Goal: Task Accomplishment & Management: Use online tool/utility

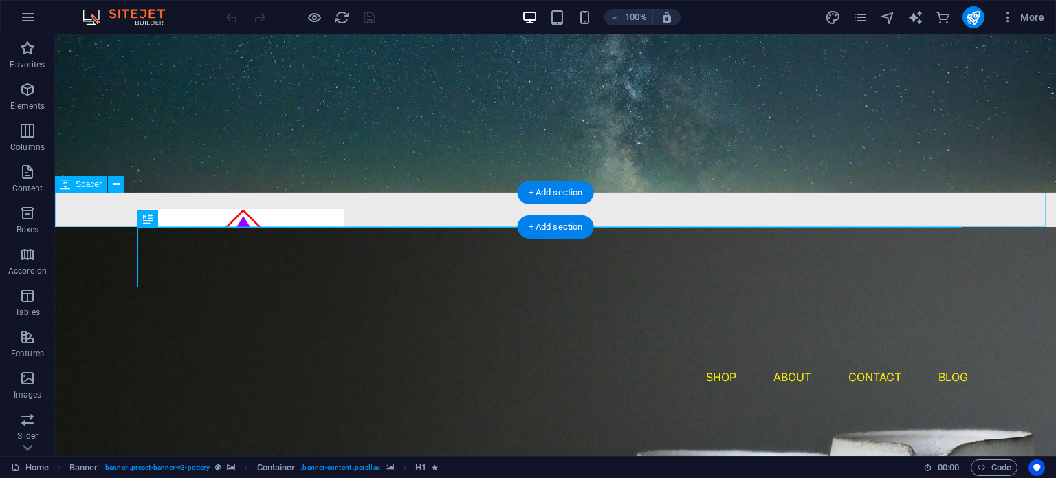
click at [302, 215] on div at bounding box center [555, 209] width 1001 height 34
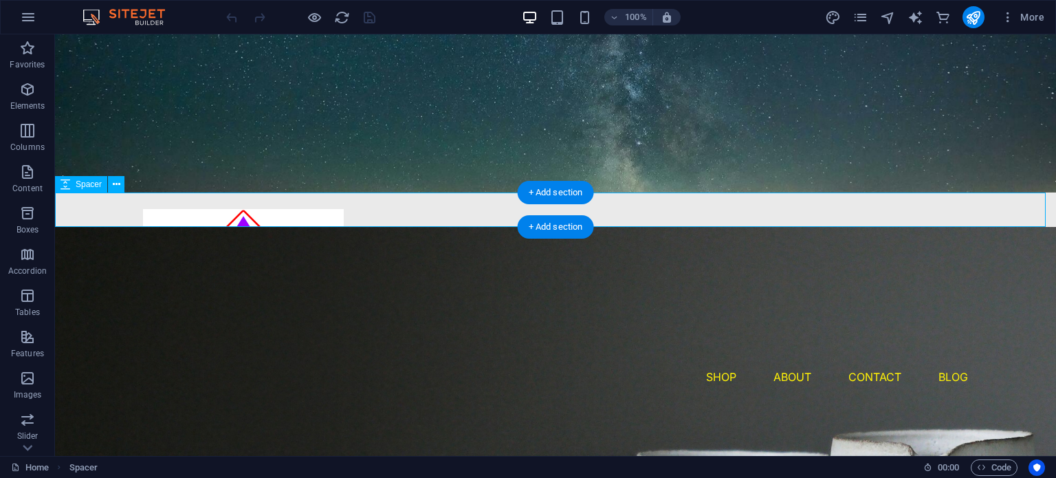
click at [302, 215] on div at bounding box center [555, 209] width 1001 height 34
select select "px"
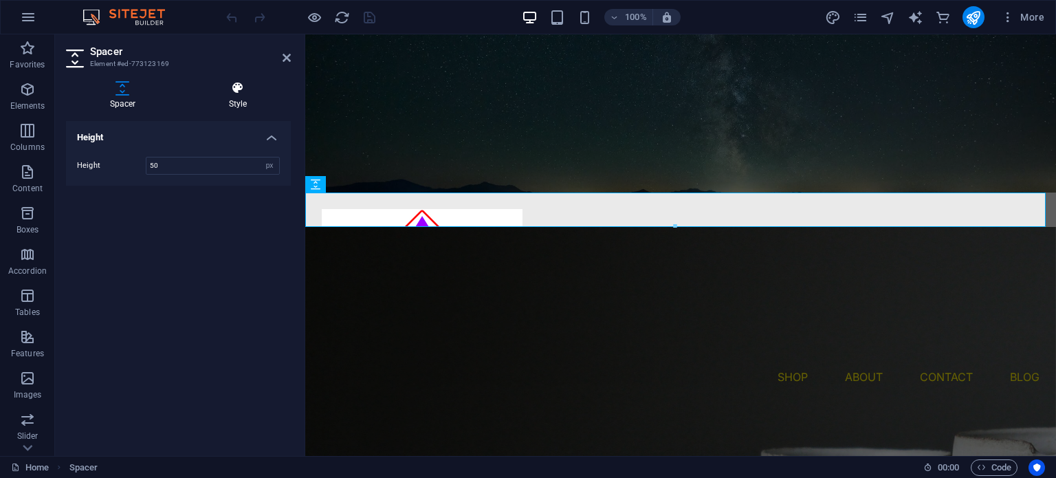
click at [251, 97] on h4 "Style" at bounding box center [238, 95] width 106 height 29
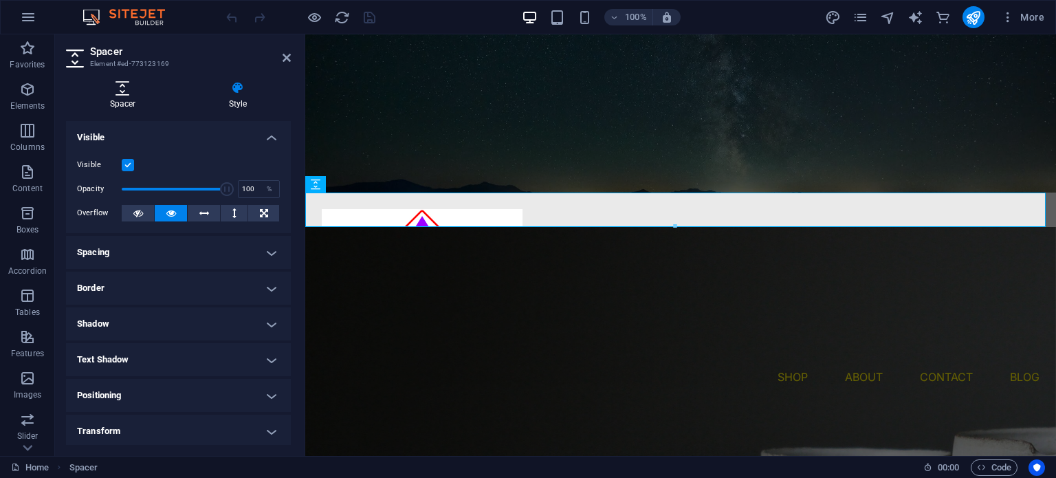
click at [135, 86] on icon at bounding box center [122, 88] width 113 height 14
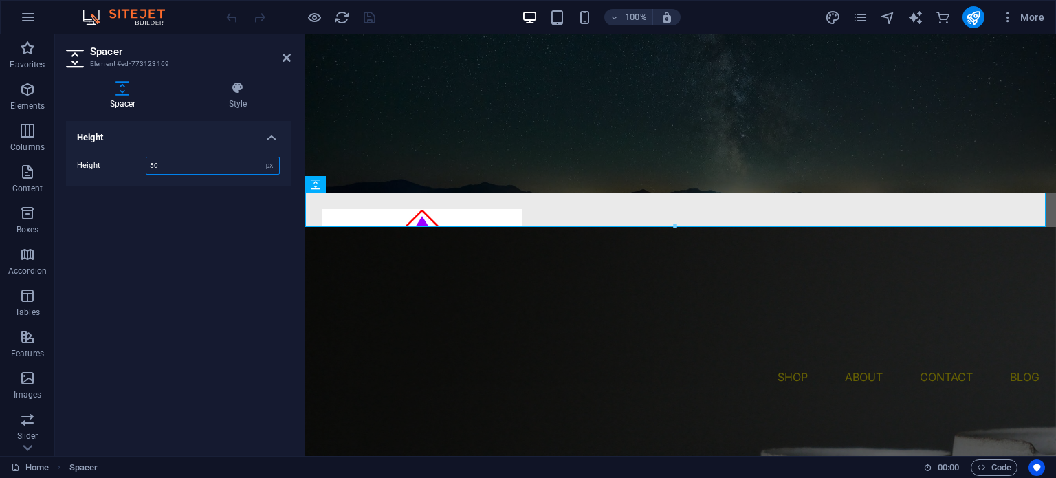
click at [209, 159] on input "50" at bounding box center [212, 165] width 133 height 16
type input "5"
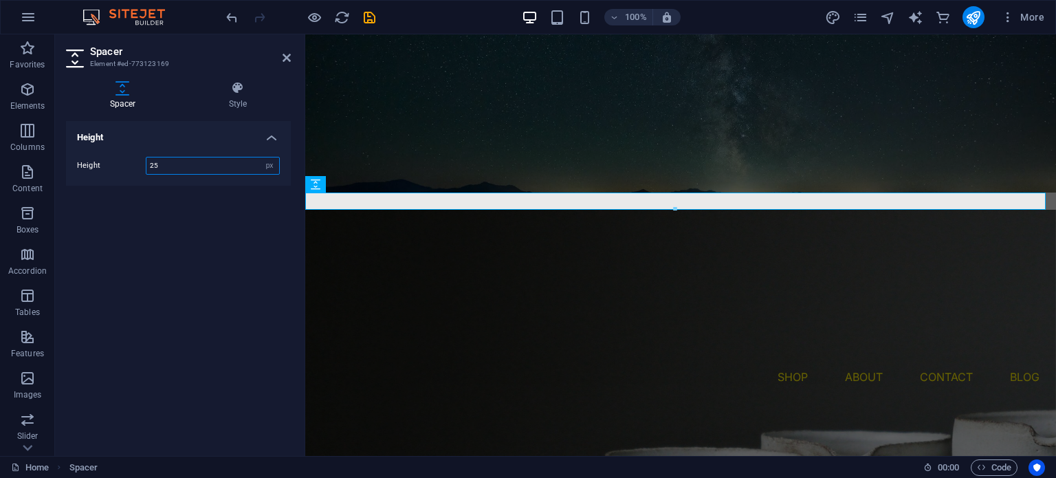
type input "2"
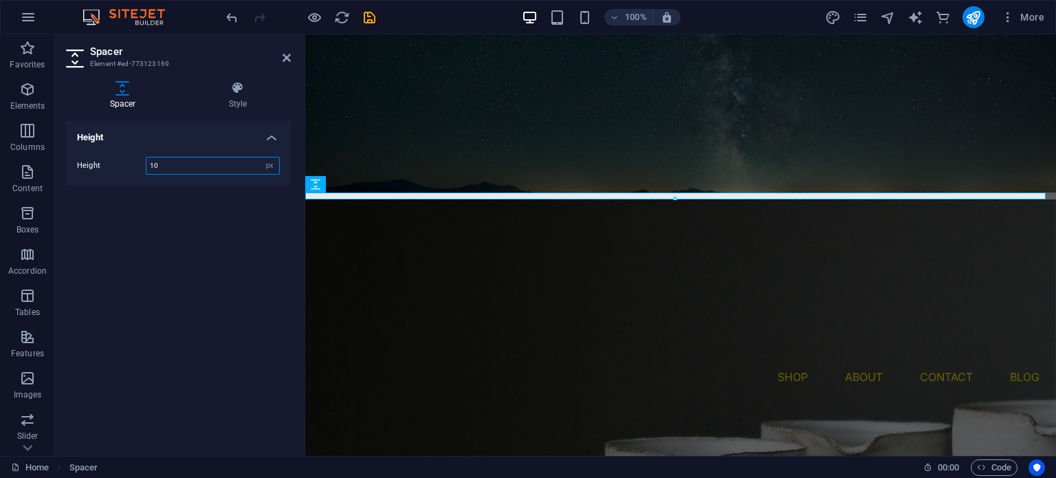
type input "10"
click at [289, 63] on header "Spacer Element #ed-773123169" at bounding box center [178, 52] width 225 height 36
click at [284, 56] on icon at bounding box center [287, 57] width 8 height 11
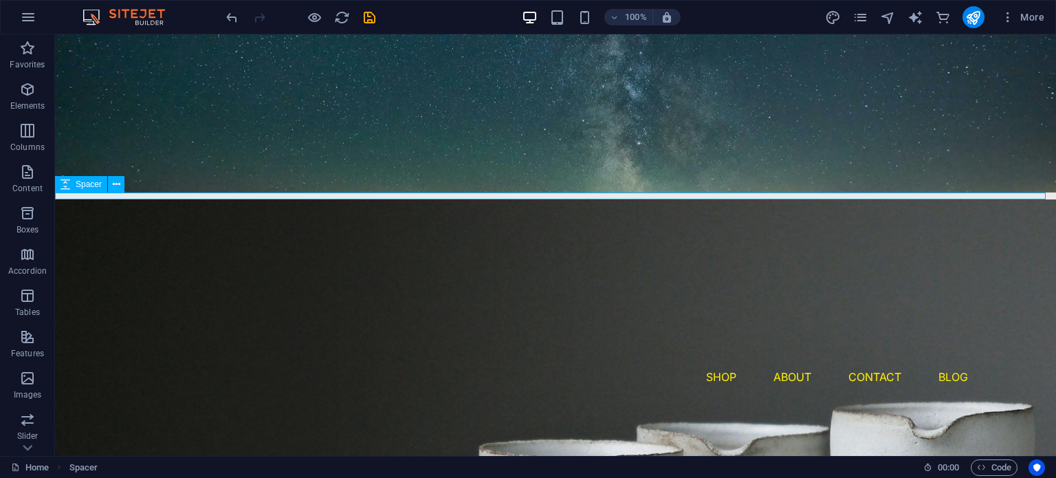
click at [376, 195] on div at bounding box center [555, 195] width 1001 height 7
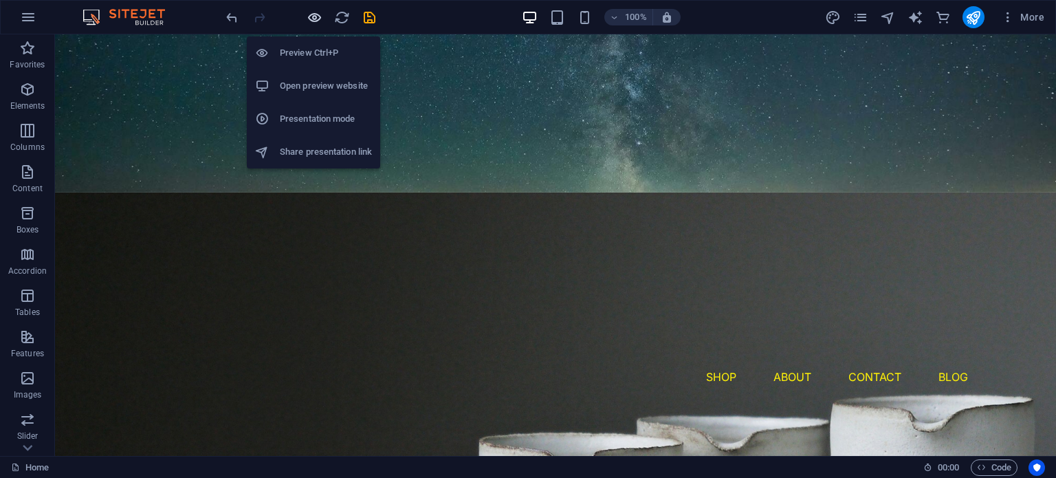
click at [313, 16] on icon "button" at bounding box center [315, 18] width 16 height 16
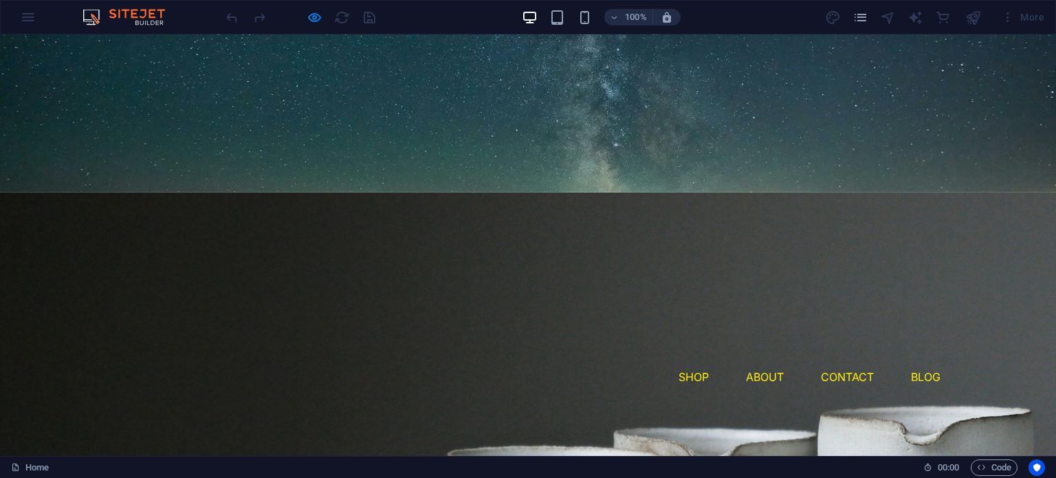
click at [244, 209] on img at bounding box center [215, 287] width 201 height 157
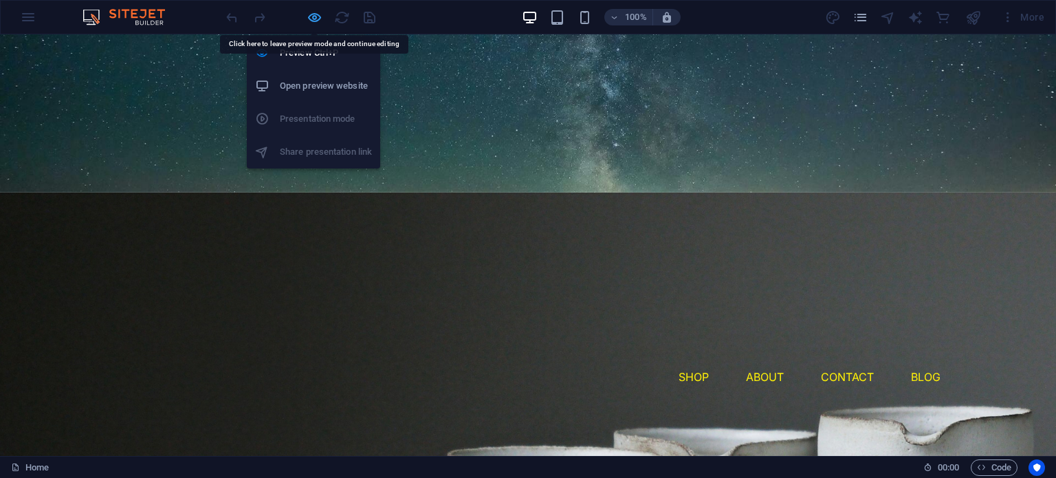
click at [311, 15] on icon "button" at bounding box center [315, 18] width 16 height 16
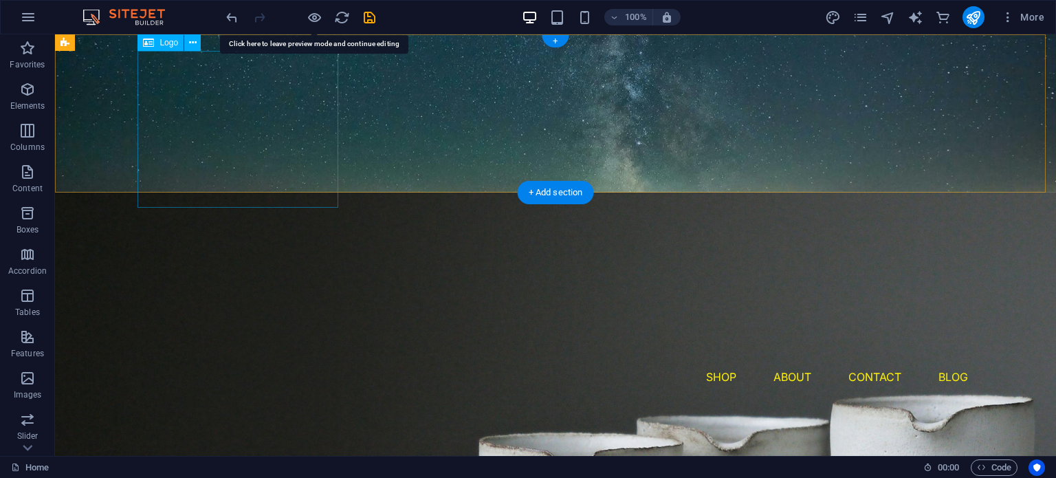
click at [213, 209] on div at bounding box center [555, 287] width 825 height 157
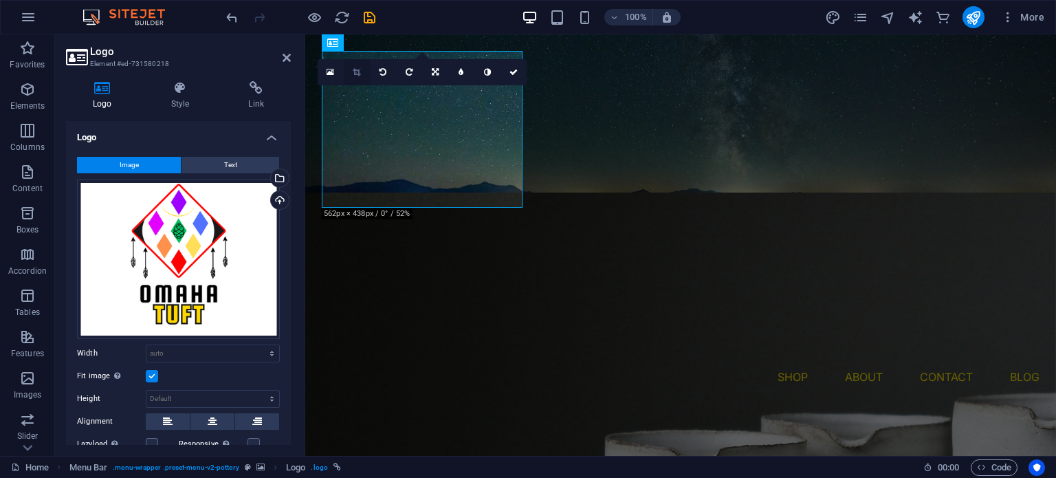
click at [349, 75] on link at bounding box center [357, 72] width 26 height 26
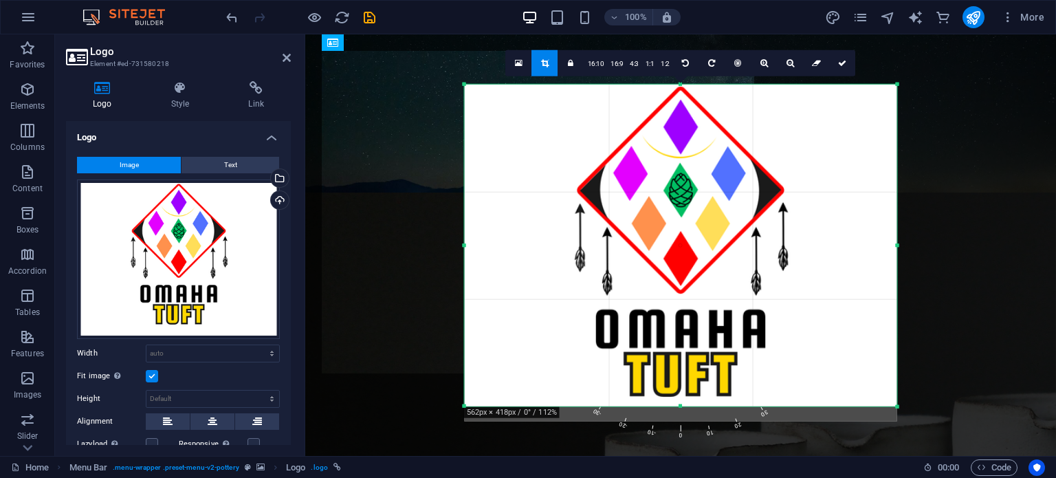
drag, startPoint x: 681, startPoint y: 413, endPoint x: 681, endPoint y: 395, distance: 17.9
click at [681, 395] on div "180 170 160 150 140 130 120 110 100 90 80 70 60 50 40 30 20 10 0 -10 -20 -30 -4…" at bounding box center [681, 245] width 432 height 322
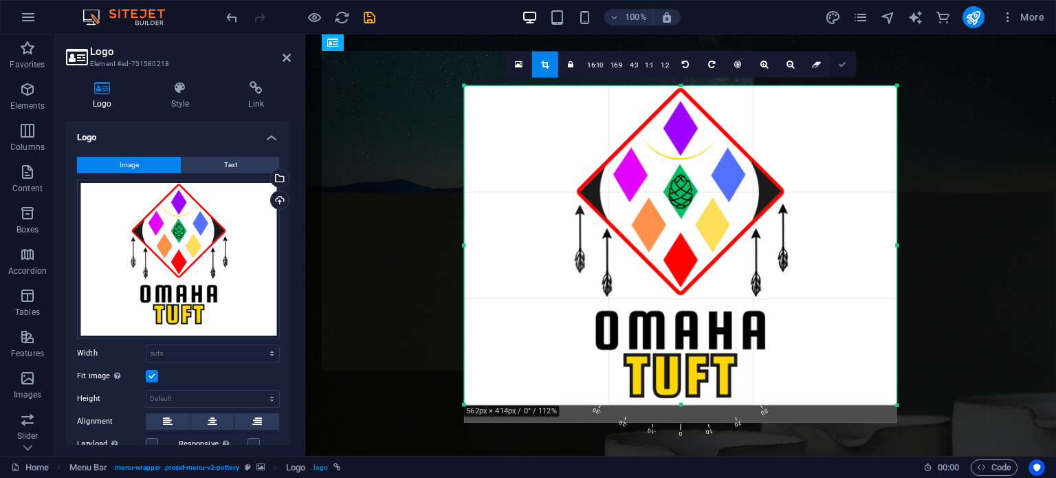
click at [844, 60] on icon at bounding box center [842, 64] width 8 height 8
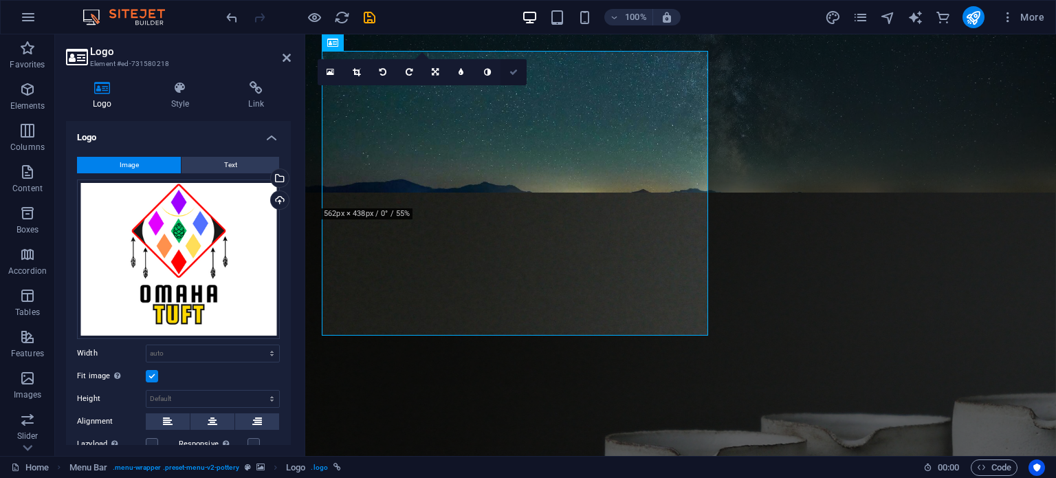
click at [509, 71] on icon at bounding box center [513, 72] width 8 height 8
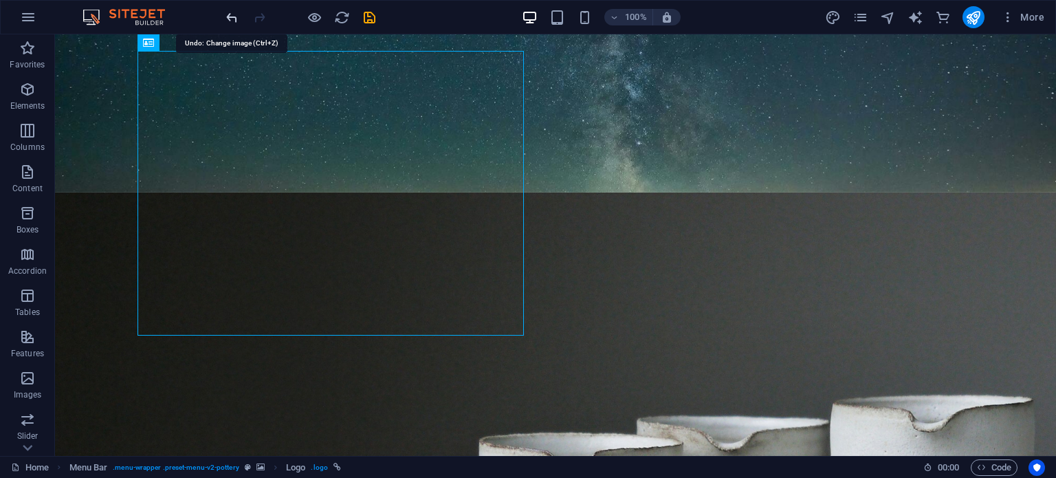
click at [234, 21] on icon "undo" at bounding box center [232, 18] width 16 height 16
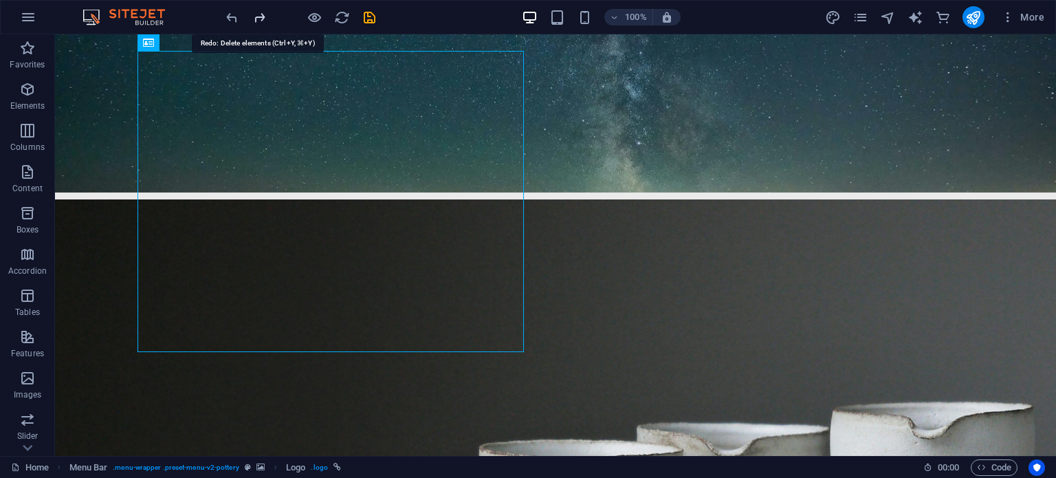
click at [263, 21] on icon "redo" at bounding box center [260, 18] width 16 height 16
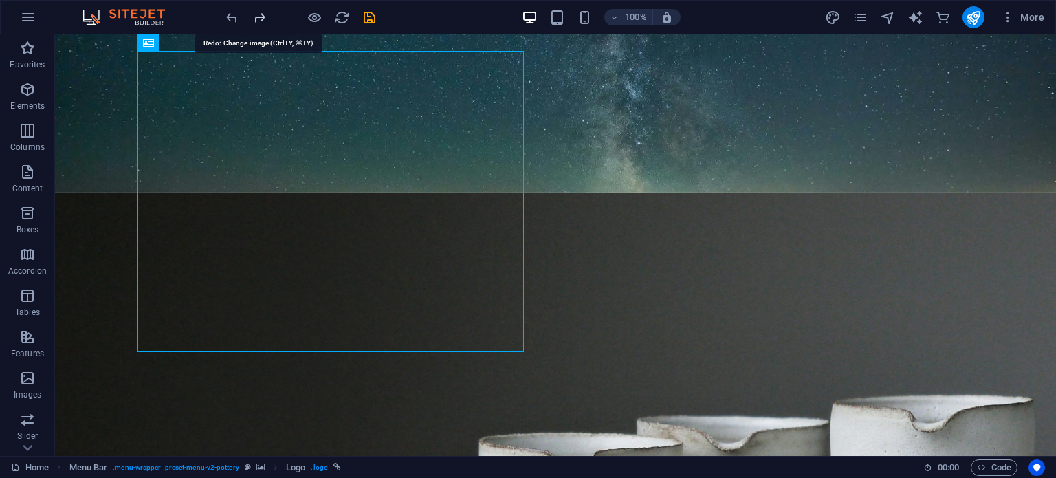
click at [263, 21] on icon "redo" at bounding box center [260, 18] width 16 height 16
click at [231, 19] on icon "undo" at bounding box center [232, 18] width 16 height 16
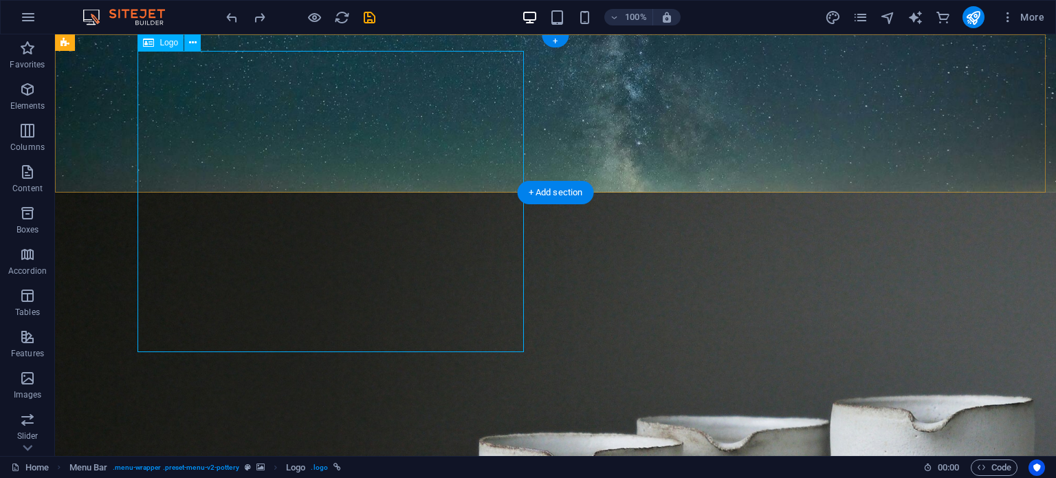
click at [346, 209] on div at bounding box center [555, 359] width 825 height 301
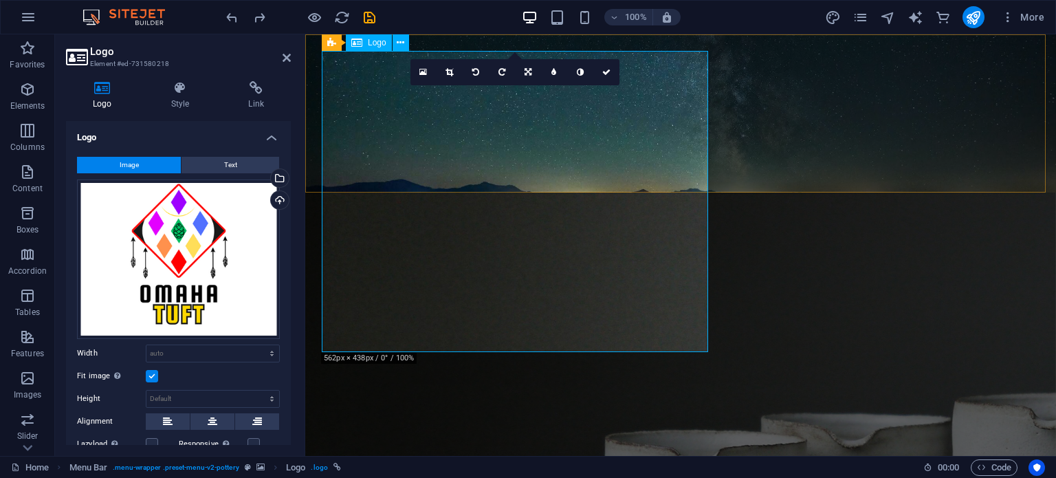
click at [509, 285] on div at bounding box center [681, 359] width 718 height 301
click at [420, 71] on icon at bounding box center [423, 72] width 8 height 10
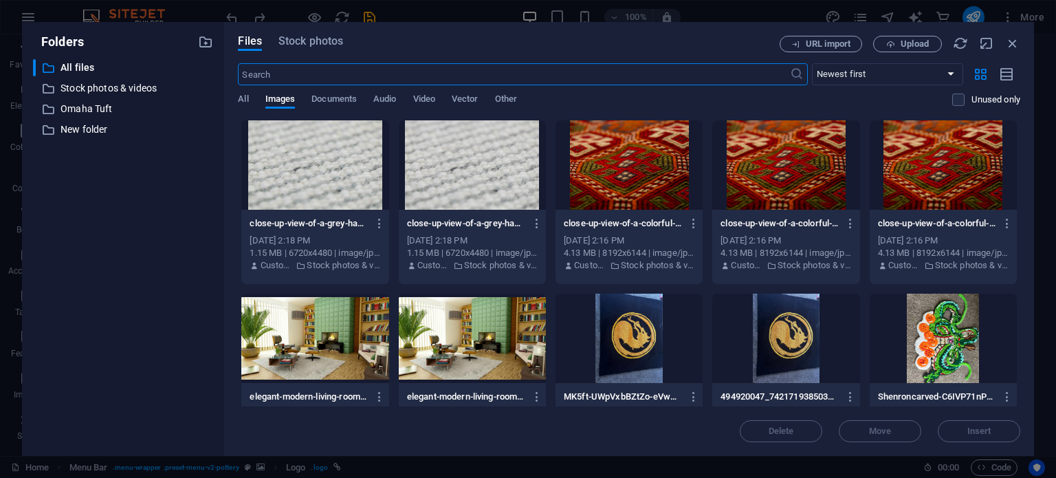
type input "168"
select select "px"
click at [1010, 40] on icon "button" at bounding box center [1012, 43] width 15 height 15
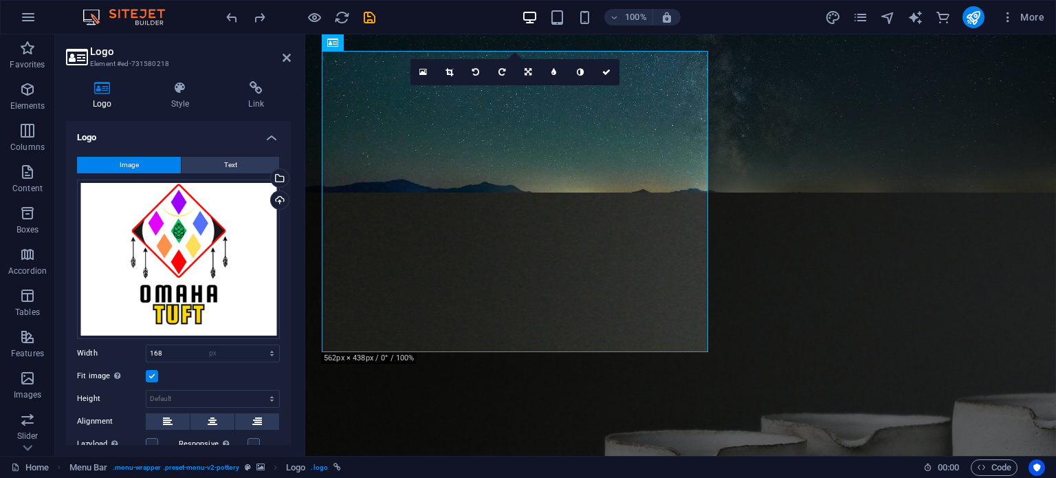
select select "DISABLED_OPTION_VALUE"
click at [451, 76] on link at bounding box center [449, 72] width 26 height 26
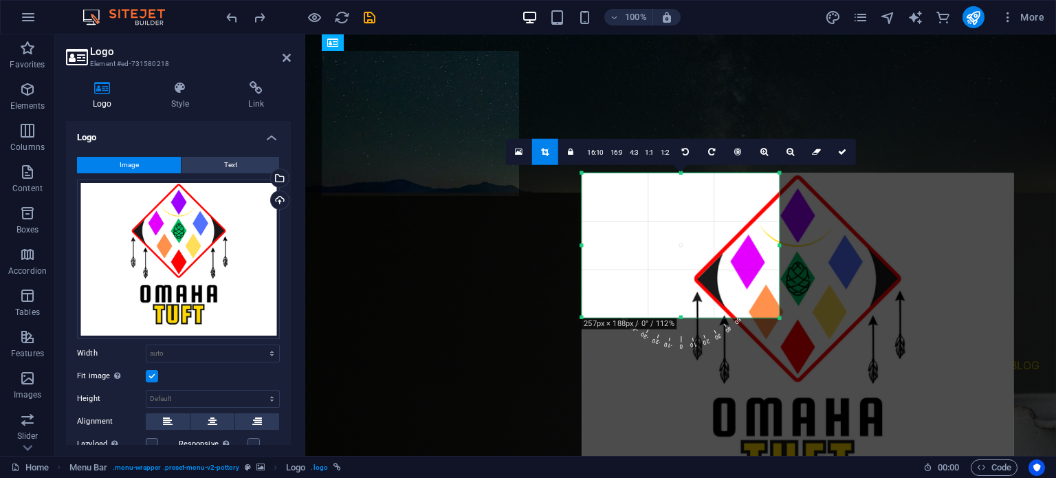
drag, startPoint x: 900, startPoint y: 414, endPoint x: 665, endPoint y: 223, distance: 303.4
click at [665, 223] on div "180 170 160 150 140 130 120 110 100 90 80 70 60 50 40 30 20 10 0 -10 -20 -30 -4…" at bounding box center [680, 245] width 197 height 145
click at [838, 150] on icon at bounding box center [842, 151] width 8 height 8
type input "287"
select select "px"
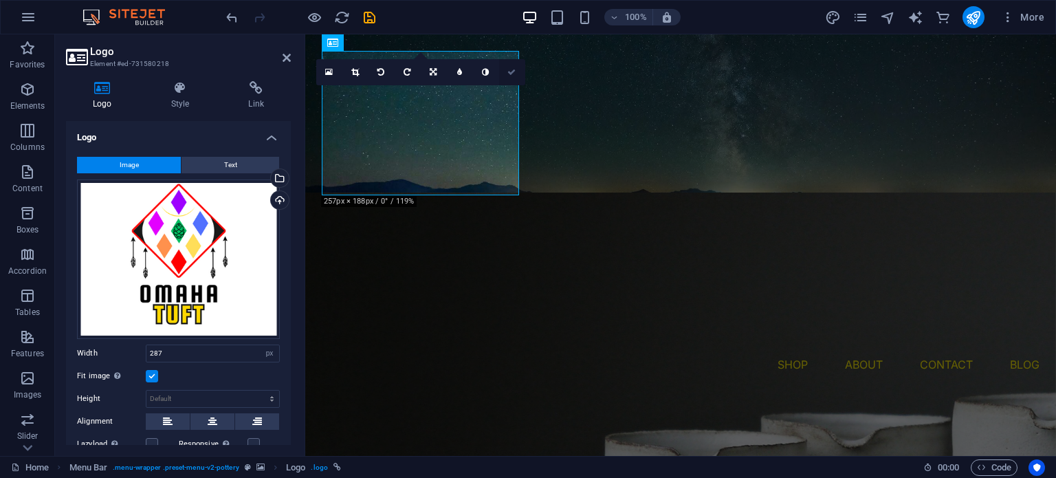
click at [513, 71] on icon at bounding box center [511, 72] width 8 height 8
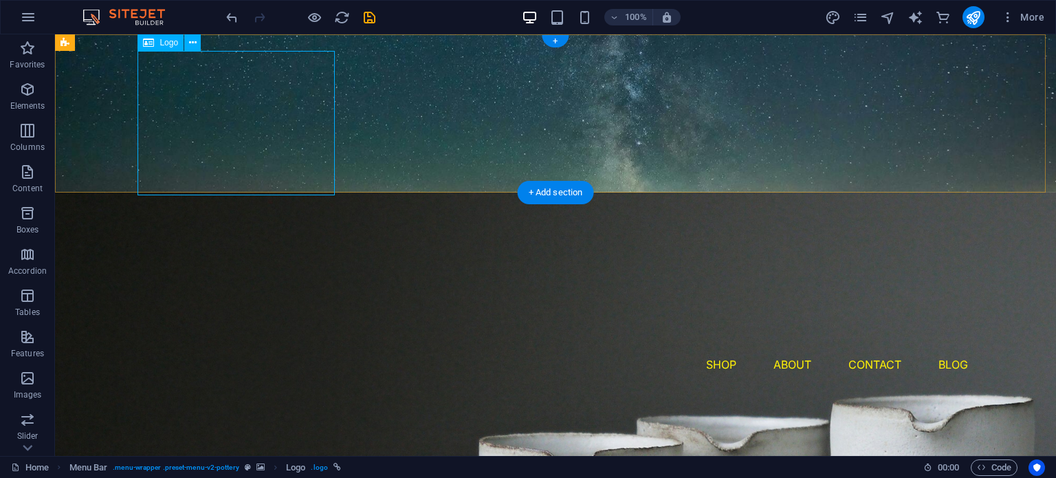
click at [278, 209] on div at bounding box center [555, 281] width 825 height 144
select select "px"
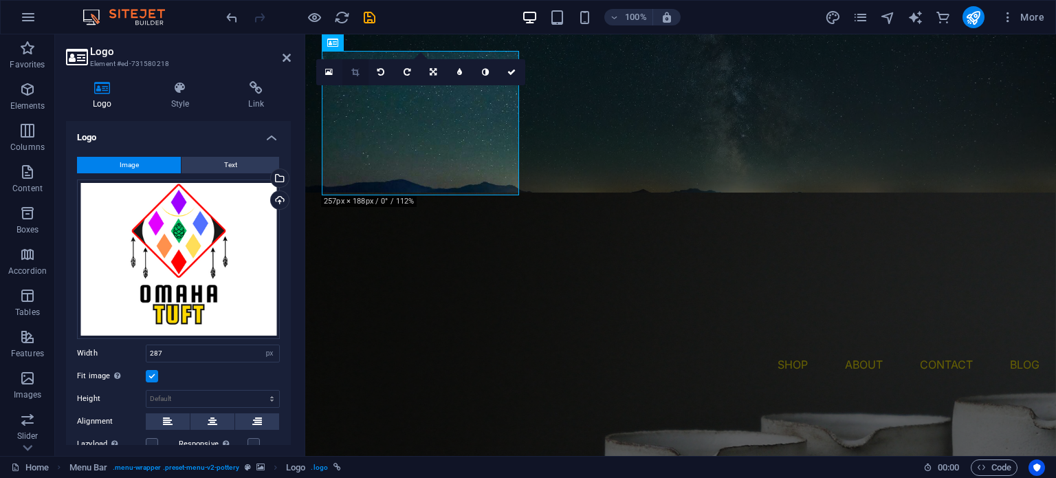
click at [351, 75] on icon at bounding box center [355, 72] width 8 height 8
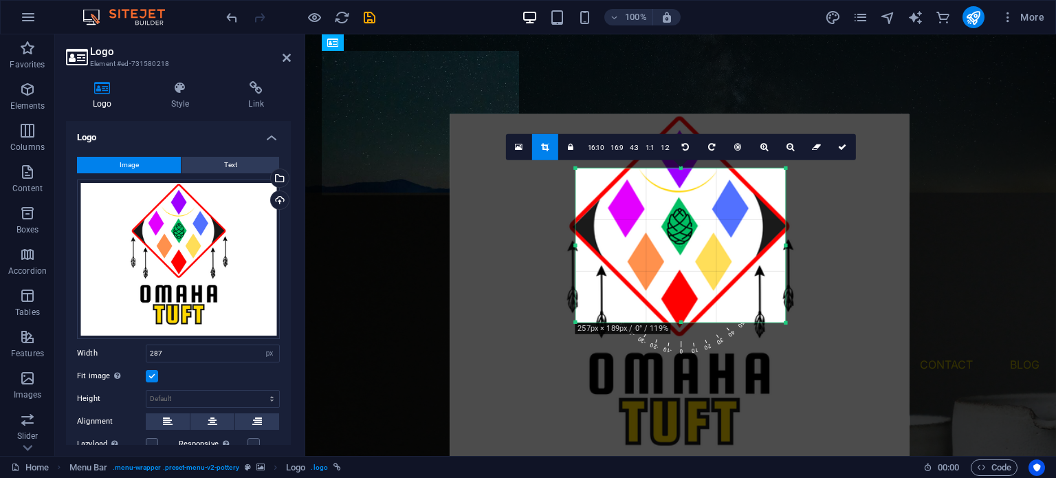
drag, startPoint x: 665, startPoint y: 242, endPoint x: 539, endPoint y: 188, distance: 137.0
click at [539, 188] on div at bounding box center [679, 292] width 459 height 358
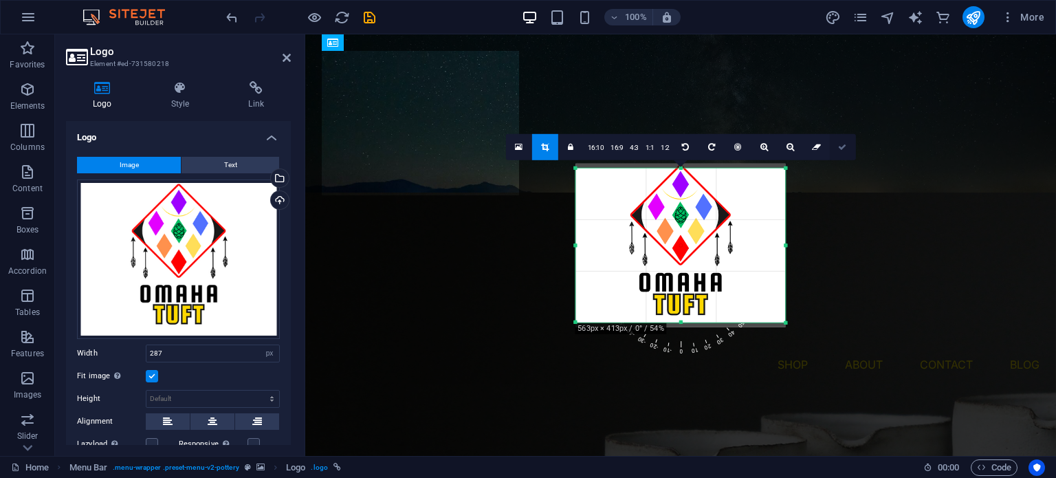
click at [838, 146] on icon at bounding box center [842, 146] width 8 height 8
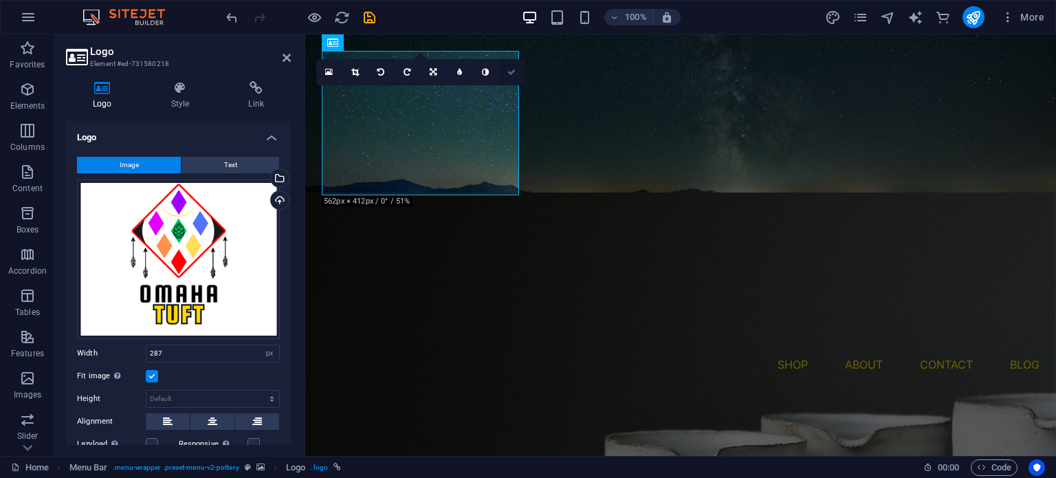
click at [514, 75] on icon at bounding box center [511, 72] width 8 height 8
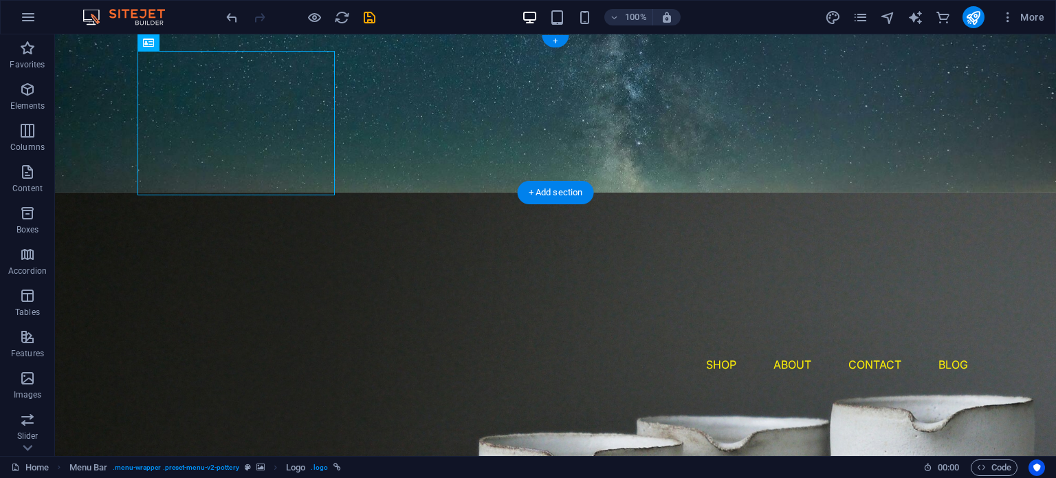
click at [449, 190] on figure at bounding box center [555, 113] width 1001 height 158
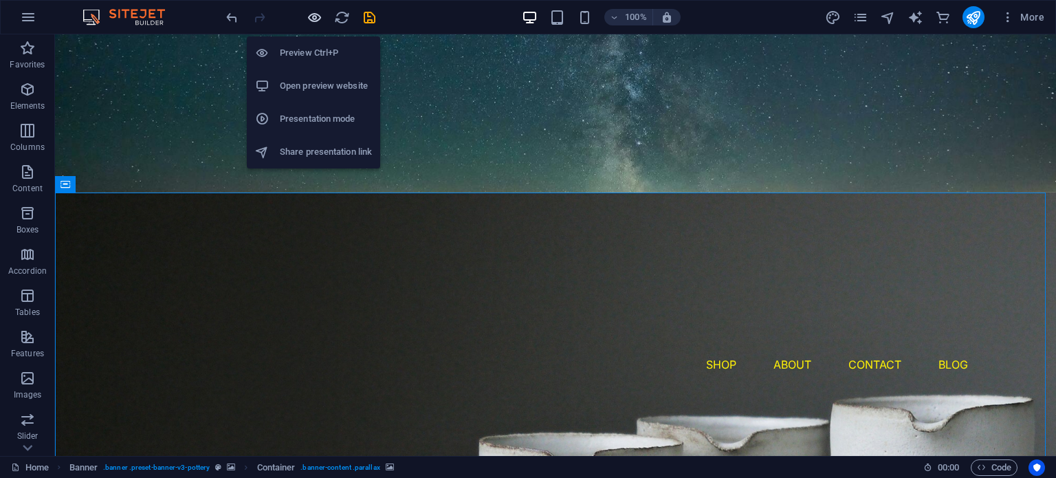
click at [316, 19] on icon "button" at bounding box center [315, 18] width 16 height 16
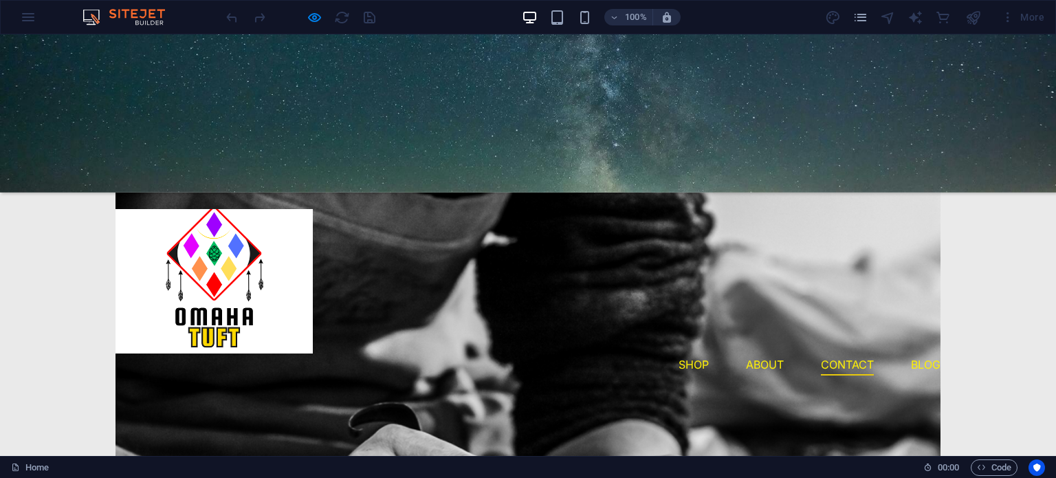
scroll to position [2972, 0]
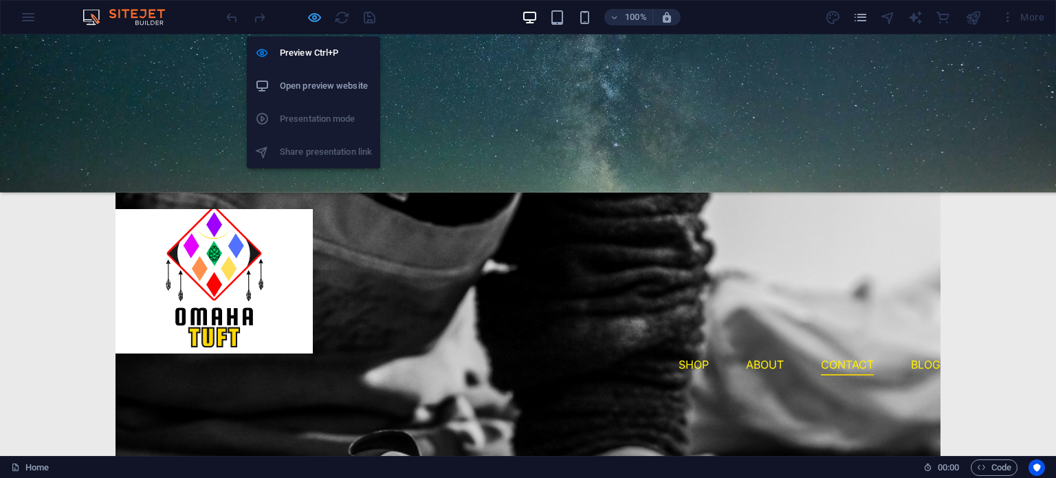
click at [315, 13] on icon "button" at bounding box center [315, 18] width 16 height 16
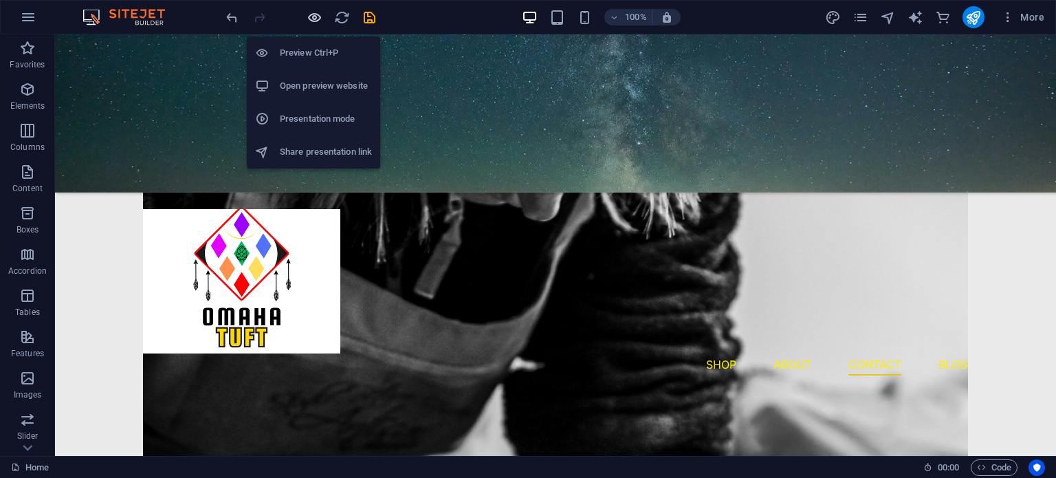
scroll to position [3030, 0]
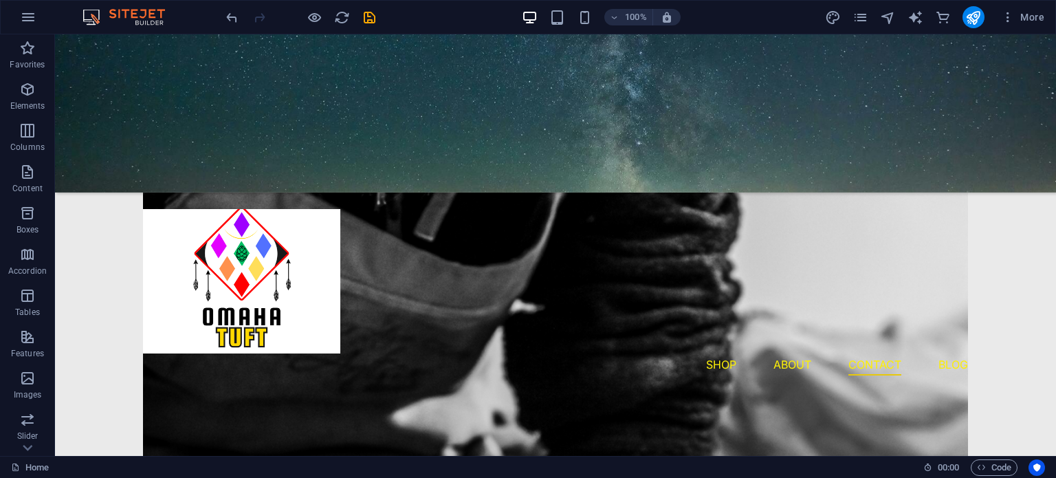
click at [581, 144] on figure at bounding box center [555, 113] width 1001 height 158
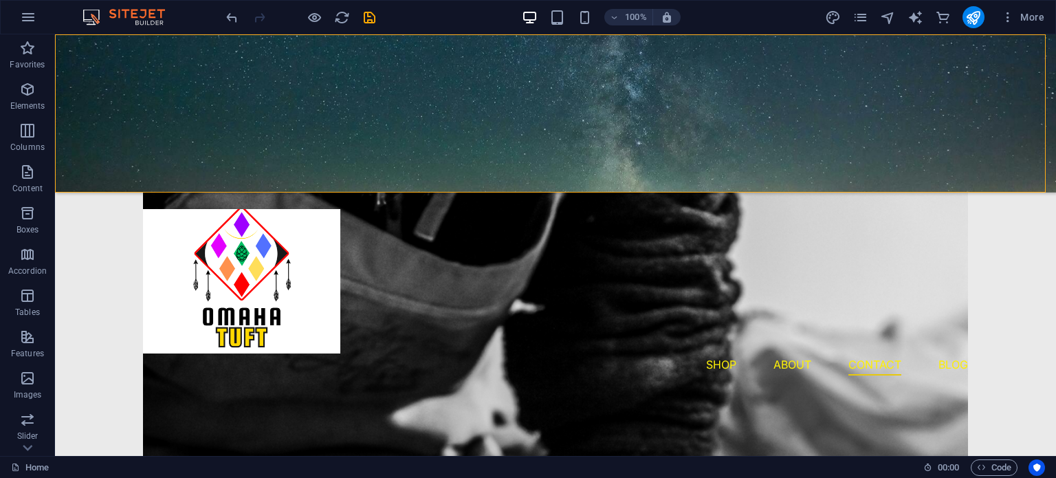
click at [581, 144] on figure at bounding box center [555, 113] width 1001 height 158
select select "px"
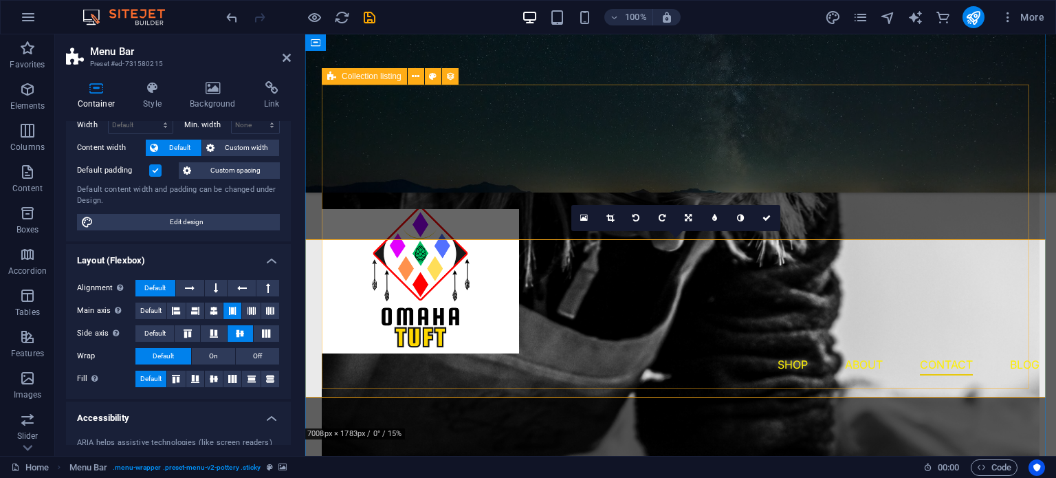
scroll to position [2824, 0]
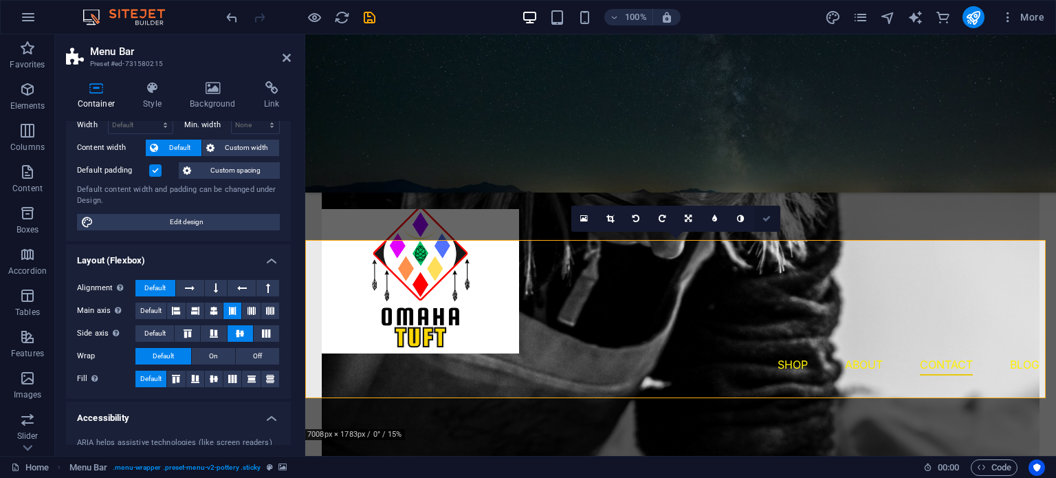
click at [766, 217] on icon at bounding box center [766, 218] width 8 height 8
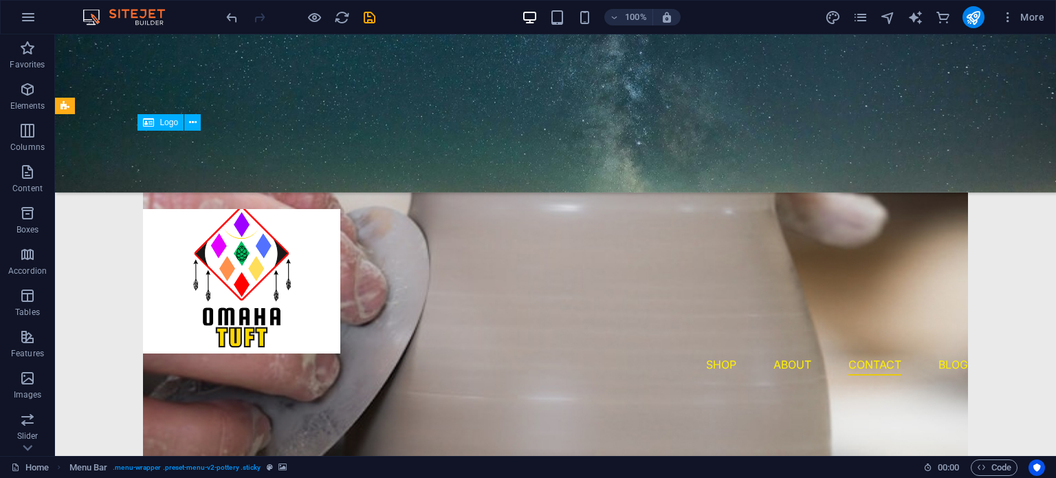
scroll to position [2176, 0]
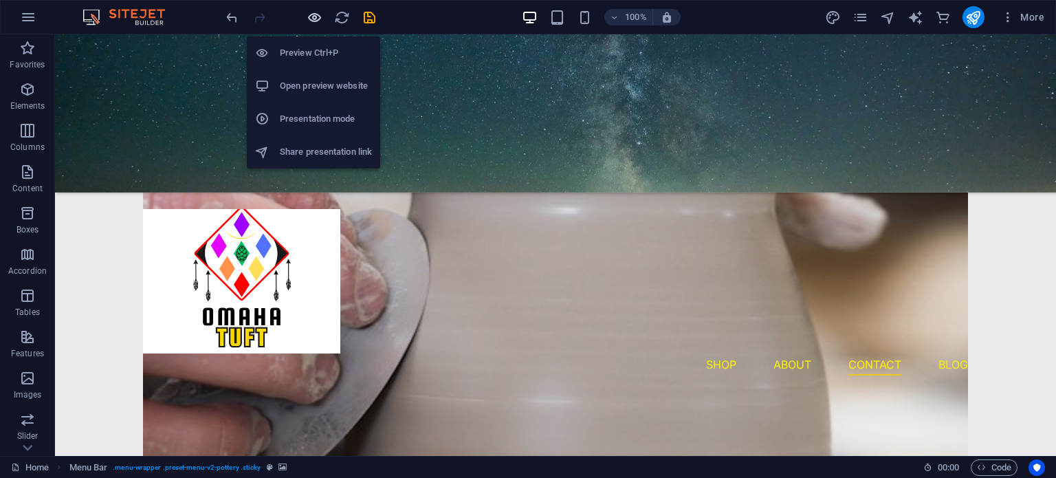
click at [310, 18] on icon "button" at bounding box center [315, 18] width 16 height 16
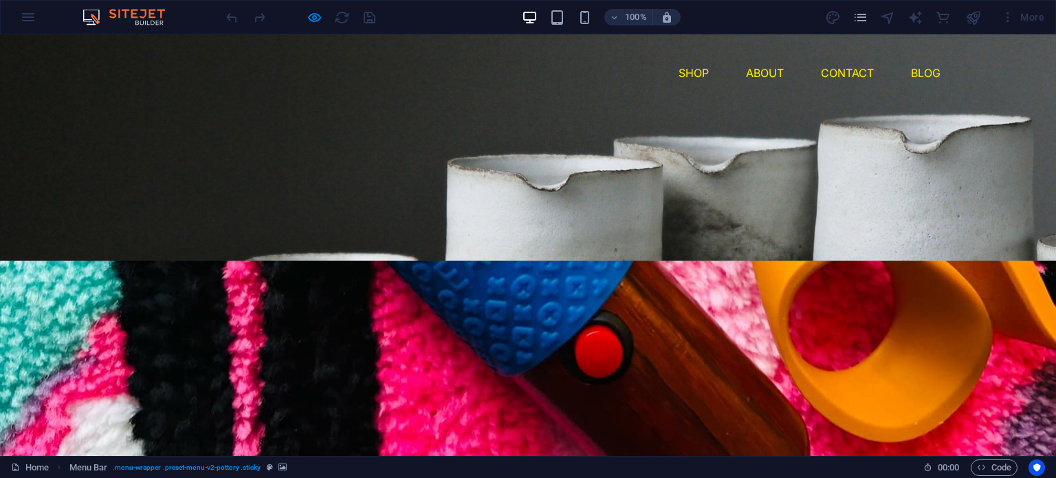
scroll to position [0, 0]
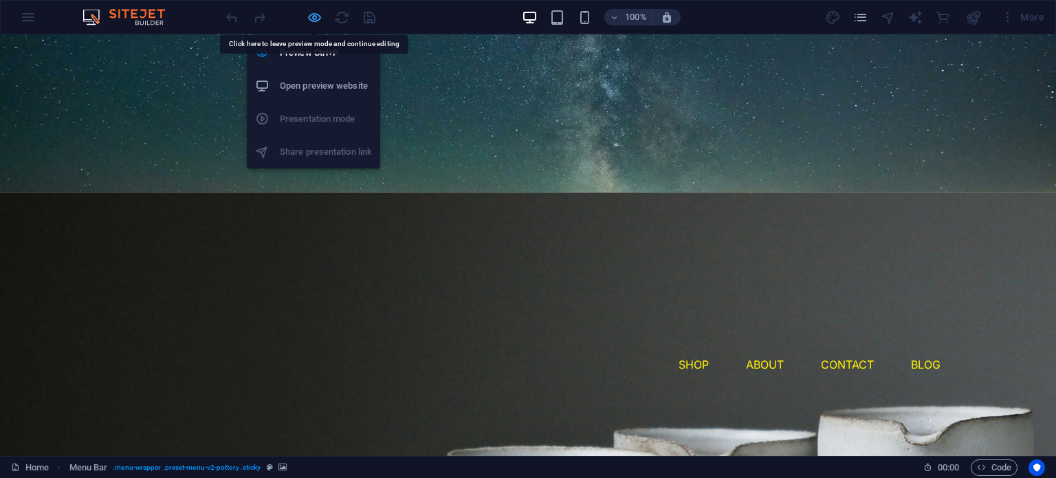
click at [317, 22] on icon "button" at bounding box center [315, 18] width 16 height 16
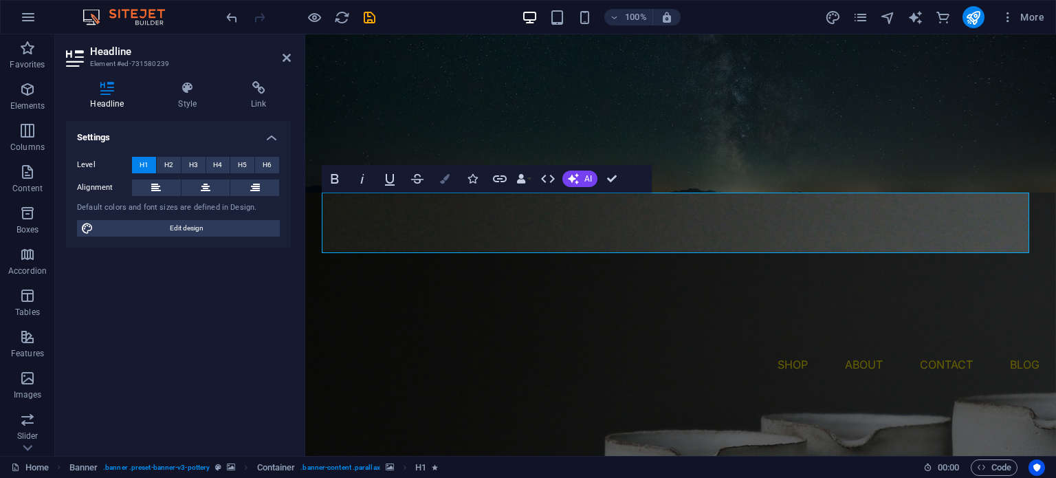
click at [451, 173] on button "Colors" at bounding box center [445, 178] width 26 height 27
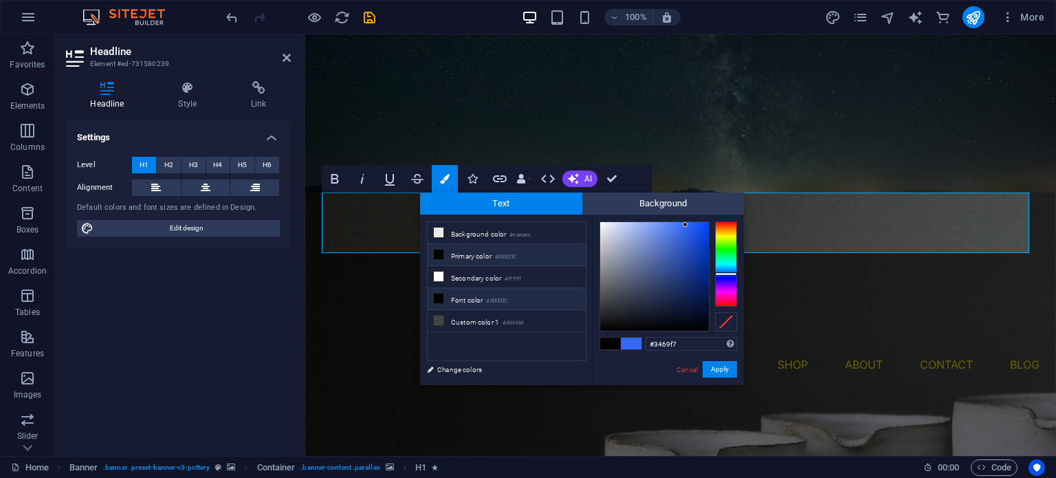
click at [436, 296] on icon at bounding box center [439, 299] width 10 height 10
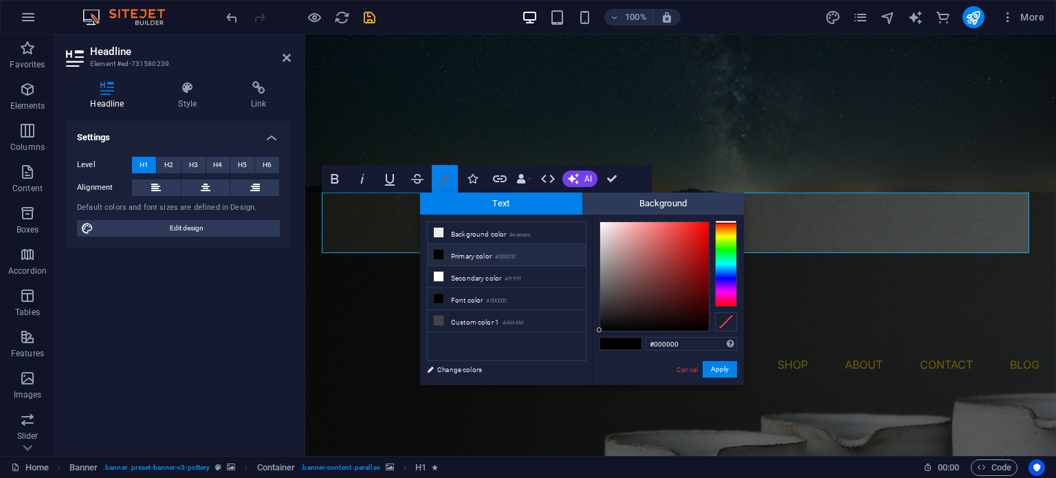
click at [446, 181] on icon "button" at bounding box center [445, 179] width 10 height 10
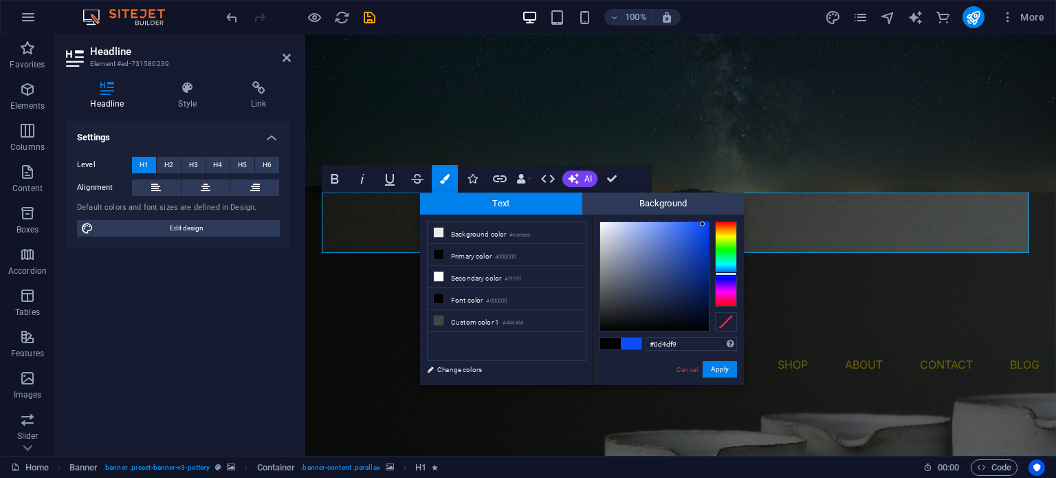
click at [703, 224] on div at bounding box center [654, 276] width 109 height 109
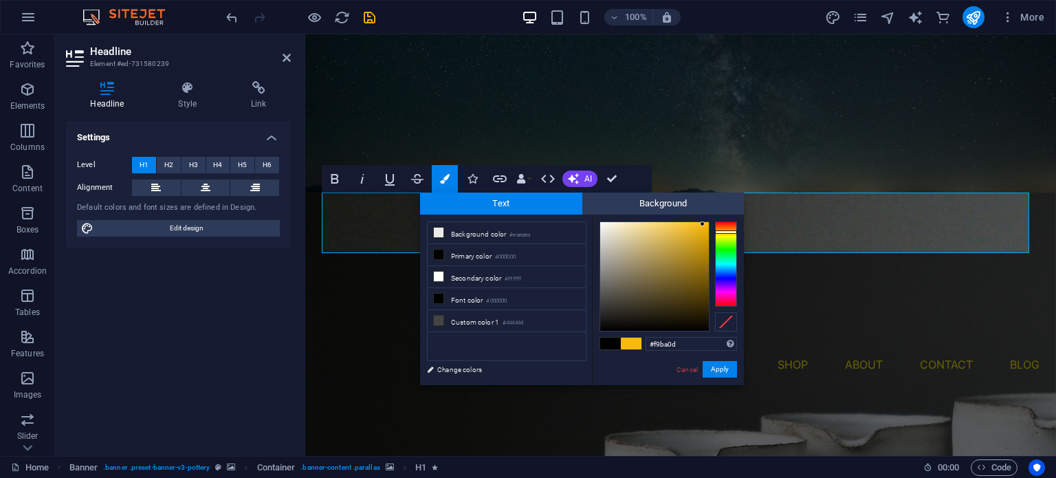
click at [720, 232] on div at bounding box center [726, 263] width 22 height 85
type input "#f9b700"
click at [708, 224] on div at bounding box center [654, 276] width 109 height 109
click at [708, 224] on div at bounding box center [707, 223] width 5 height 5
click at [718, 364] on button "Apply" at bounding box center [720, 369] width 34 height 16
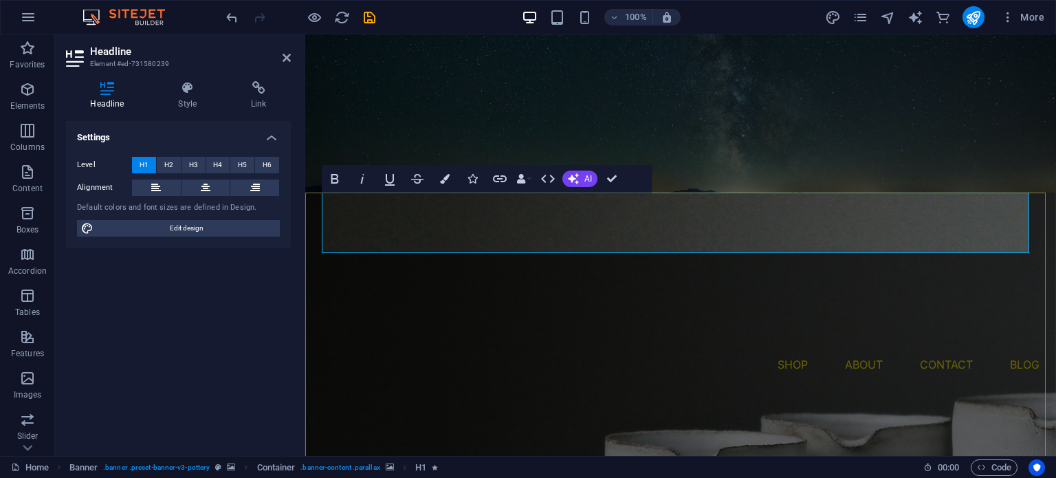
drag, startPoint x: 851, startPoint y: 234, endPoint x: 986, endPoint y: 236, distance: 134.7
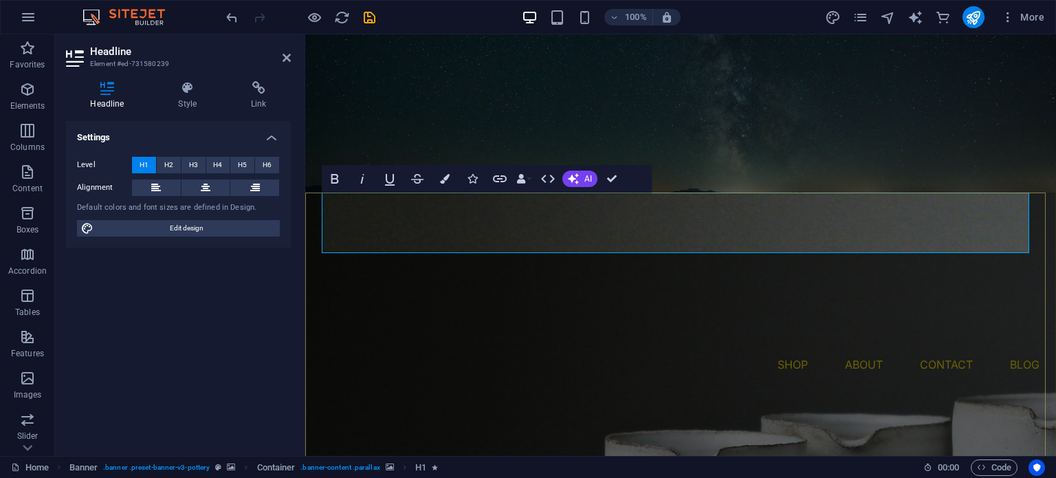
drag, startPoint x: 965, startPoint y: 236, endPoint x: 863, endPoint y: 220, distance: 103.7
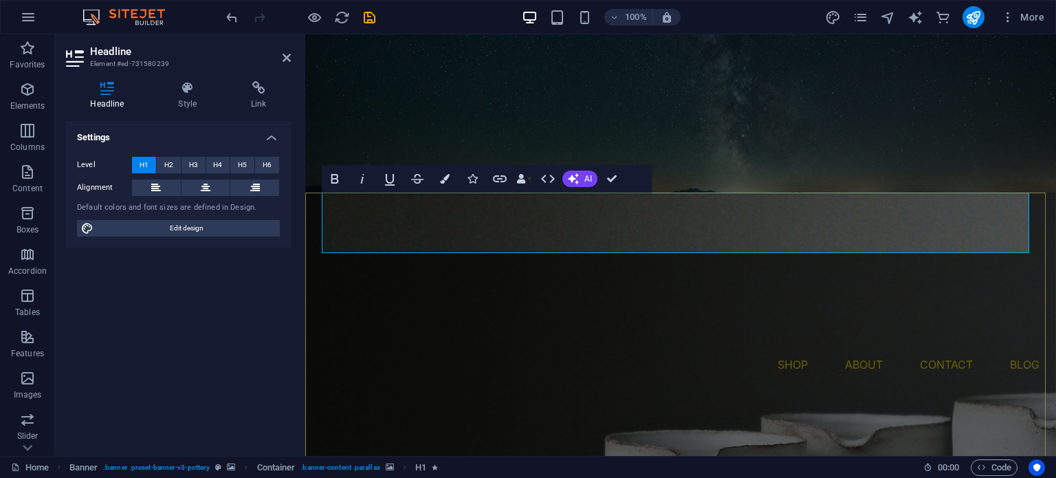
drag, startPoint x: 863, startPoint y: 220, endPoint x: 954, endPoint y: 228, distance: 91.8
click at [439, 178] on button "Colors" at bounding box center [445, 178] width 26 height 27
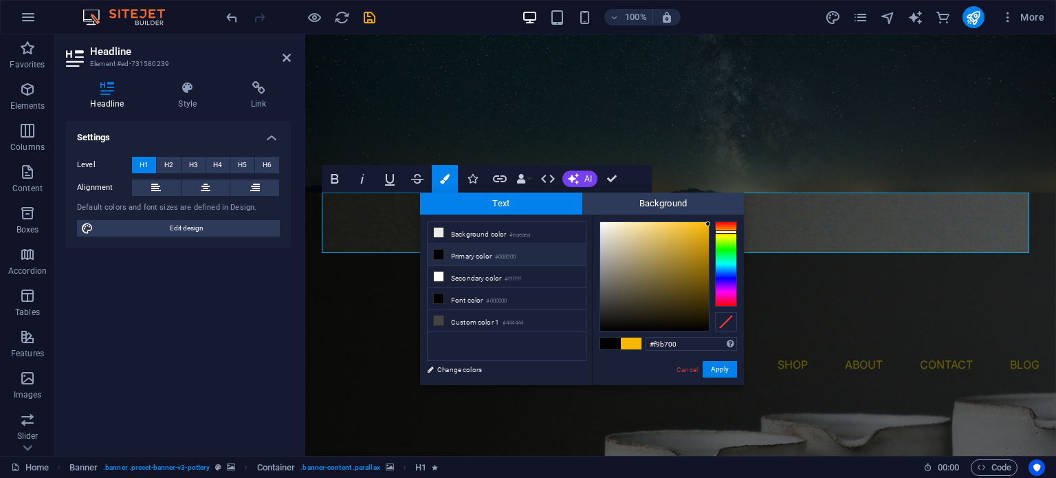
type input "#f92500"
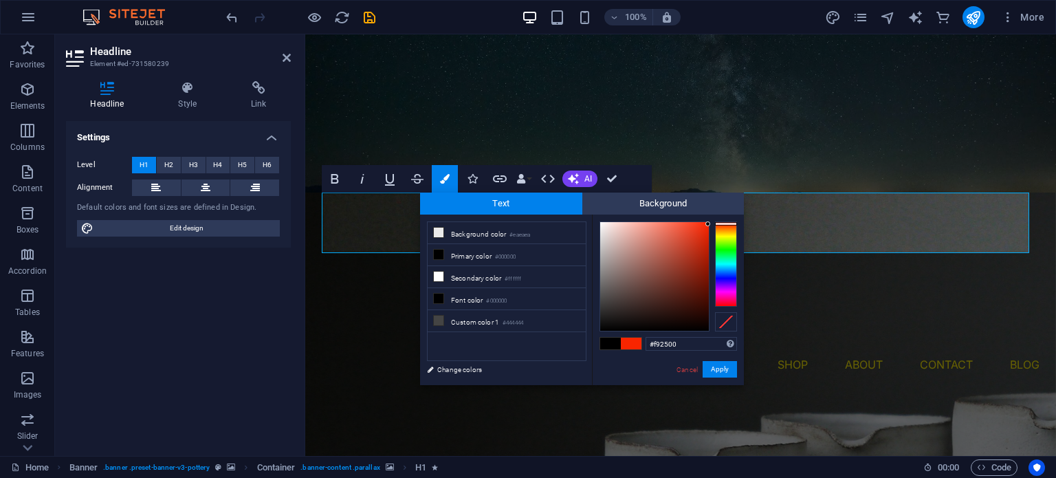
click at [729, 223] on div at bounding box center [726, 263] width 22 height 85
click at [718, 373] on button "Apply" at bounding box center [720, 369] width 34 height 16
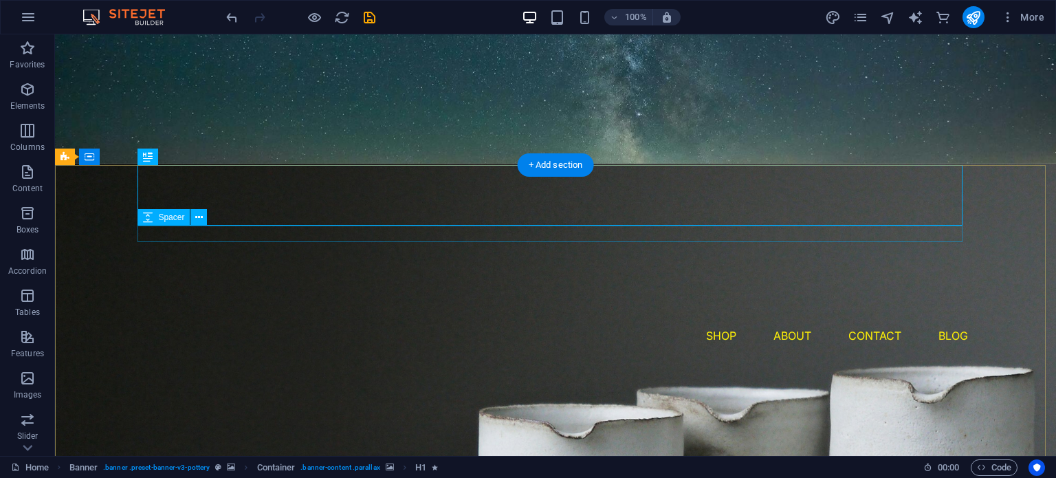
scroll to position [27, 0]
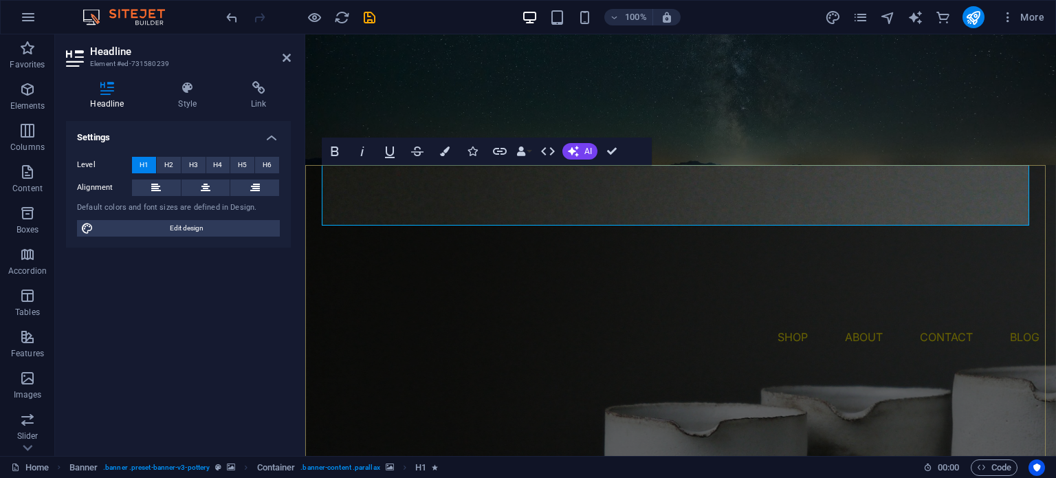
drag, startPoint x: 960, startPoint y: 209, endPoint x: 898, endPoint y: 208, distance: 61.9
click at [443, 151] on icon "button" at bounding box center [445, 151] width 10 height 10
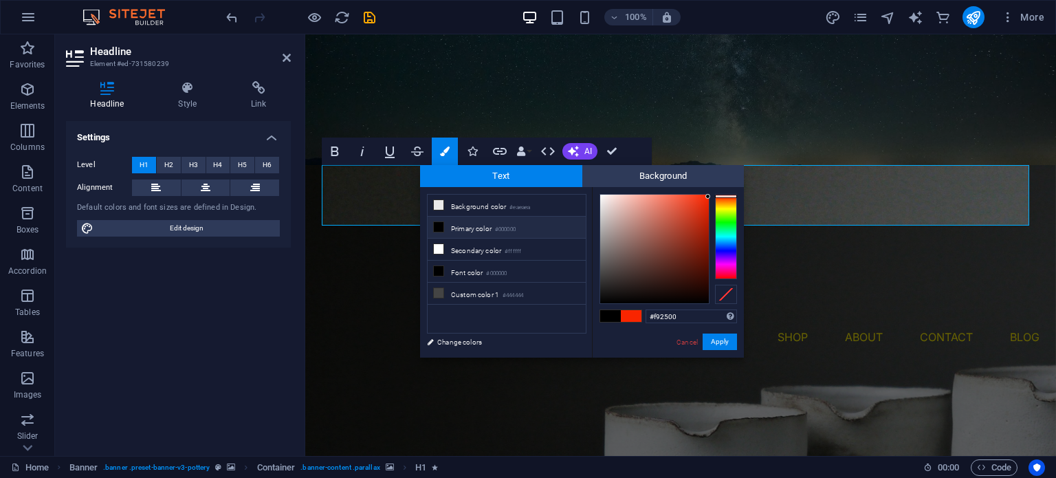
click at [600, 192] on div "#f92500 Supported formats #0852ed rgb(8, 82, 237) rgba(8, 82, 237, 90%) hsv(221…" at bounding box center [668, 372] width 152 height 370
type input "#eae5e4"
click at [602, 203] on div at bounding box center [654, 249] width 109 height 109
click at [731, 332] on div "#eae5e4 Supported formats #0852ed rgb(8, 82, 237) rgba(8, 82, 237, 90%) hsv(221…" at bounding box center [668, 372] width 152 height 370
click at [729, 338] on button "Apply" at bounding box center [720, 341] width 34 height 16
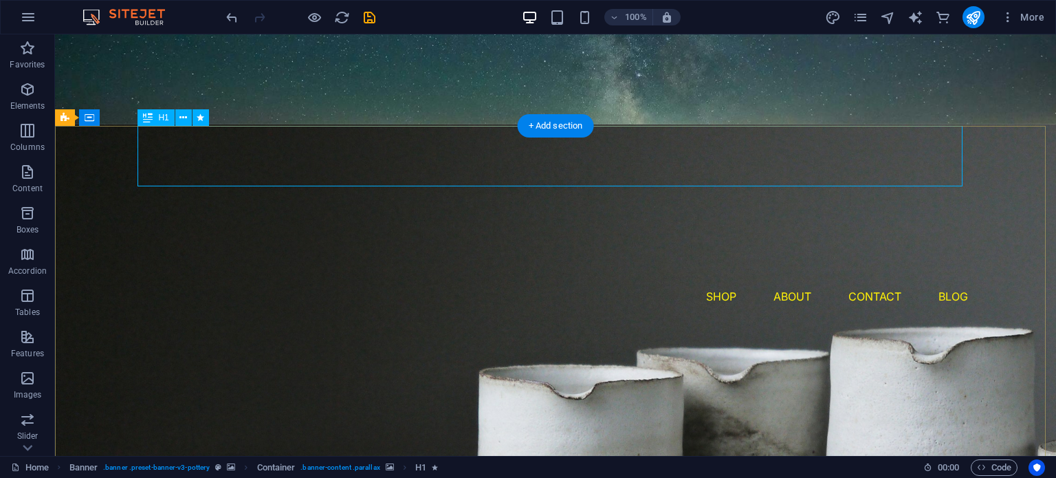
scroll to position [66, 0]
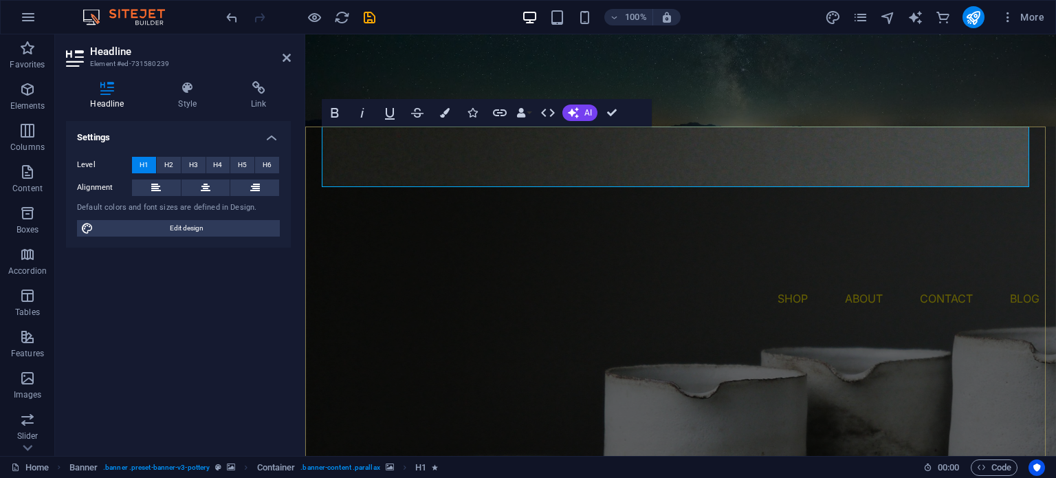
drag, startPoint x: 967, startPoint y: 164, endPoint x: 954, endPoint y: 164, distance: 13.1
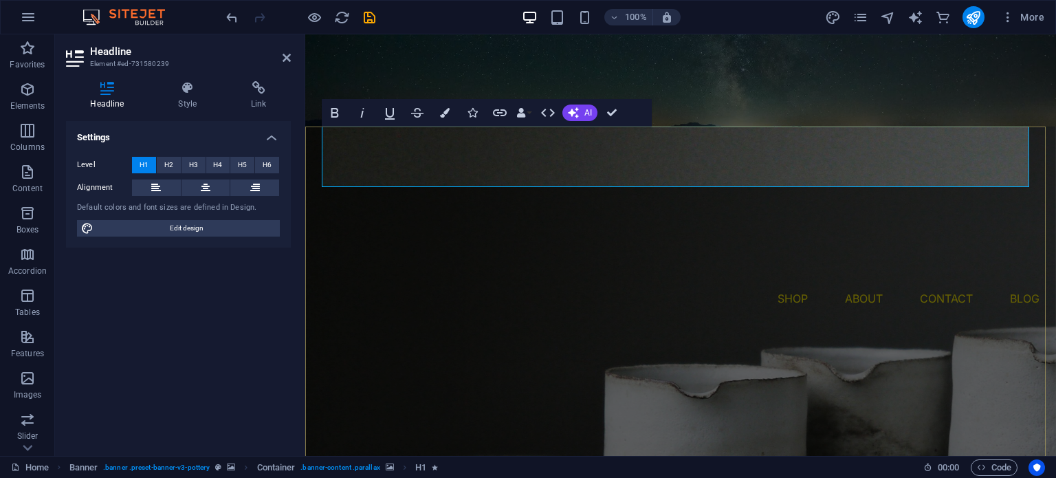
drag, startPoint x: 954, startPoint y: 164, endPoint x: 870, endPoint y: 159, distance: 84.7
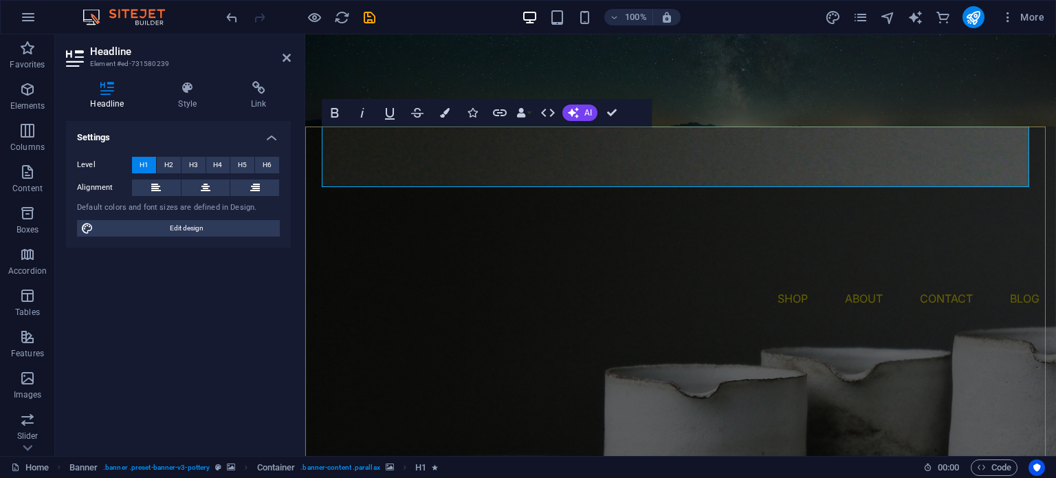
click at [452, 119] on button "Colors" at bounding box center [445, 112] width 26 height 27
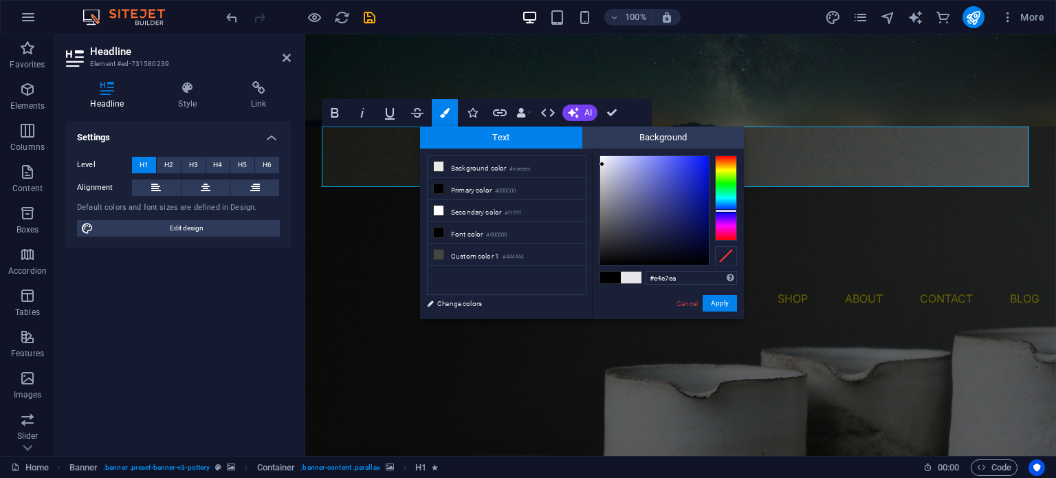
drag, startPoint x: 715, startPoint y: 210, endPoint x: 725, endPoint y: 203, distance: 11.8
click at [725, 203] on div at bounding box center [726, 197] width 22 height 85
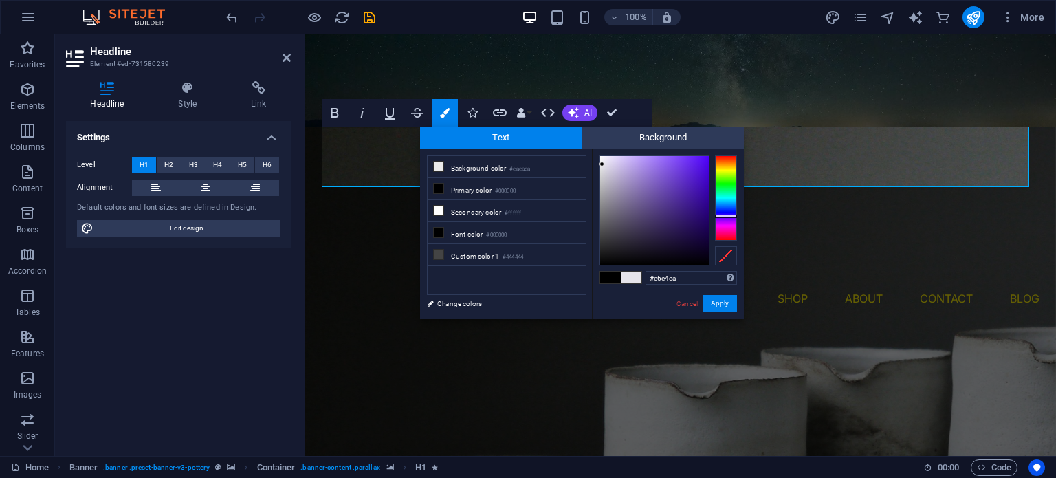
drag, startPoint x: 725, startPoint y: 203, endPoint x: 723, endPoint y: 217, distance: 13.1
click at [723, 217] on div at bounding box center [726, 215] width 22 height 3
type input "#5e05fa"
click at [706, 157] on div at bounding box center [654, 210] width 109 height 109
click at [718, 299] on button "Apply" at bounding box center [720, 303] width 34 height 16
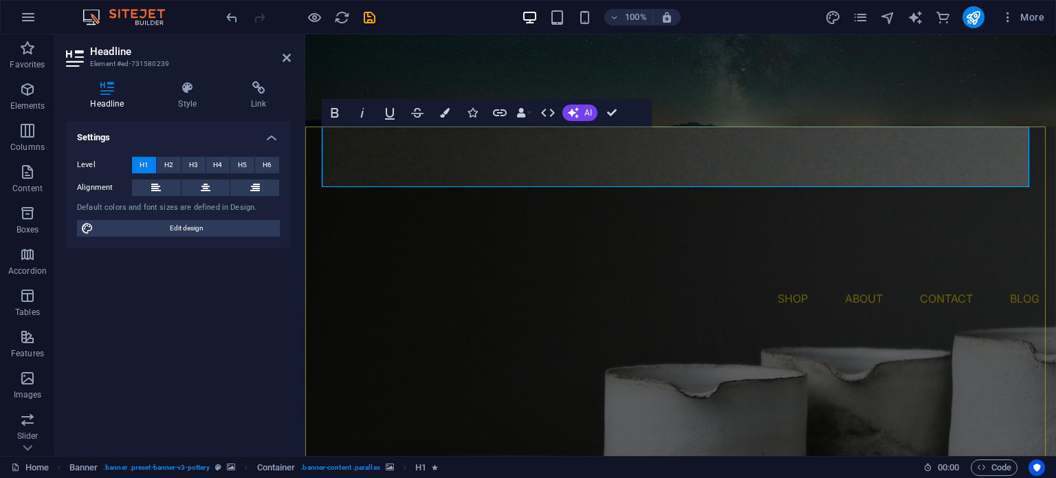
click at [442, 112] on icon "button" at bounding box center [445, 113] width 10 height 10
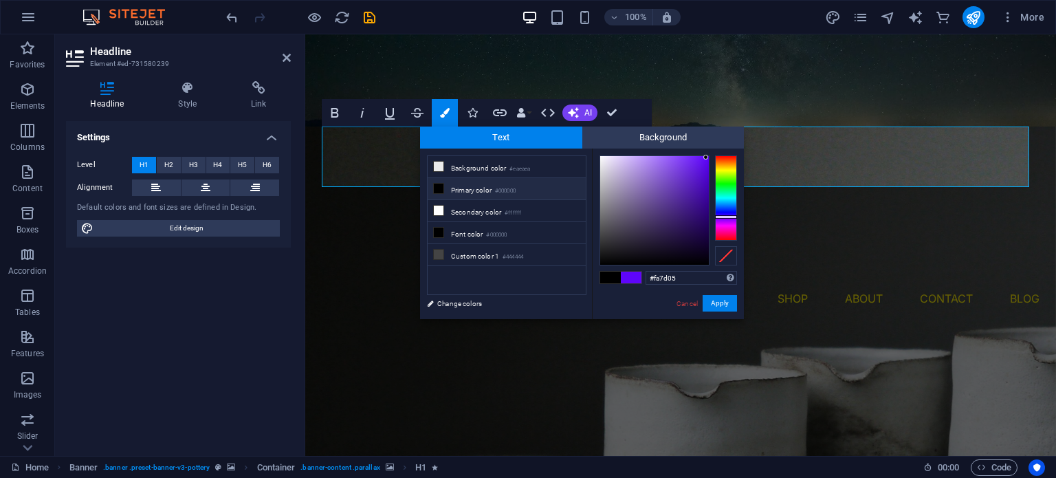
click at [736, 162] on div at bounding box center [726, 197] width 22 height 85
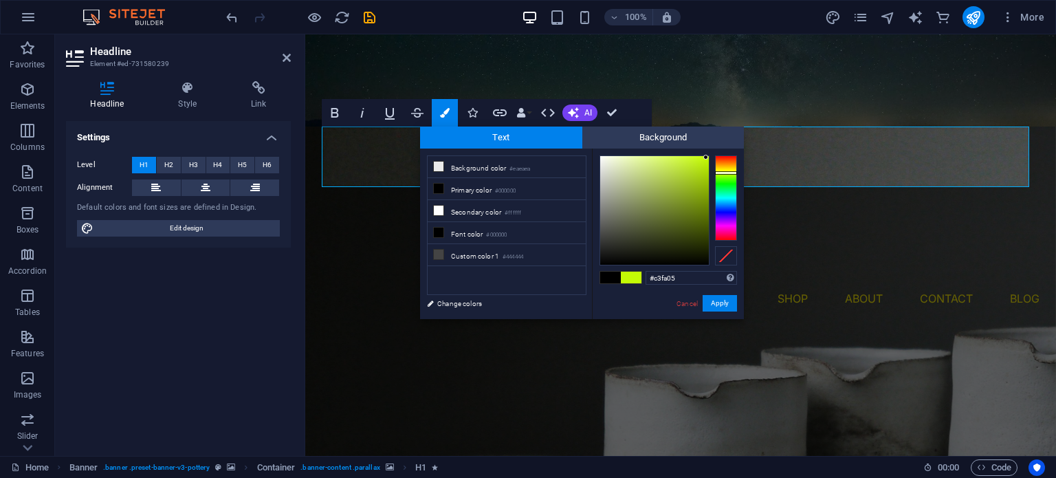
click at [725, 173] on div at bounding box center [726, 197] width 22 height 85
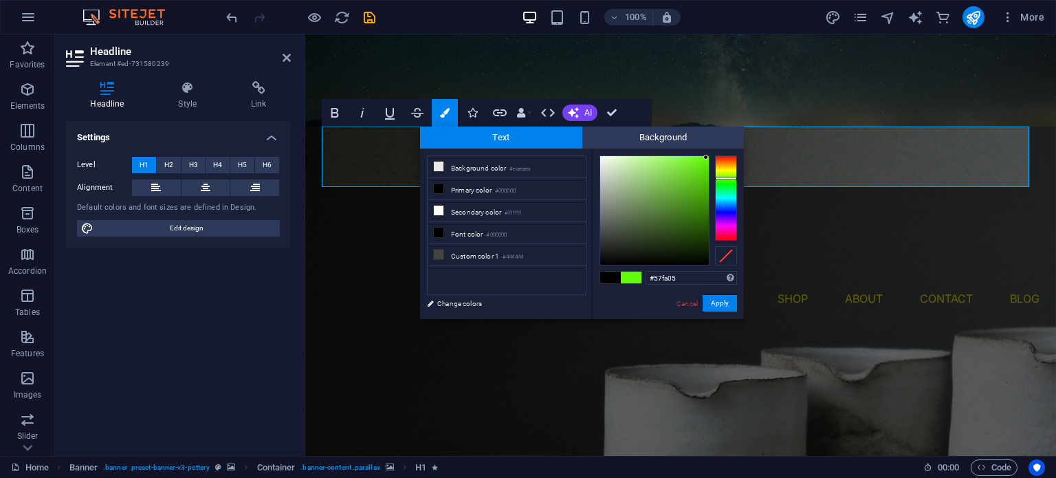
click at [725, 179] on div at bounding box center [726, 178] width 22 height 3
click at [725, 179] on div at bounding box center [726, 179] width 22 height 3
click at [725, 180] on div at bounding box center [726, 179] width 22 height 3
type input "#2ba804"
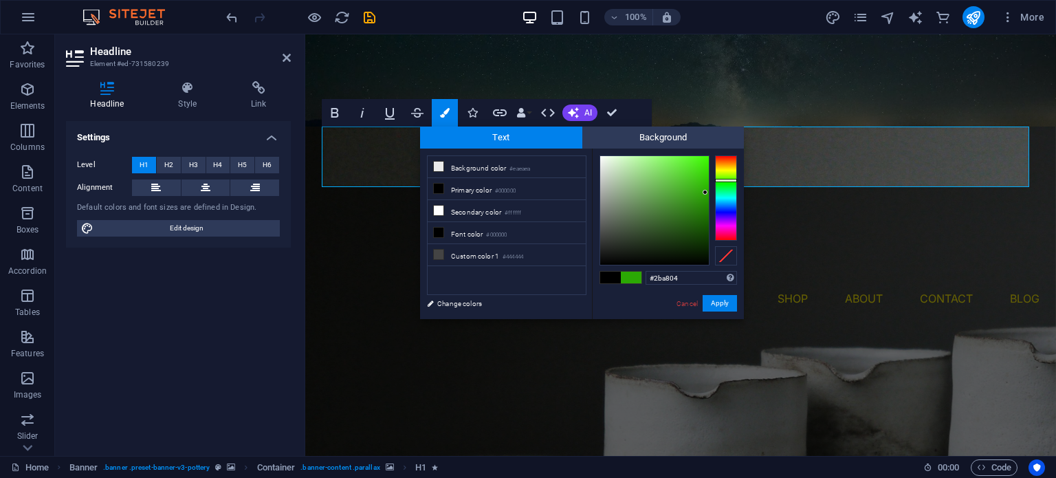
click at [705, 192] on div at bounding box center [654, 210] width 109 height 109
click at [729, 300] on button "Apply" at bounding box center [720, 303] width 34 height 16
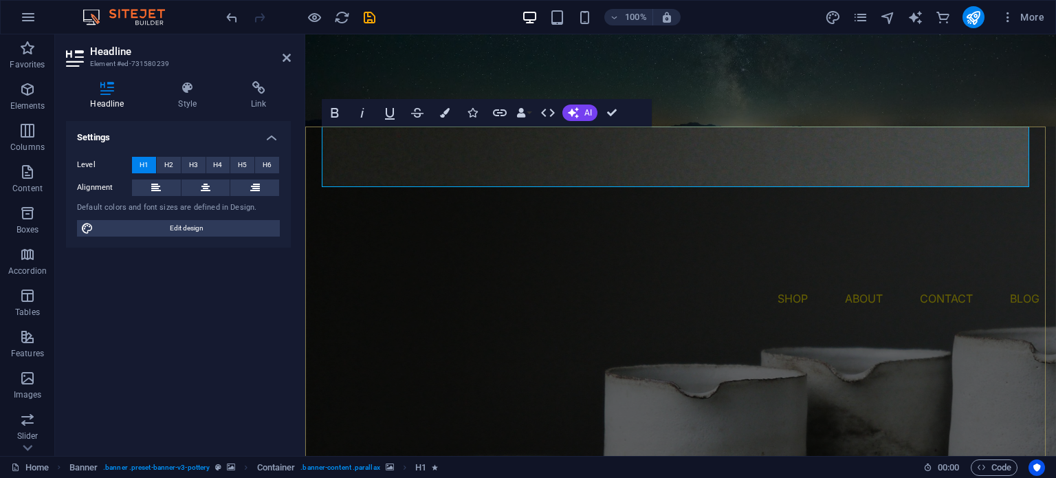
click at [446, 109] on icon "button" at bounding box center [445, 113] width 10 height 10
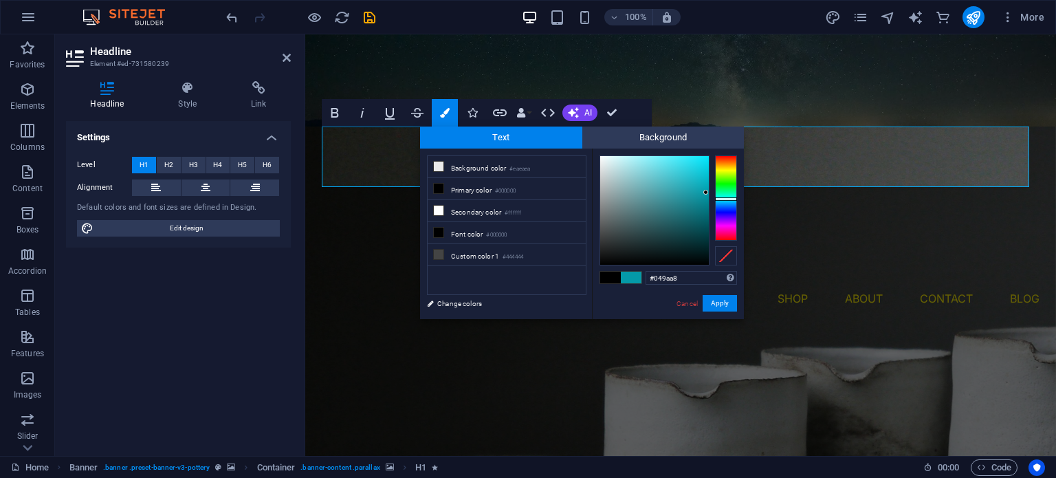
drag, startPoint x: 733, startPoint y: 199, endPoint x: 726, endPoint y: 199, distance: 6.9
click at [726, 199] on div at bounding box center [726, 197] width 22 height 85
click at [697, 167] on div at bounding box center [654, 210] width 109 height 109
type input "#12d7ea"
click at [700, 164] on div at bounding box center [654, 210] width 109 height 109
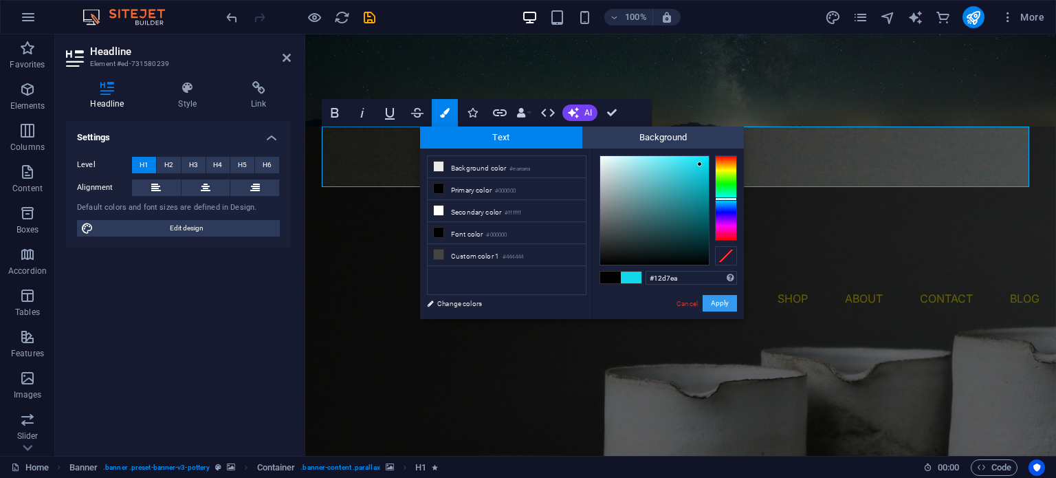
click at [722, 302] on button "Apply" at bounding box center [720, 303] width 34 height 16
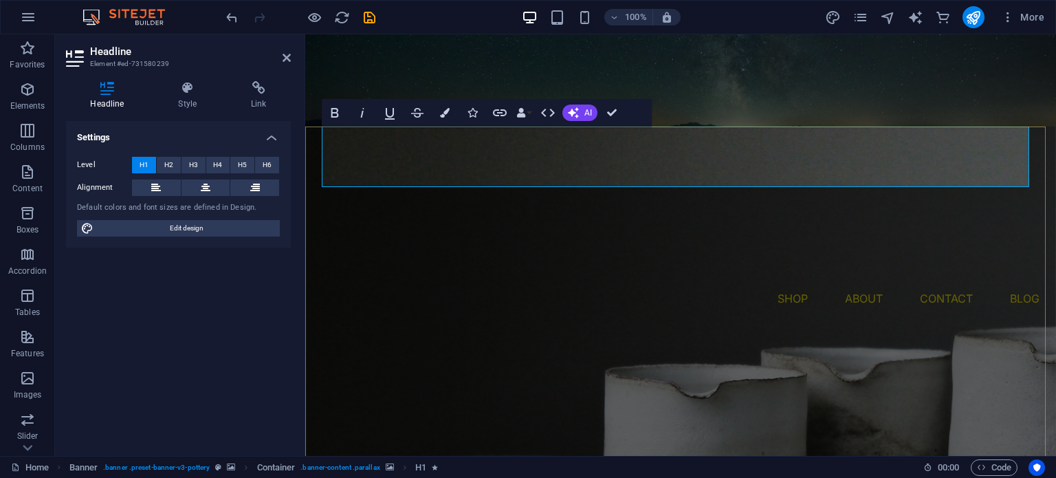
drag, startPoint x: 843, startPoint y: 165, endPoint x: 748, endPoint y: 162, distance: 95.6
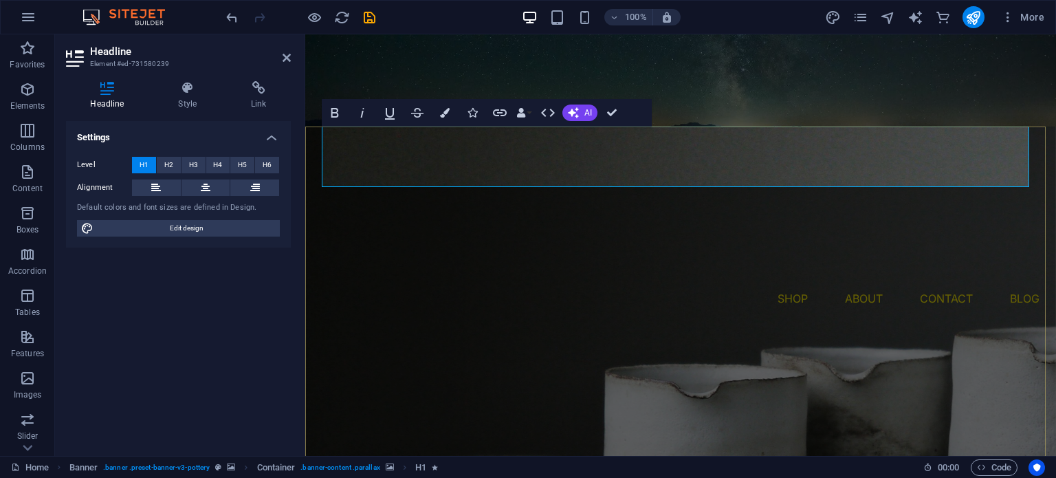
drag, startPoint x: 839, startPoint y: 159, endPoint x: 745, endPoint y: 159, distance: 94.2
click at [447, 112] on icon "button" at bounding box center [445, 113] width 10 height 10
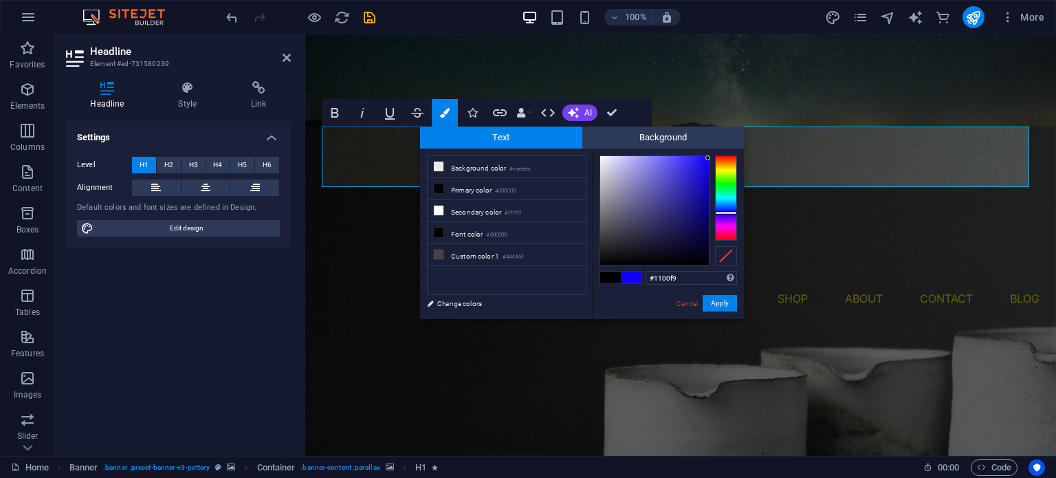
type input "#1d00f9"
drag, startPoint x: 727, startPoint y: 159, endPoint x: 726, endPoint y: 213, distance: 53.6
click at [726, 213] on div at bounding box center [726, 197] width 22 height 85
click at [715, 303] on button "Apply" at bounding box center [720, 303] width 34 height 16
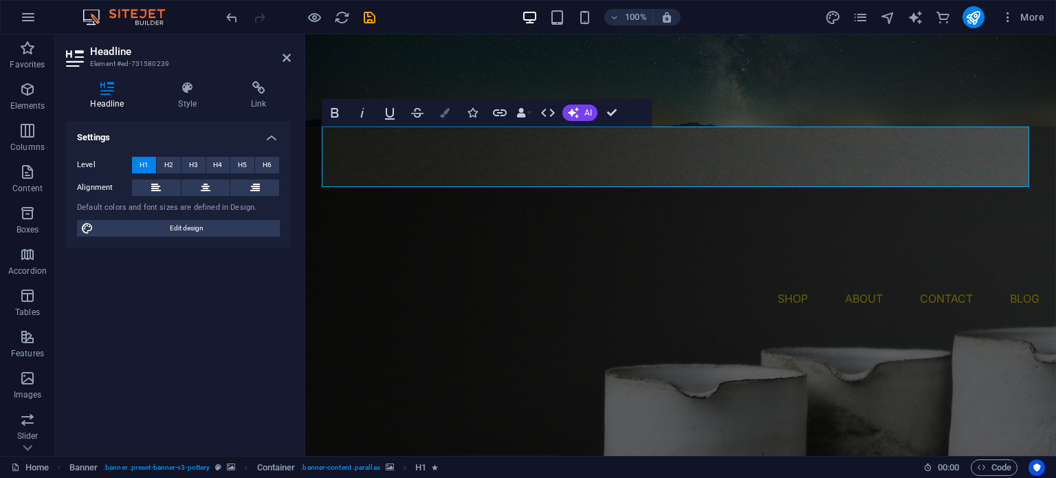
click at [445, 105] on button "Colors" at bounding box center [445, 112] width 26 height 27
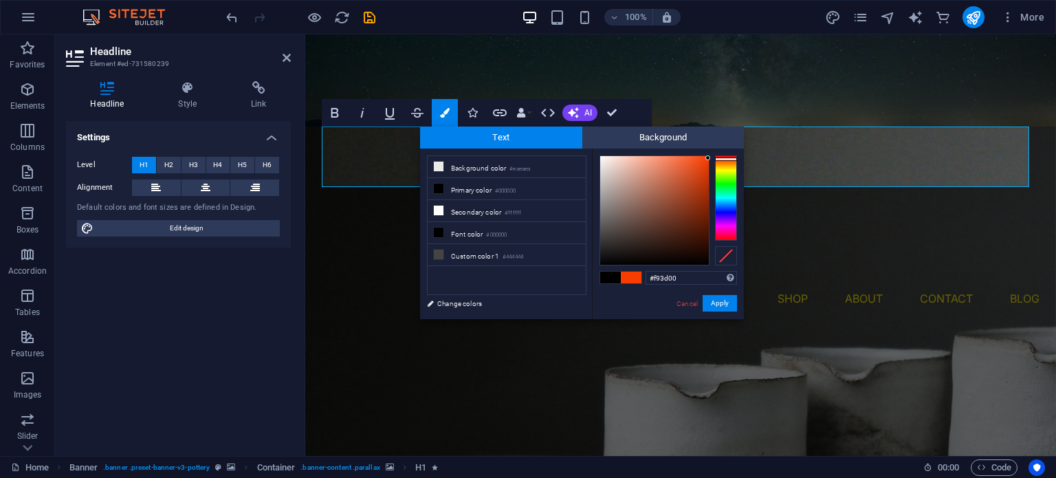
type input "#f94900"
drag, startPoint x: 727, startPoint y: 181, endPoint x: 720, endPoint y: 159, distance: 22.4
click at [720, 159] on div at bounding box center [726, 197] width 22 height 85
click at [707, 306] on button "Apply" at bounding box center [720, 303] width 34 height 16
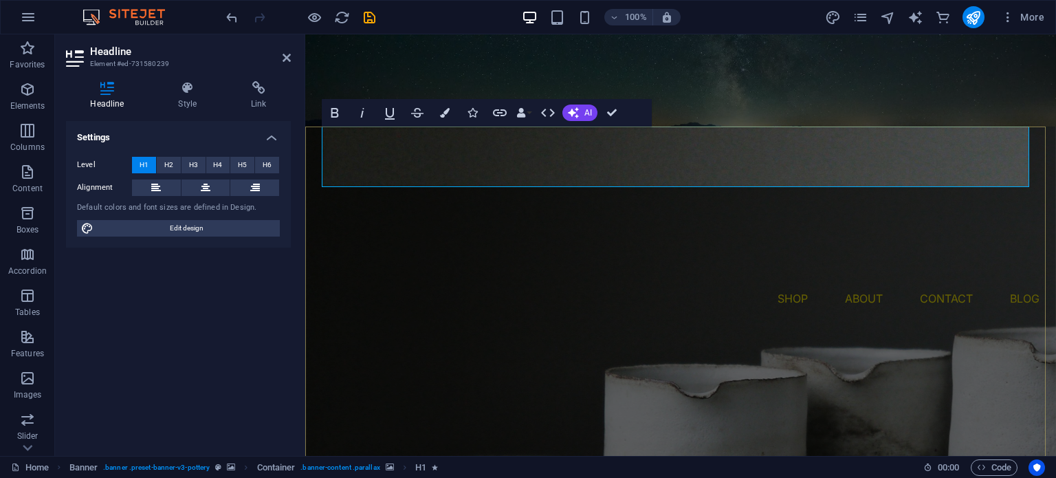
click at [443, 112] on icon "button" at bounding box center [445, 113] width 10 height 10
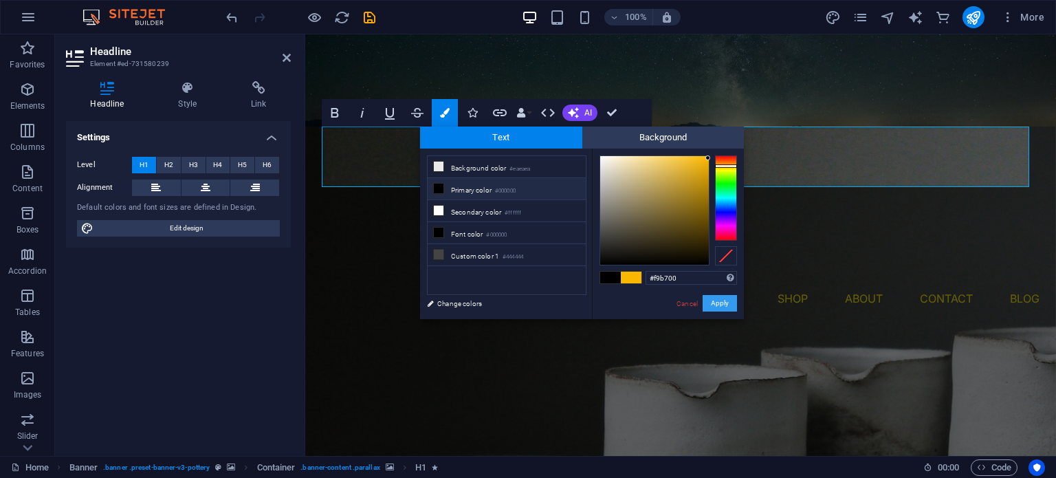
click at [711, 302] on button "Apply" at bounding box center [720, 303] width 34 height 16
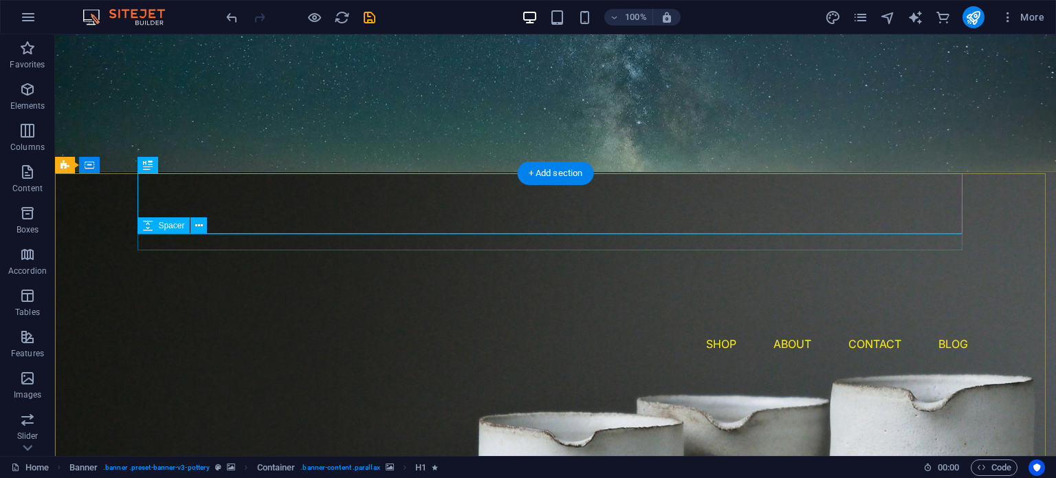
scroll to position [19, 0]
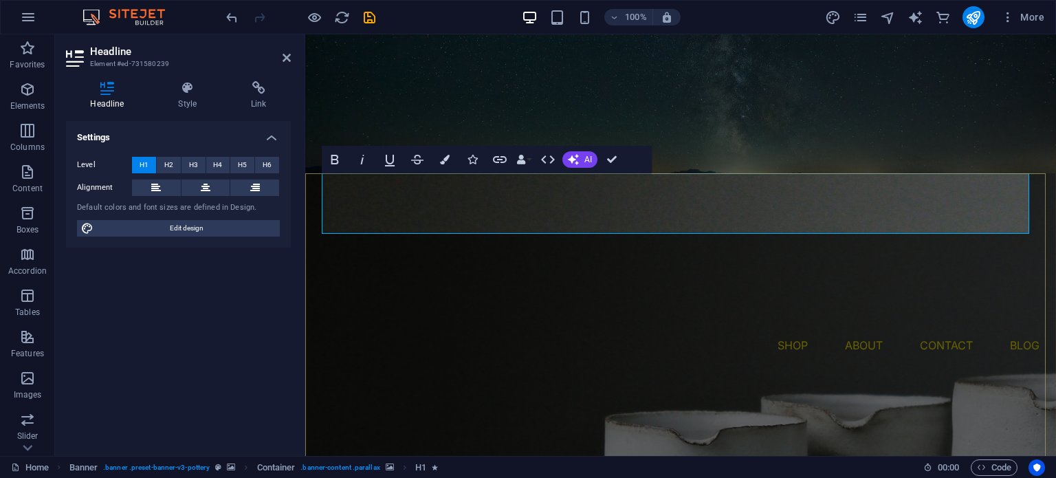
click at [446, 165] on button "Colors" at bounding box center [445, 159] width 26 height 27
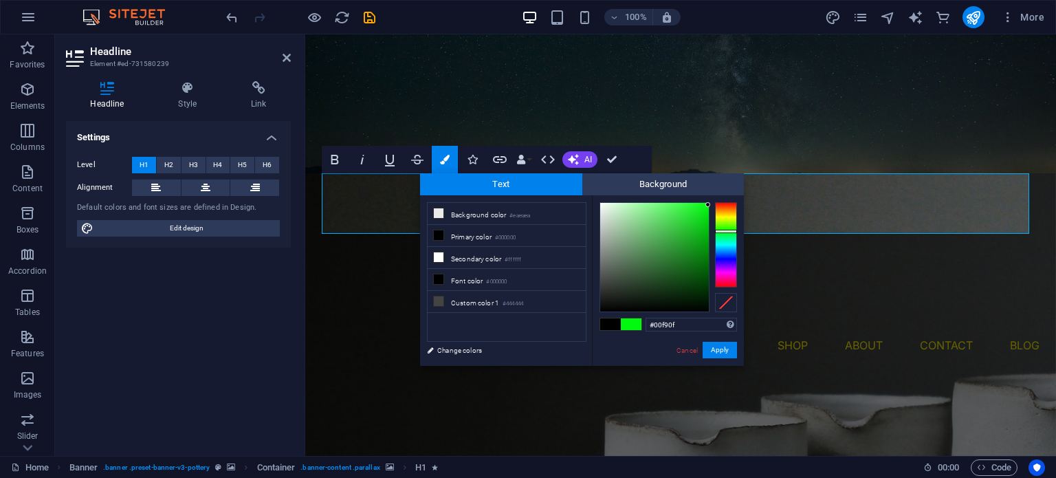
type input "#00f91b"
drag, startPoint x: 729, startPoint y: 232, endPoint x: 720, endPoint y: 232, distance: 9.0
click at [720, 232] on div at bounding box center [726, 244] width 22 height 85
click at [723, 349] on button "Apply" at bounding box center [720, 350] width 34 height 16
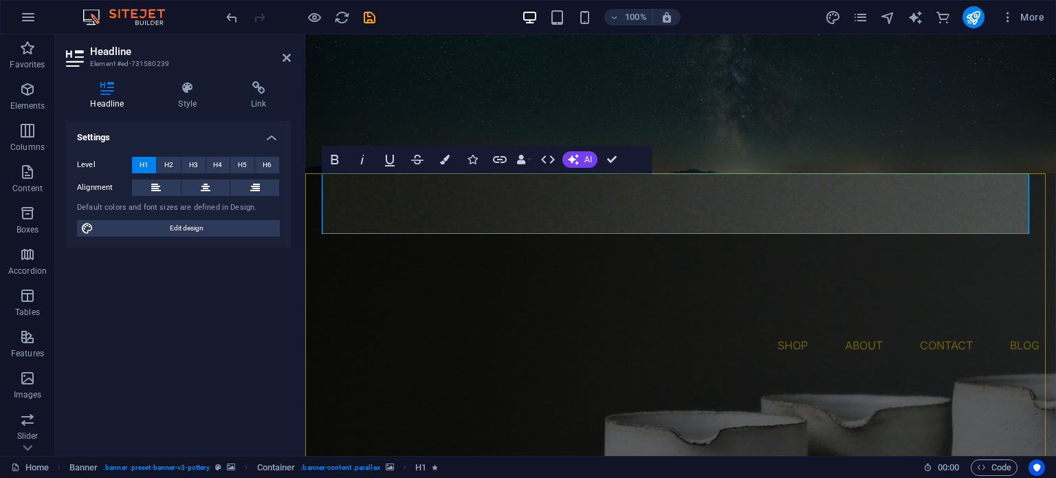
click at [434, 162] on button "Colors" at bounding box center [445, 159] width 26 height 27
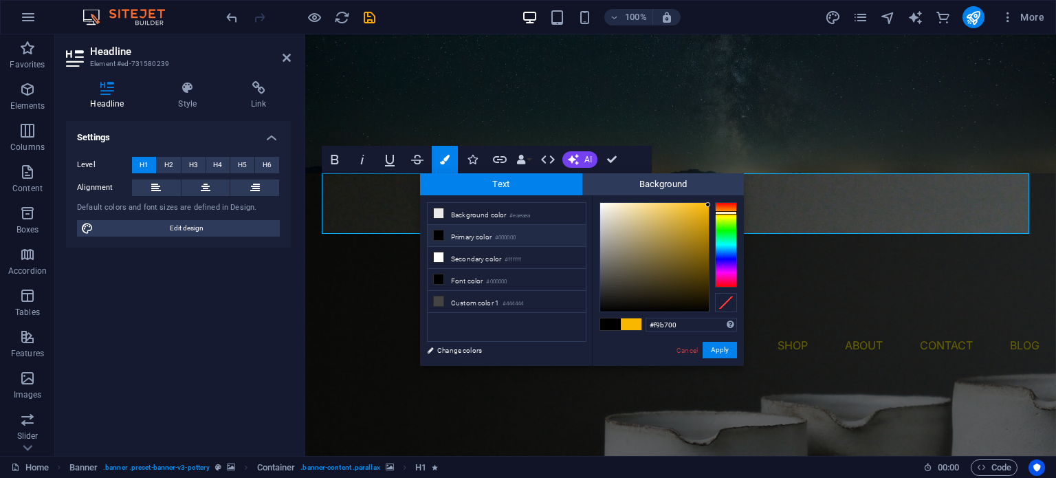
type input "#f7f4ea"
click at [605, 206] on div at bounding box center [654, 257] width 109 height 109
click at [722, 348] on button "Apply" at bounding box center [720, 350] width 34 height 16
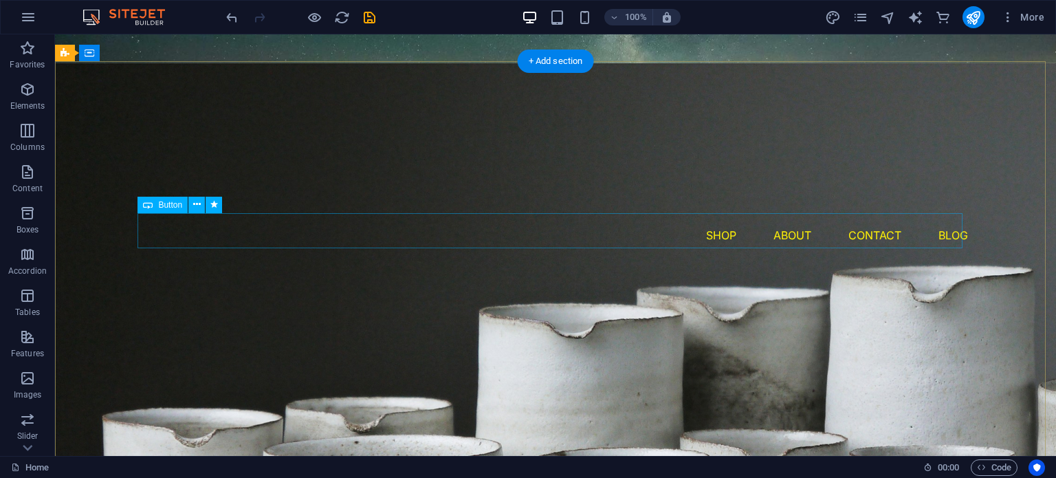
scroll to position [131, 0]
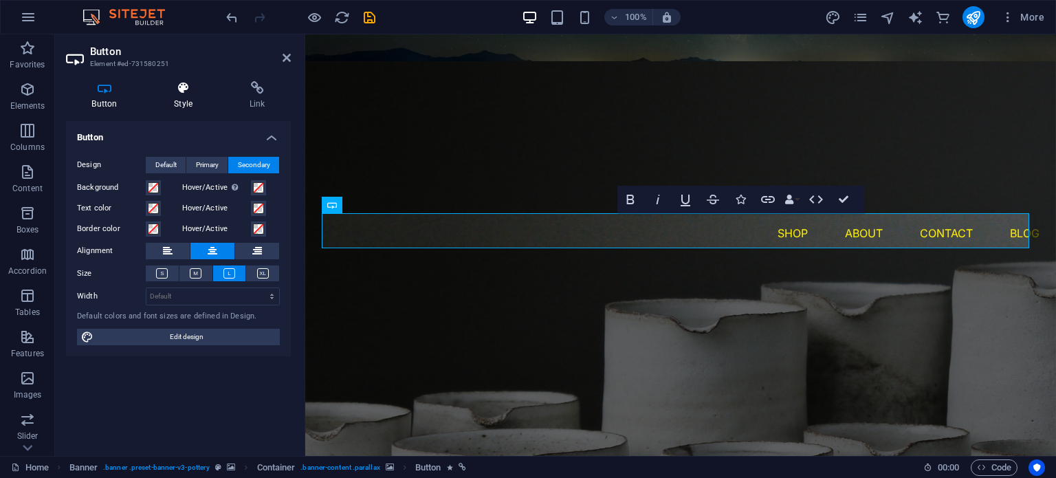
click at [201, 85] on icon at bounding box center [183, 88] width 70 height 14
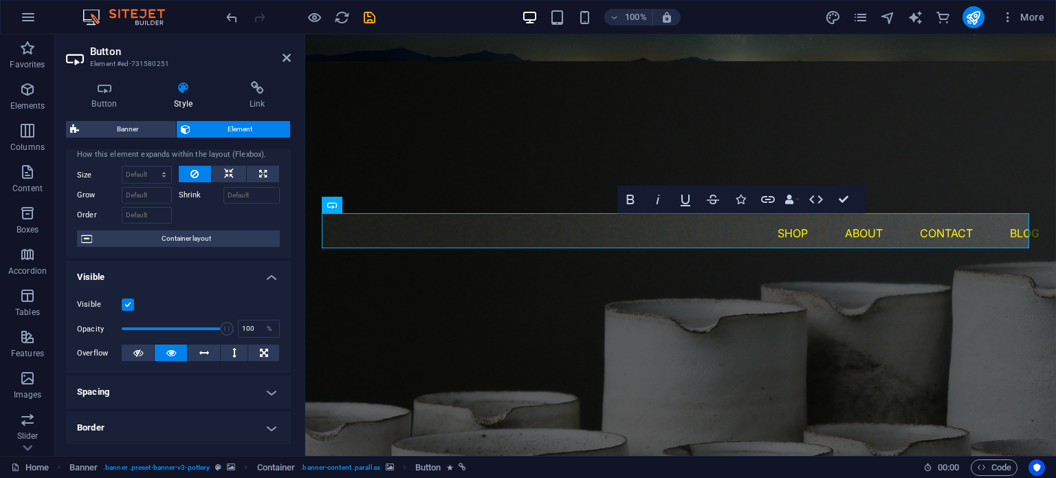
scroll to position [33, 0]
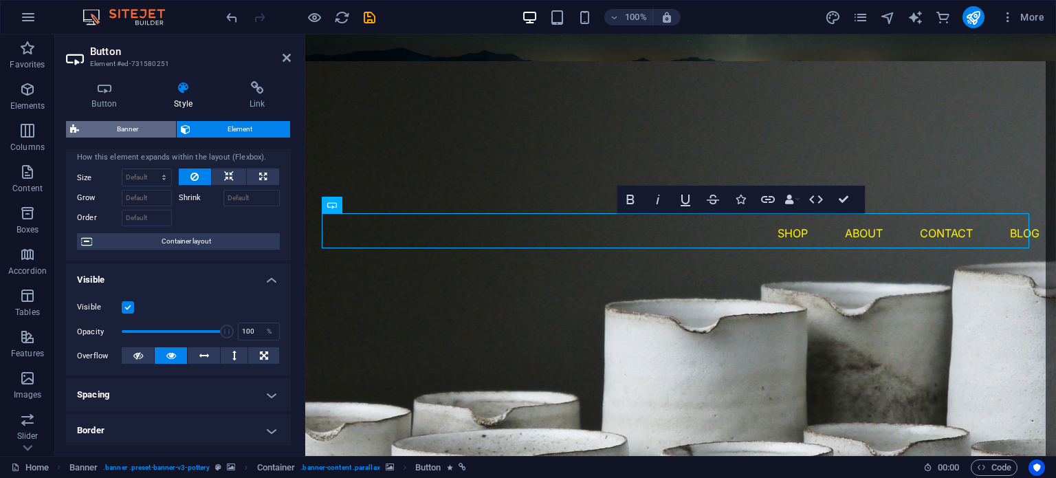
click at [152, 122] on span "Banner" at bounding box center [127, 129] width 89 height 16
select select "px"
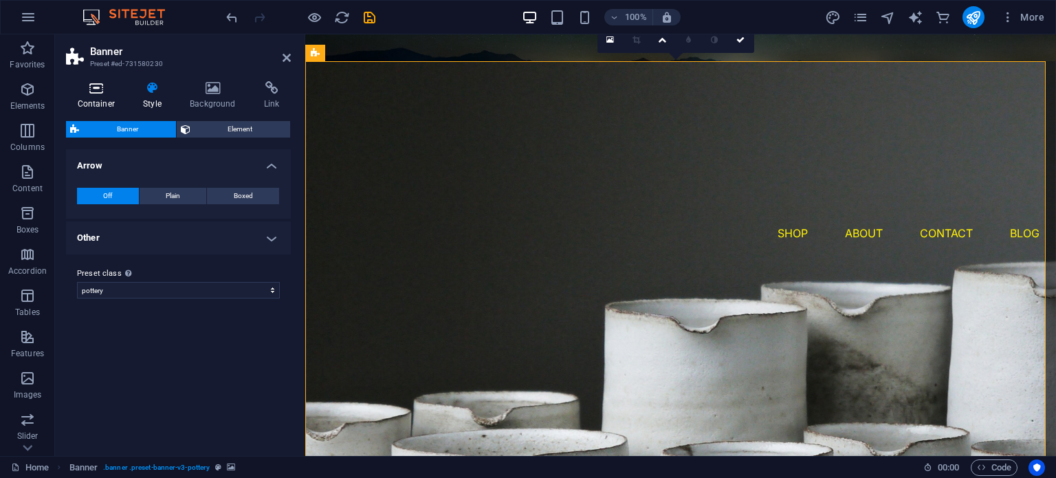
click at [94, 83] on icon at bounding box center [96, 88] width 60 height 14
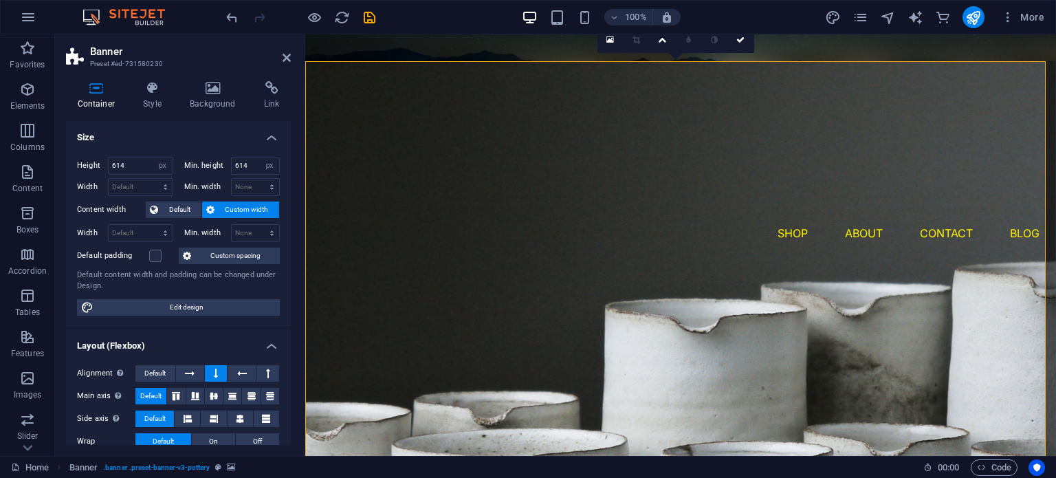
click at [280, 60] on header "Banner Preset #ed-731580230" at bounding box center [178, 52] width 225 height 36
click at [280, 59] on header "Banner Preset #ed-731580230" at bounding box center [178, 52] width 225 height 36
click at [290, 58] on icon at bounding box center [287, 57] width 8 height 11
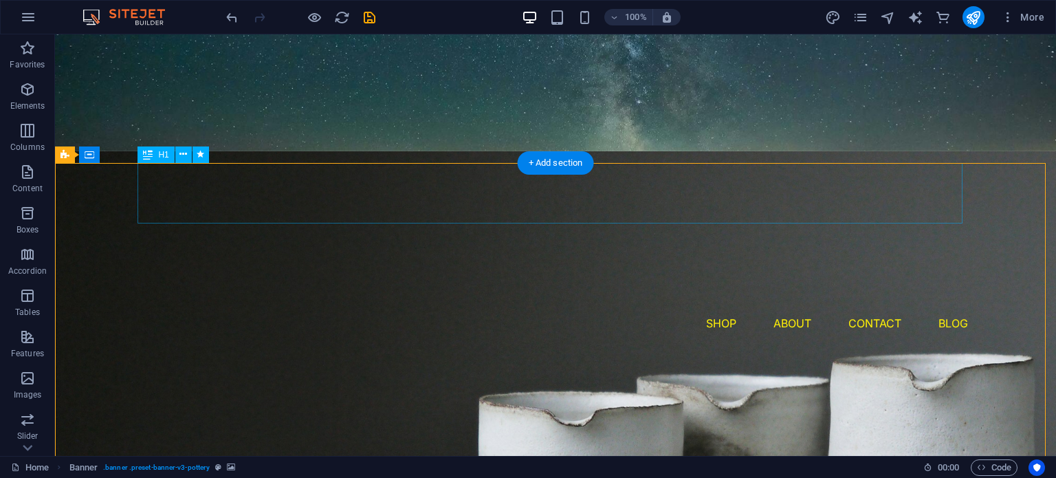
scroll to position [12, 0]
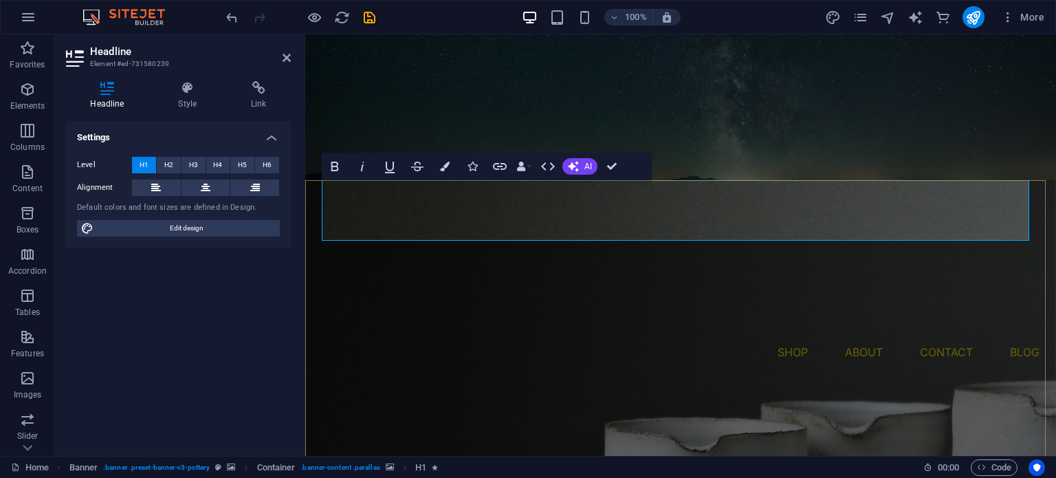
click at [449, 168] on icon "button" at bounding box center [445, 167] width 10 height 10
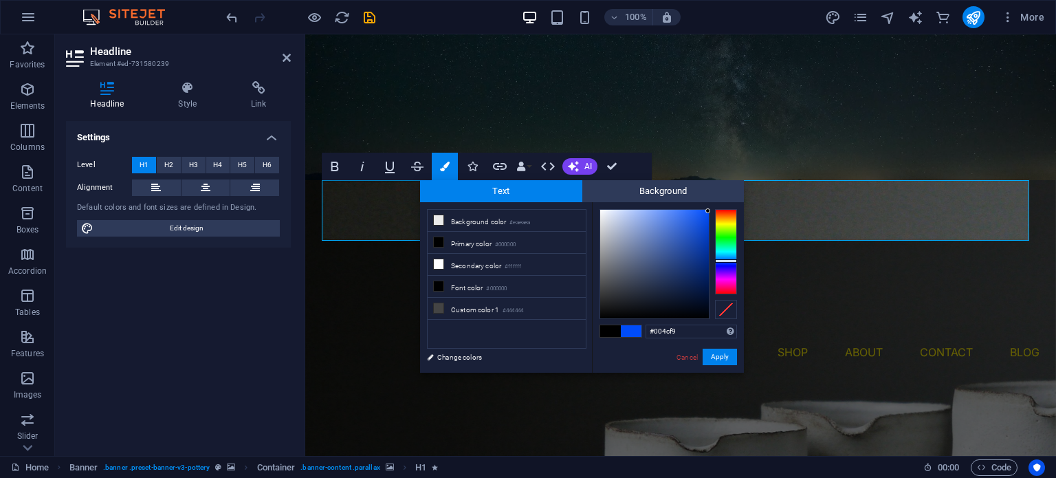
type input "#003ff9"
click at [723, 261] on div at bounding box center [726, 251] width 22 height 85
click at [719, 353] on button "Apply" at bounding box center [720, 357] width 34 height 16
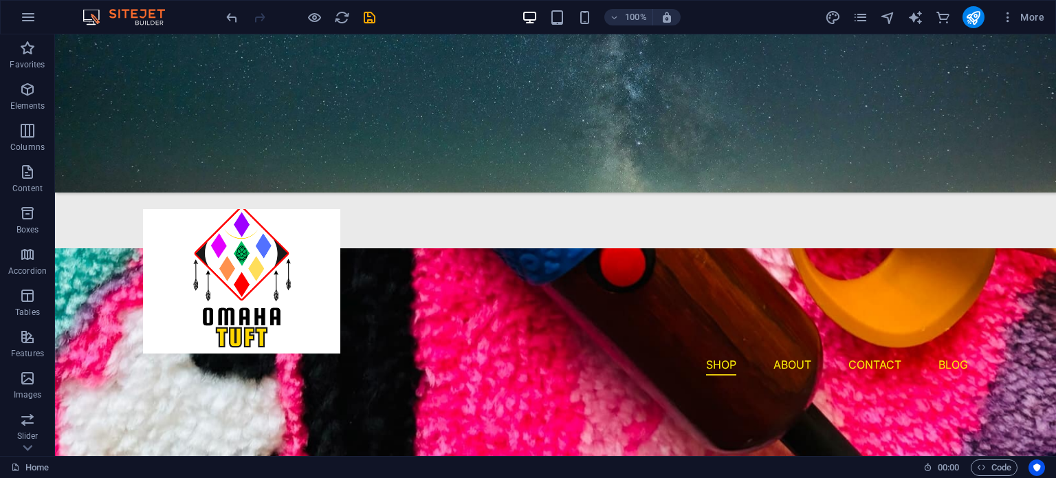
scroll to position [461, 0]
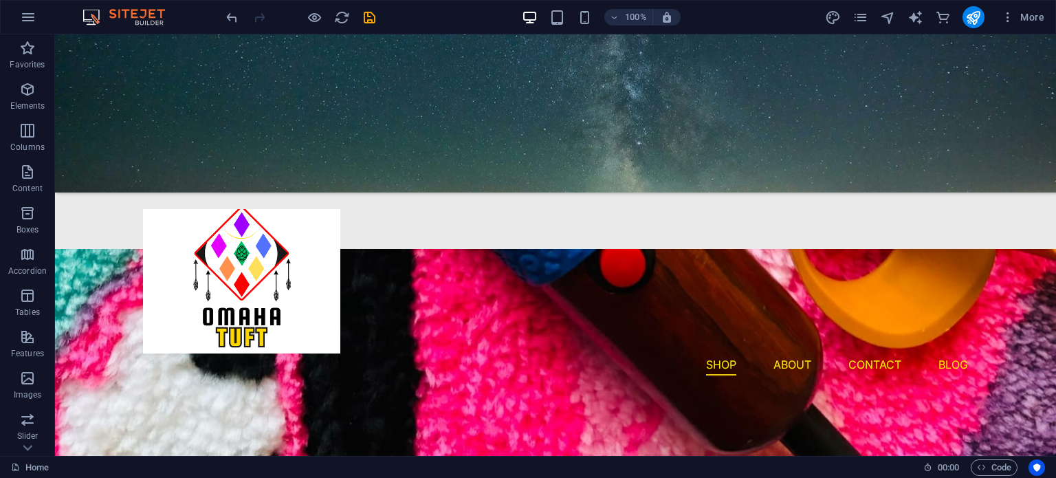
click at [448, 188] on figure at bounding box center [555, 113] width 1001 height 158
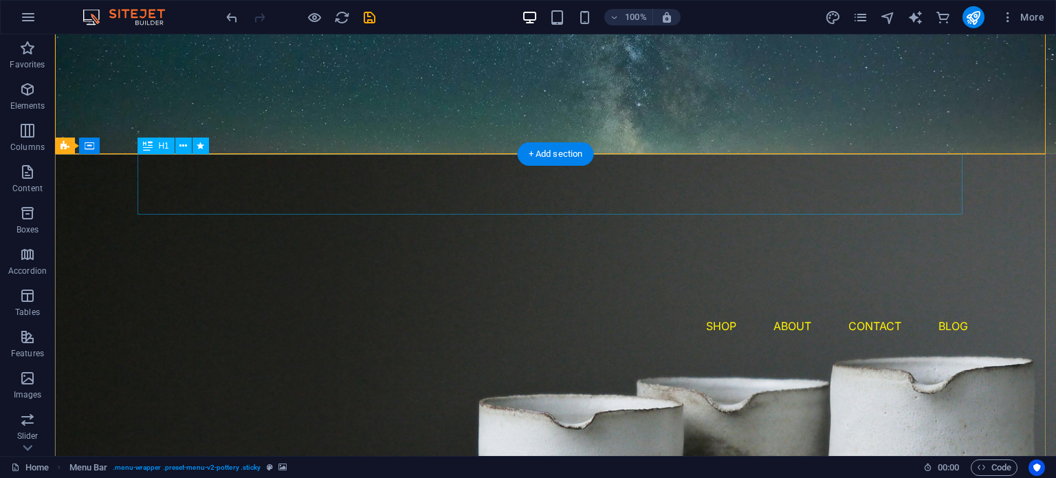
scroll to position [0, 0]
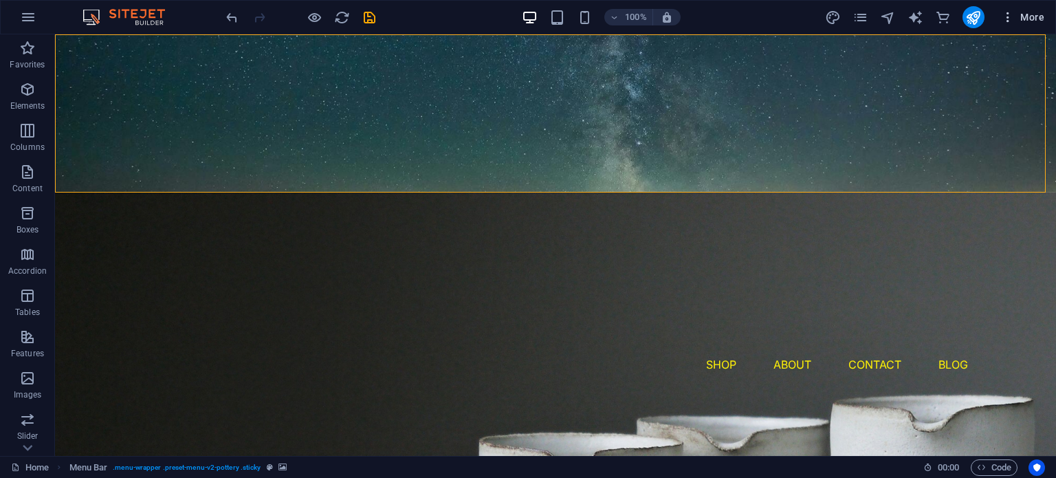
click at [1004, 15] on icon "button" at bounding box center [1008, 17] width 14 height 14
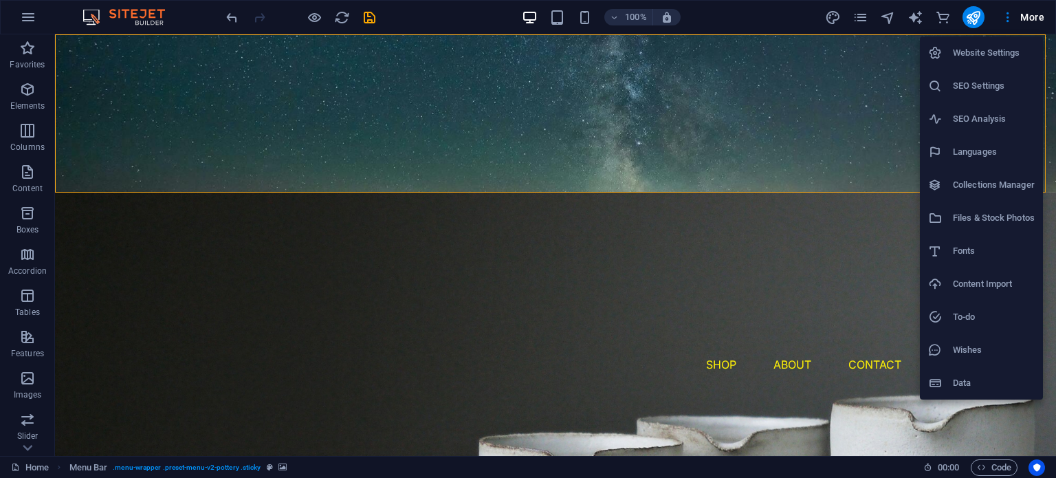
click at [797, 17] on div at bounding box center [528, 239] width 1056 height 478
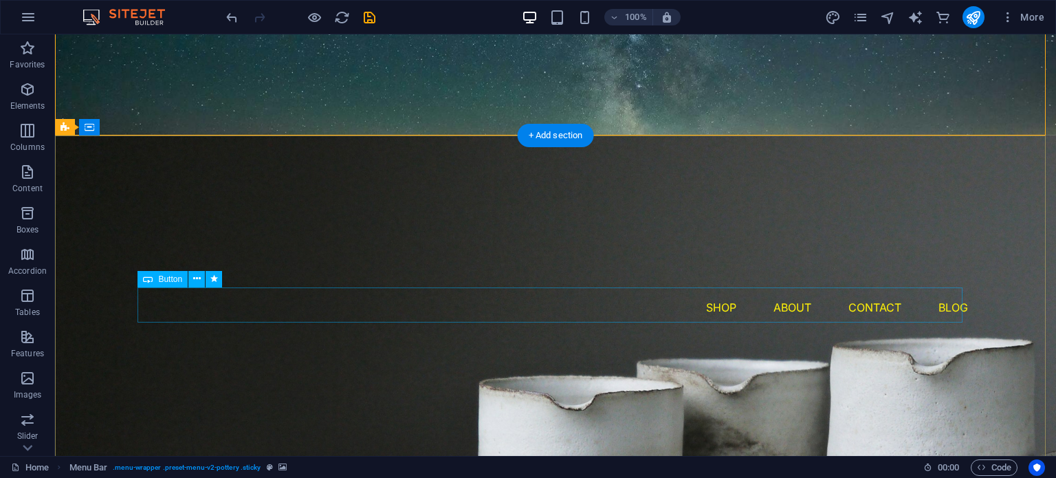
scroll to position [58, 0]
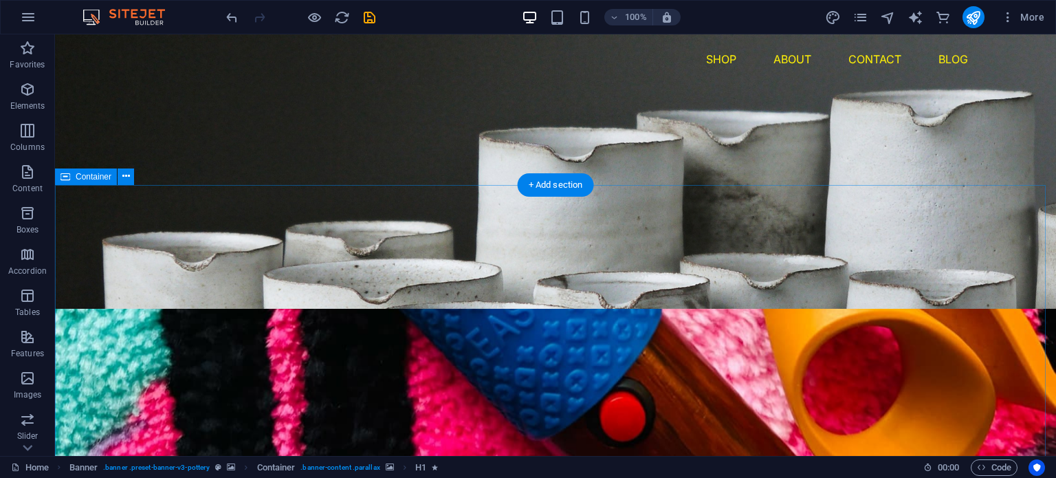
scroll to position [0, 0]
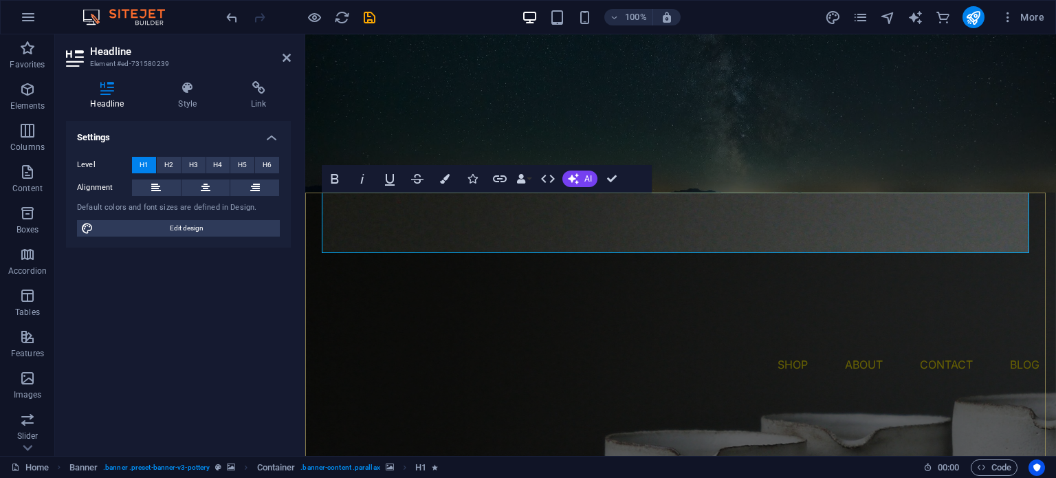
click at [447, 181] on icon "button" at bounding box center [445, 179] width 10 height 10
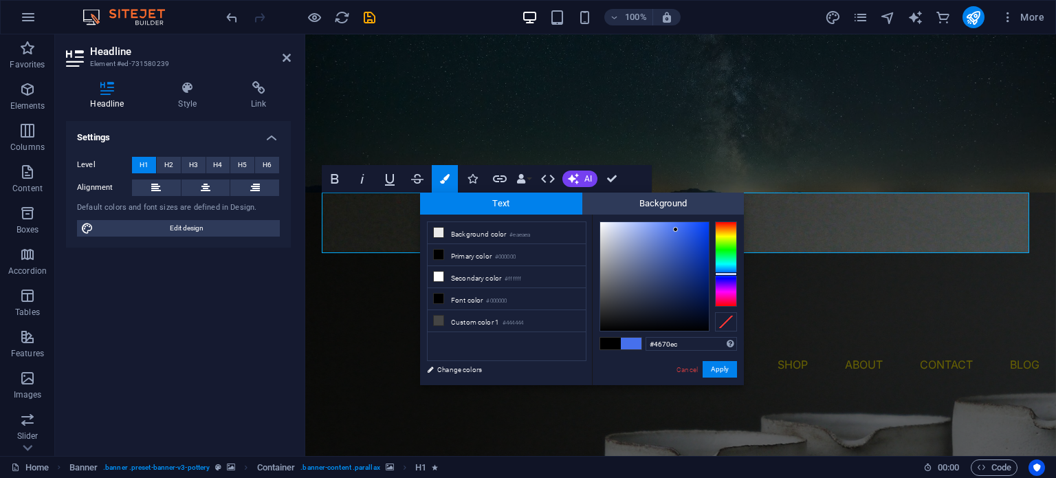
drag, startPoint x: 704, startPoint y: 225, endPoint x: 676, endPoint y: 230, distance: 28.6
click at [676, 230] on div at bounding box center [654, 276] width 109 height 109
type input "#6186f4"
click at [665, 226] on div at bounding box center [654, 276] width 109 height 109
click at [714, 372] on button "Apply" at bounding box center [720, 369] width 34 height 16
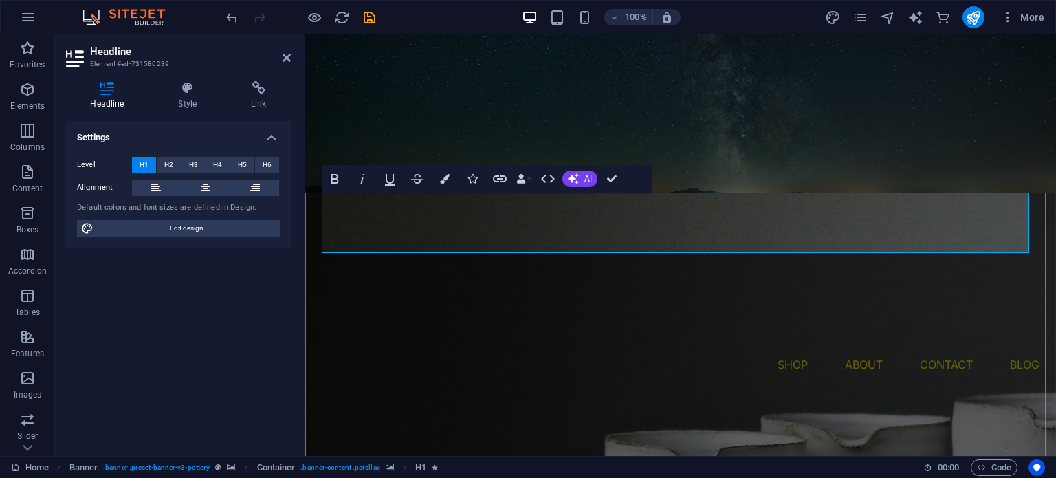
click at [447, 175] on icon "button" at bounding box center [445, 179] width 10 height 10
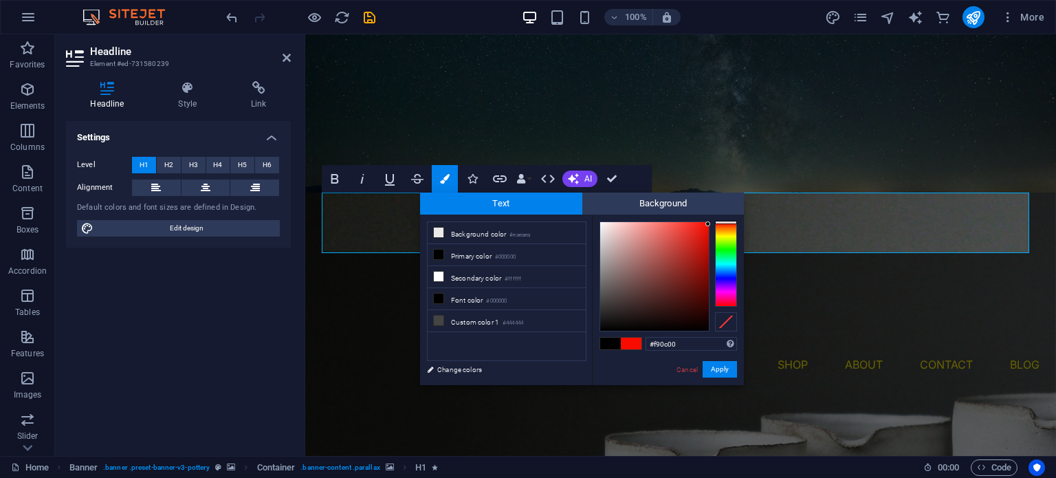
click at [725, 222] on div at bounding box center [726, 222] width 22 height 3
click at [667, 223] on div at bounding box center [654, 276] width 109 height 109
click at [672, 222] on div at bounding box center [654, 276] width 109 height 109
type input "#fc4036"
click at [685, 223] on div at bounding box center [654, 276] width 109 height 109
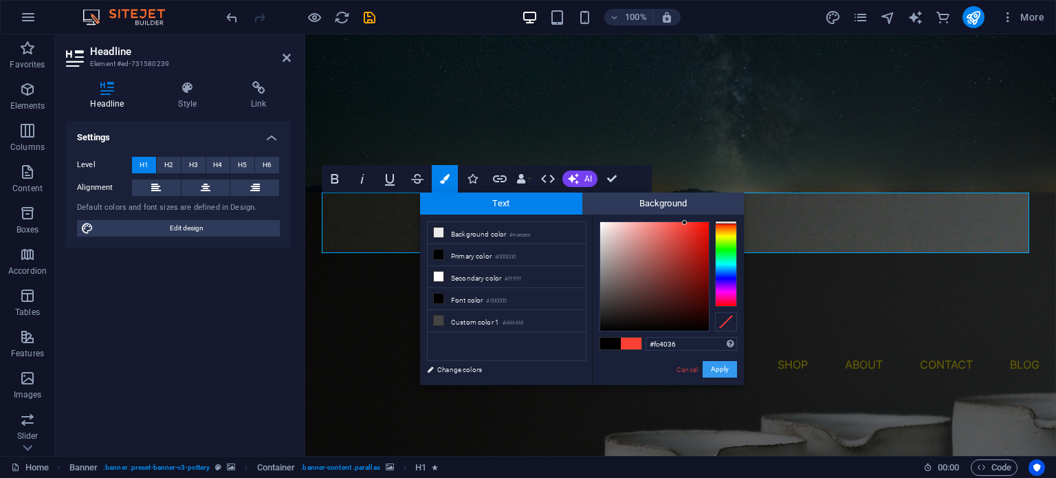
click at [717, 367] on button "Apply" at bounding box center [720, 369] width 34 height 16
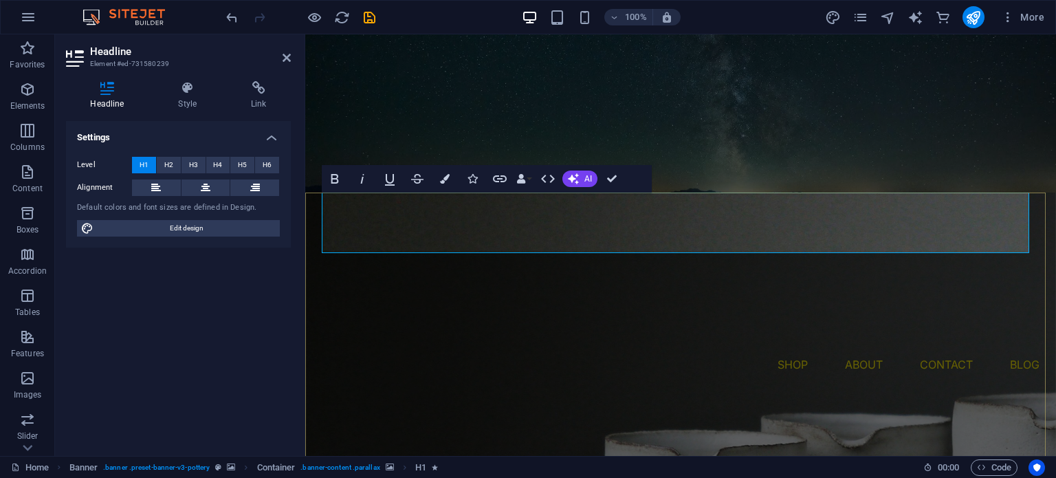
click at [446, 173] on button "Colors" at bounding box center [445, 178] width 26 height 27
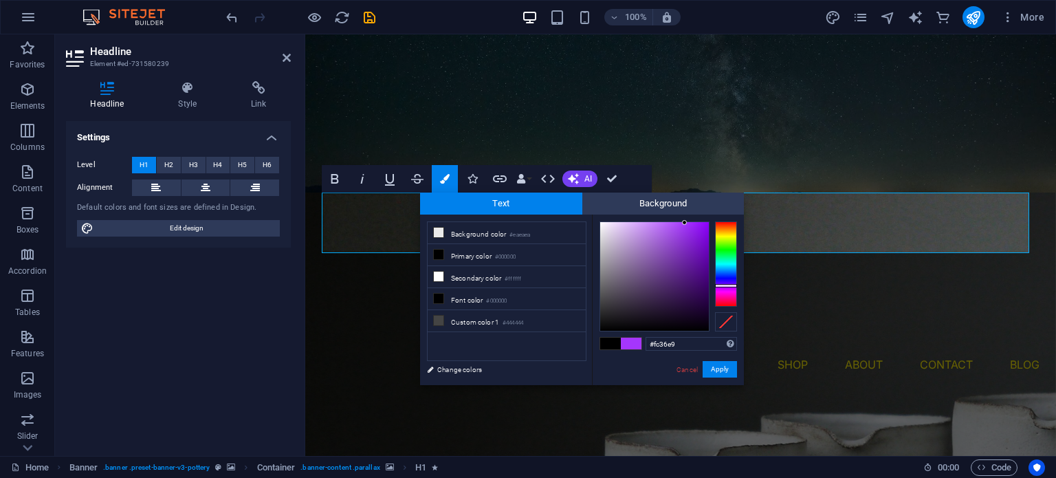
drag, startPoint x: 720, startPoint y: 276, endPoint x: 720, endPoint y: 294, distance: 17.9
click at [720, 294] on div at bounding box center [726, 263] width 22 height 85
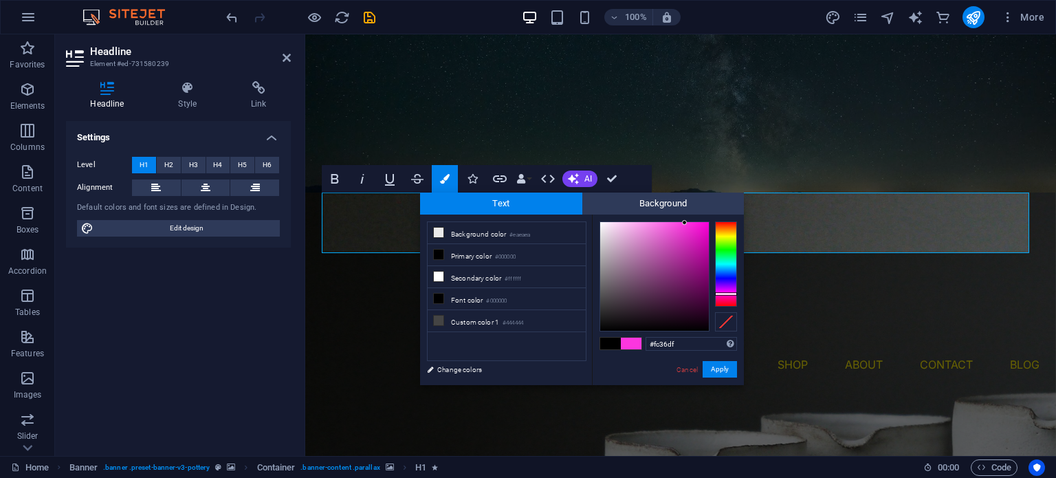
click at [720, 294] on div at bounding box center [726, 293] width 22 height 3
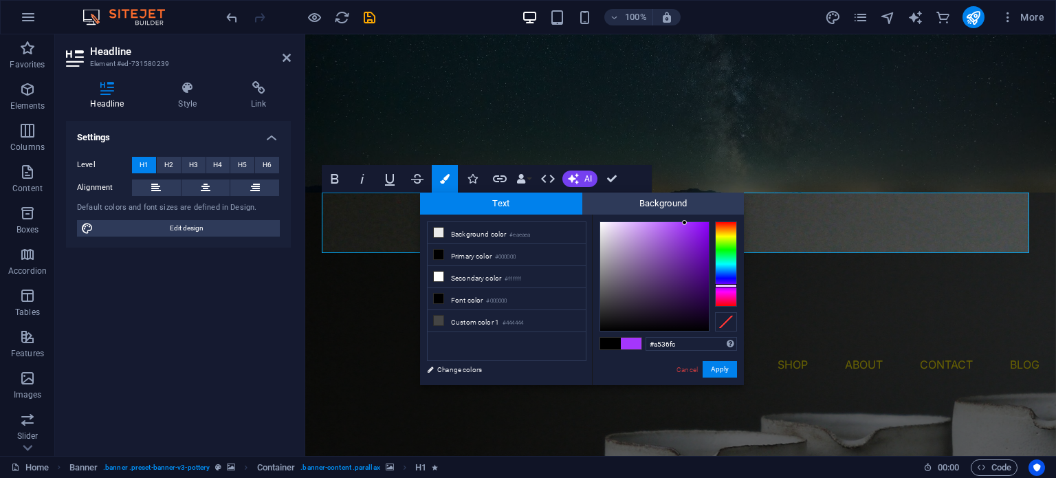
click at [720, 285] on div at bounding box center [726, 263] width 22 height 85
type input "#b35ef7"
click at [667, 225] on div at bounding box center [654, 276] width 109 height 109
click at [726, 371] on button "Apply" at bounding box center [720, 369] width 34 height 16
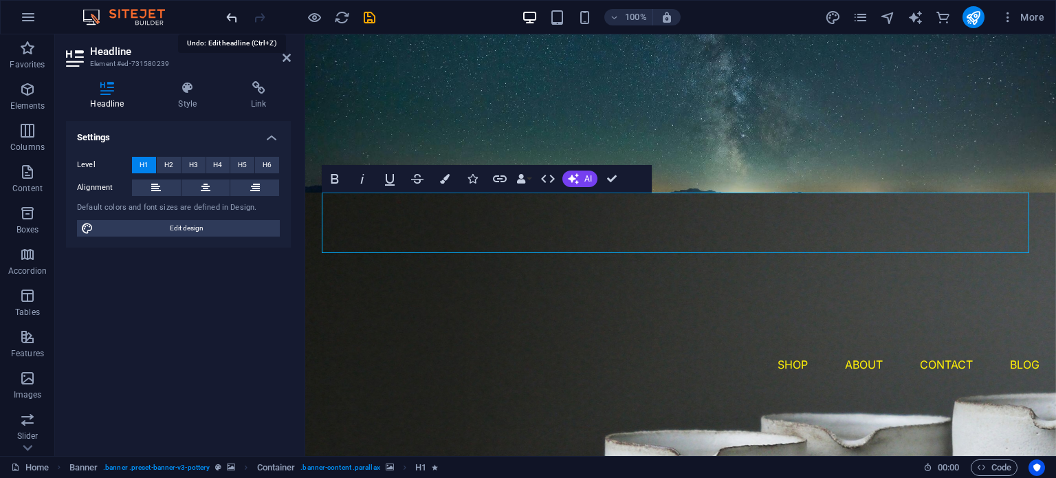
click at [230, 13] on icon "undo" at bounding box center [232, 18] width 16 height 16
drag, startPoint x: 984, startPoint y: 239, endPoint x: 372, endPoint y: 219, distance: 612.8
click at [188, 97] on h4 "Style" at bounding box center [190, 95] width 73 height 29
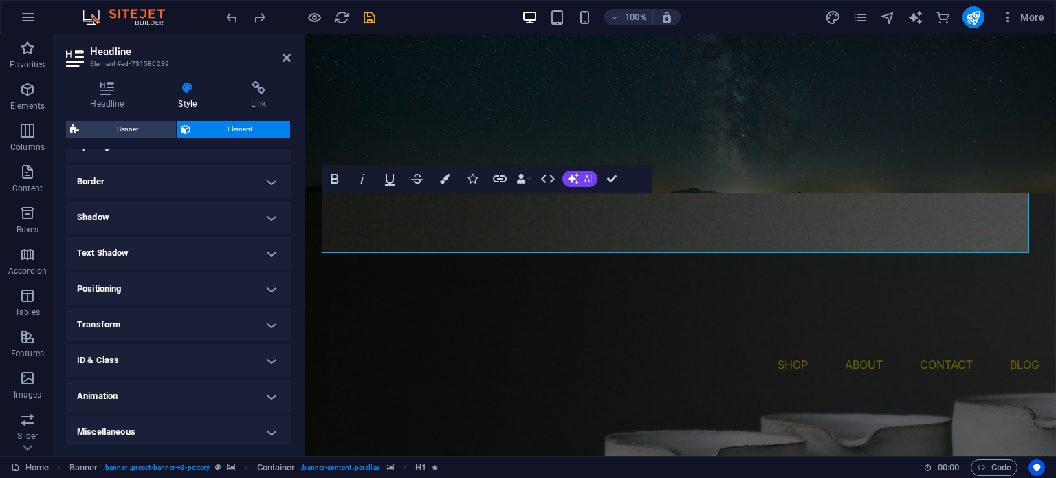
scroll to position [285, 0]
click at [287, 60] on icon at bounding box center [287, 57] width 8 height 11
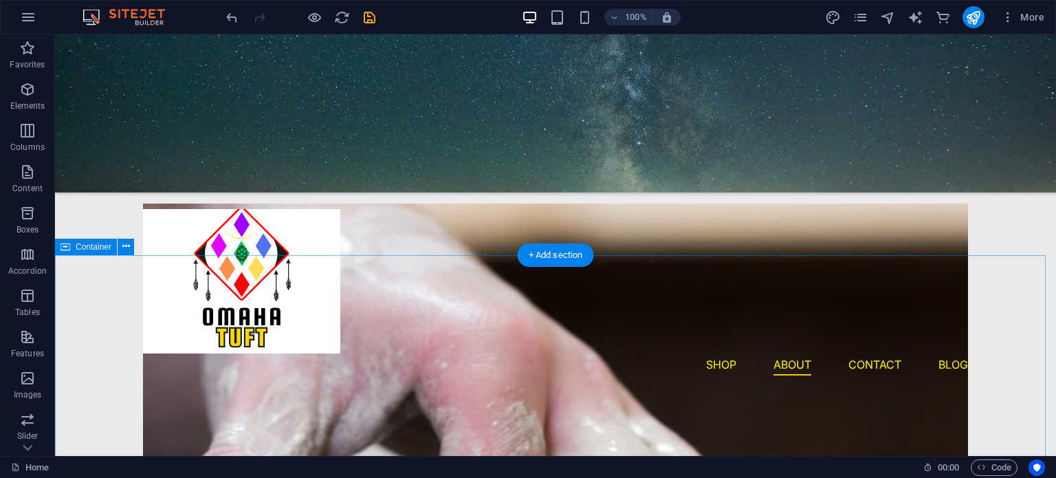
scroll to position [1924, 0]
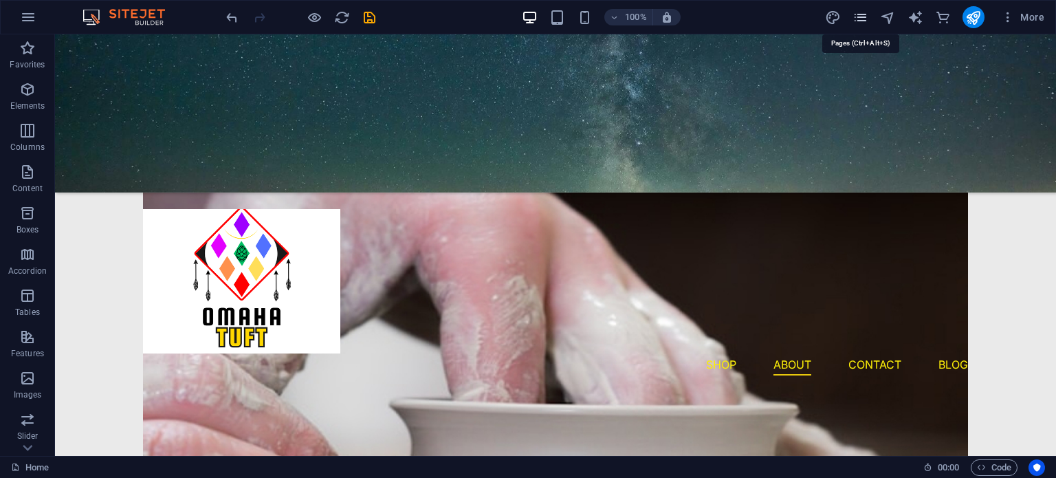
click at [860, 19] on icon "pages" at bounding box center [860, 18] width 16 height 16
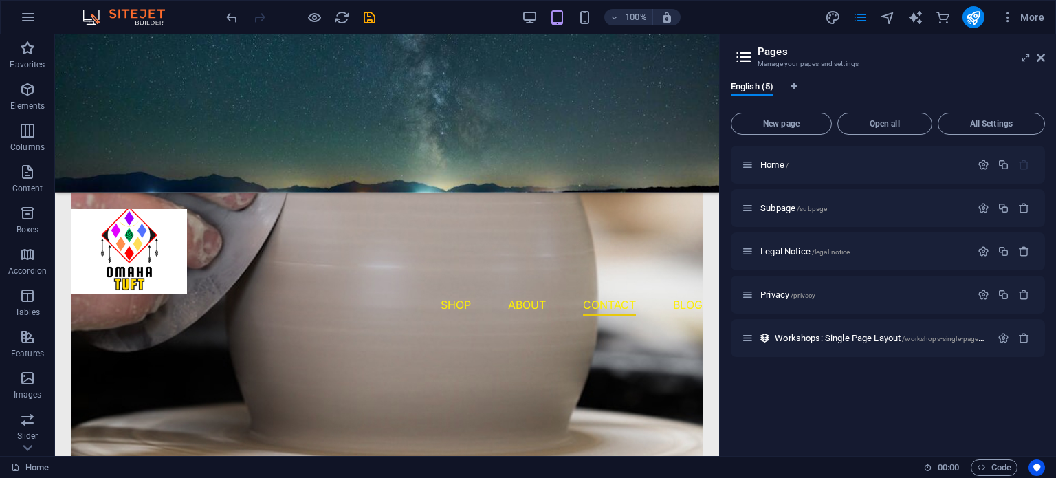
scroll to position [1905, 0]
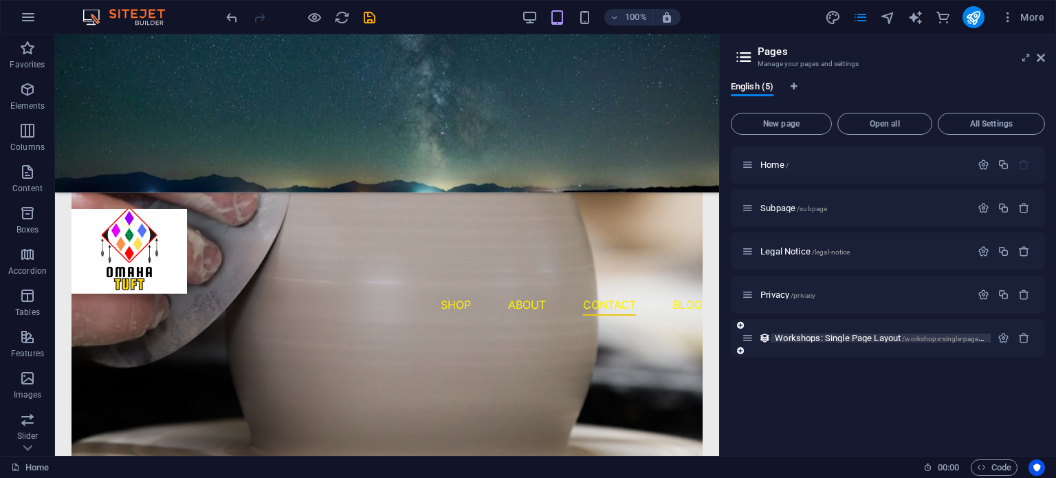
click at [796, 335] on span "Workshops: Single Page Layout /workshops-single-page-layout" at bounding box center [887, 338] width 225 height 10
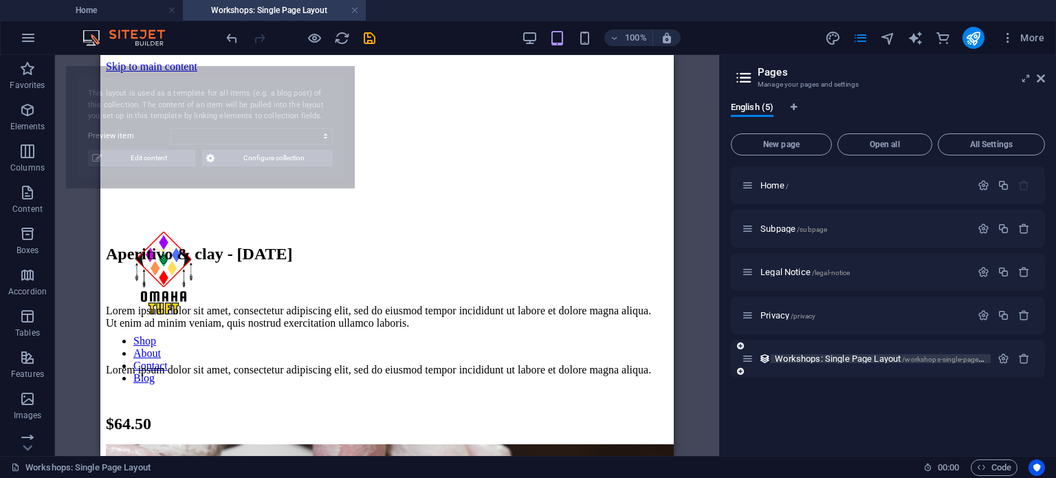
scroll to position [0, 0]
select select "683cfb1cb97586811a081e08"
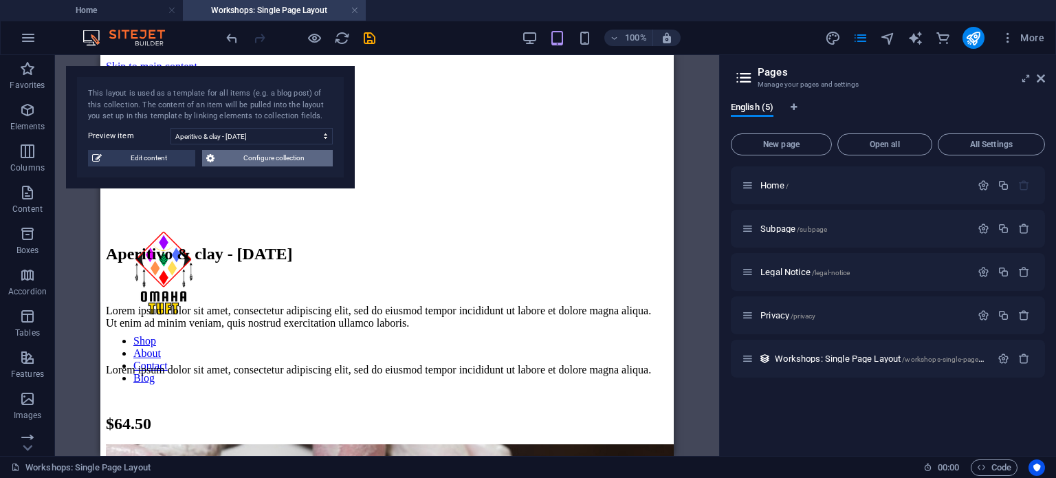
click at [221, 159] on span "Configure collection" at bounding box center [274, 158] width 110 height 16
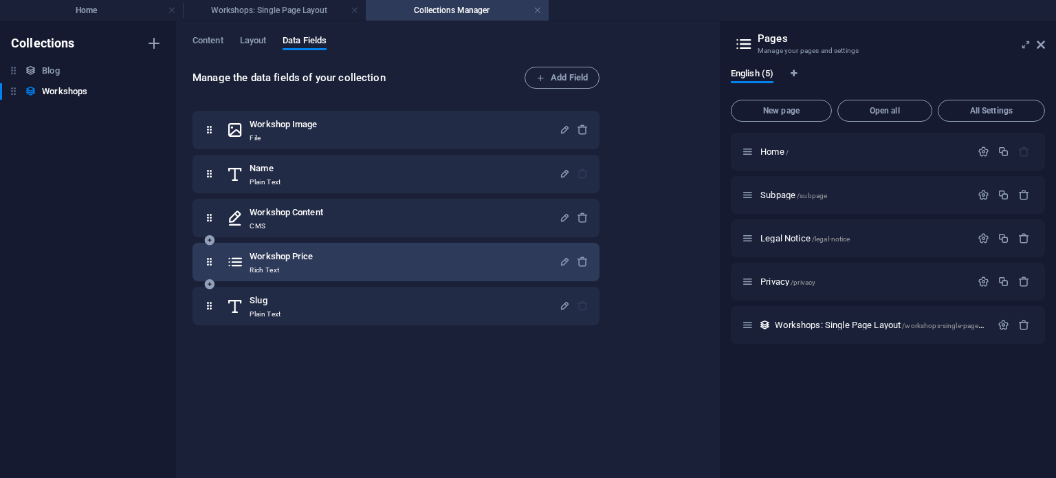
drag, startPoint x: 291, startPoint y: 263, endPoint x: 307, endPoint y: 266, distance: 15.5
click at [307, 266] on div "Workshop Price Rich Text" at bounding box center [281, 261] width 63 height 27
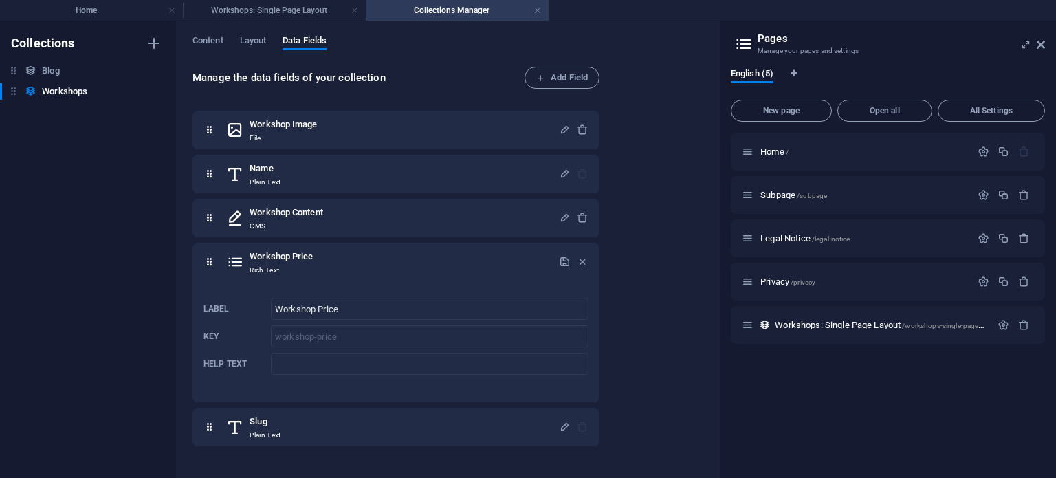
click at [100, 282] on div "Collections Blog Blog Workshops Workshops" at bounding box center [88, 249] width 176 height 456
click at [1021, 243] on icon "button" at bounding box center [1024, 238] width 12 height 12
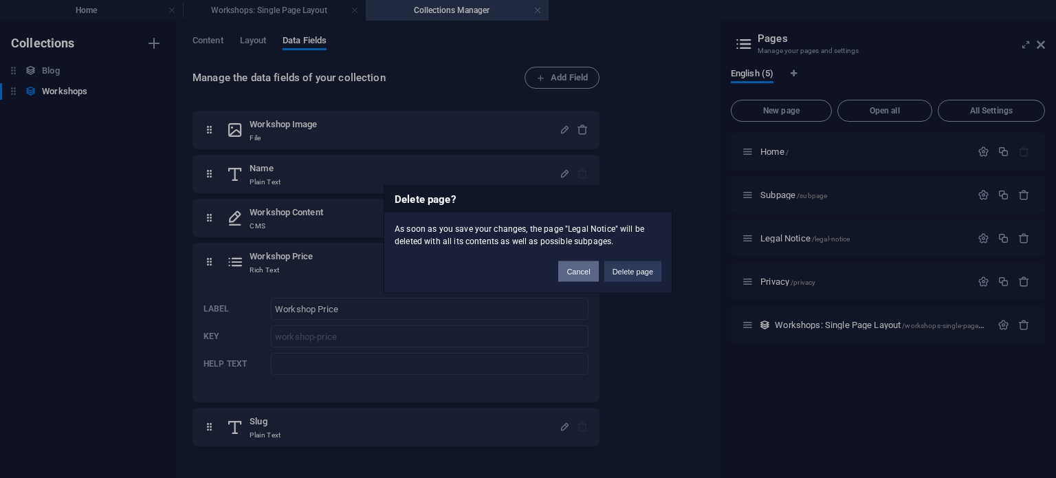
click at [582, 278] on button "Cancel" at bounding box center [578, 271] width 40 height 21
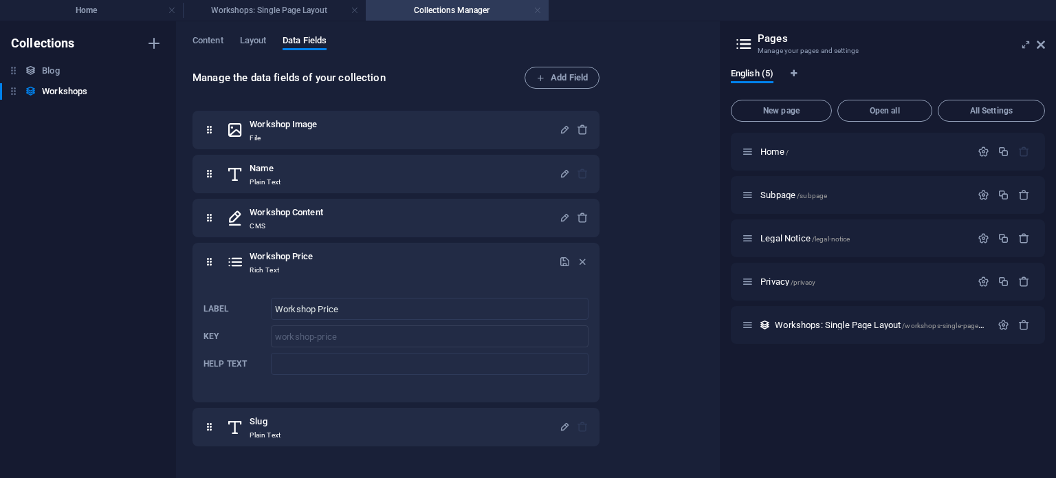
click at [536, 11] on link at bounding box center [537, 10] width 8 height 13
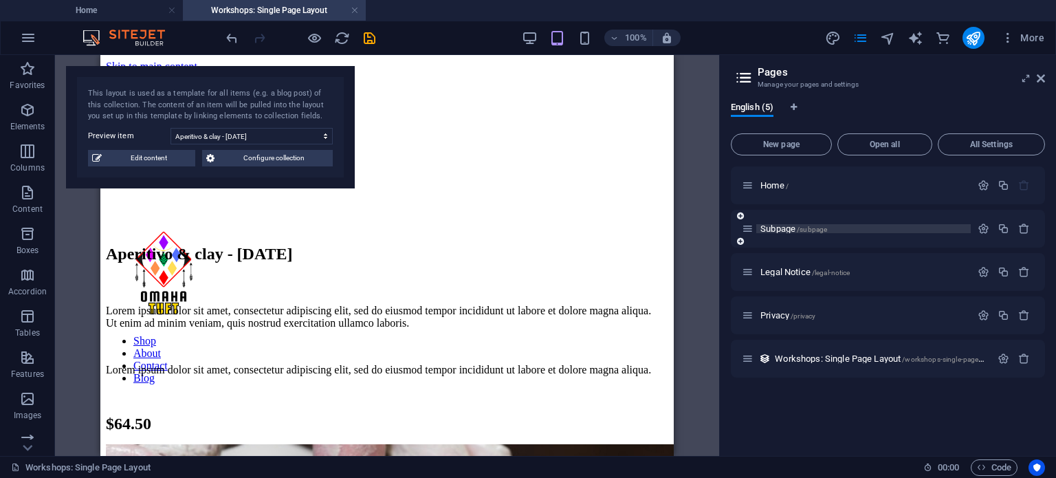
click at [848, 229] on p "Subpage /subpage" at bounding box center [863, 228] width 206 height 9
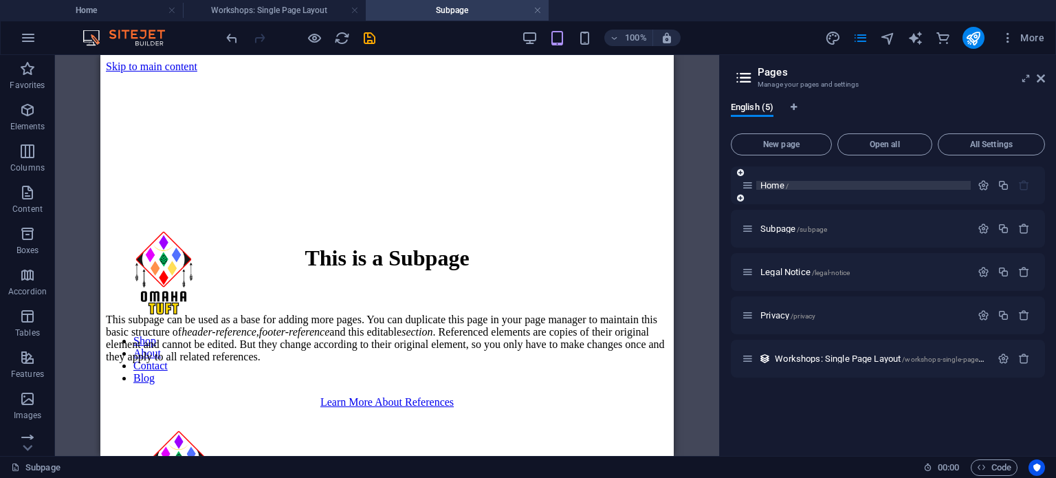
click at [809, 184] on p "Home /" at bounding box center [863, 185] width 206 height 9
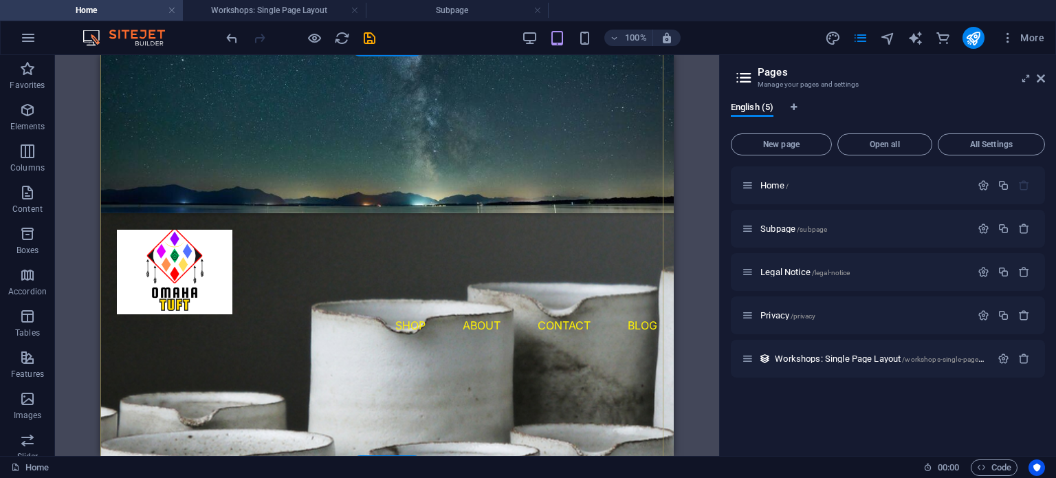
scroll to position [225, 0]
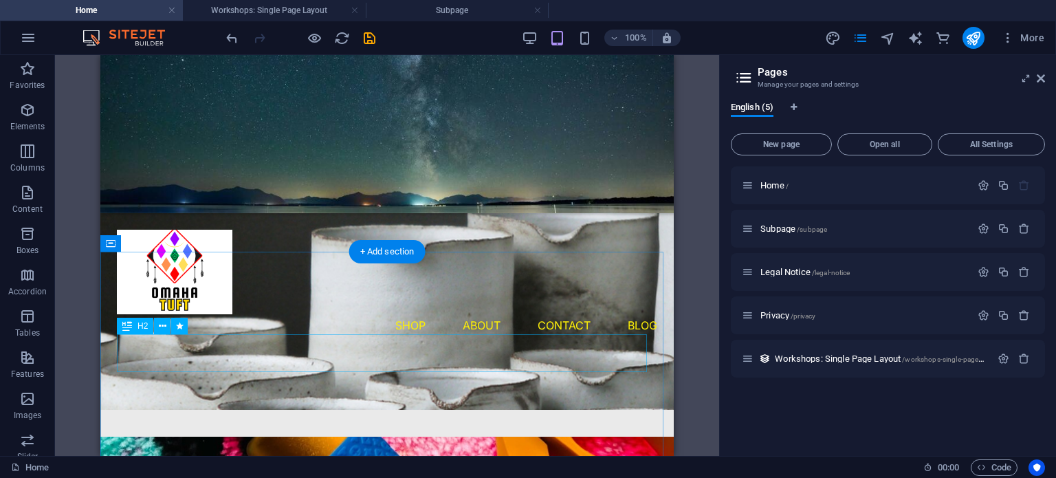
click at [465, 363] on div "Our Collection" at bounding box center [387, 353] width 540 height 38
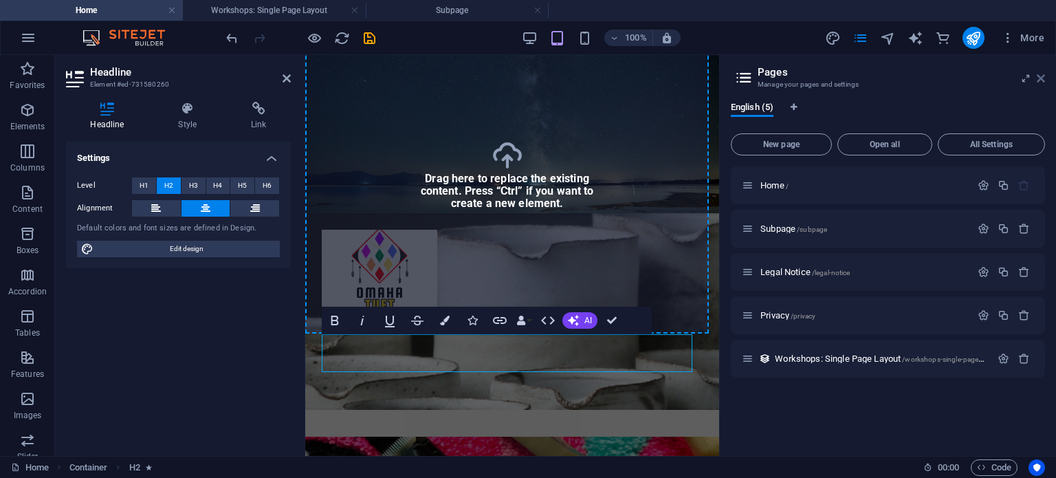
click at [1042, 74] on icon at bounding box center [1041, 78] width 8 height 11
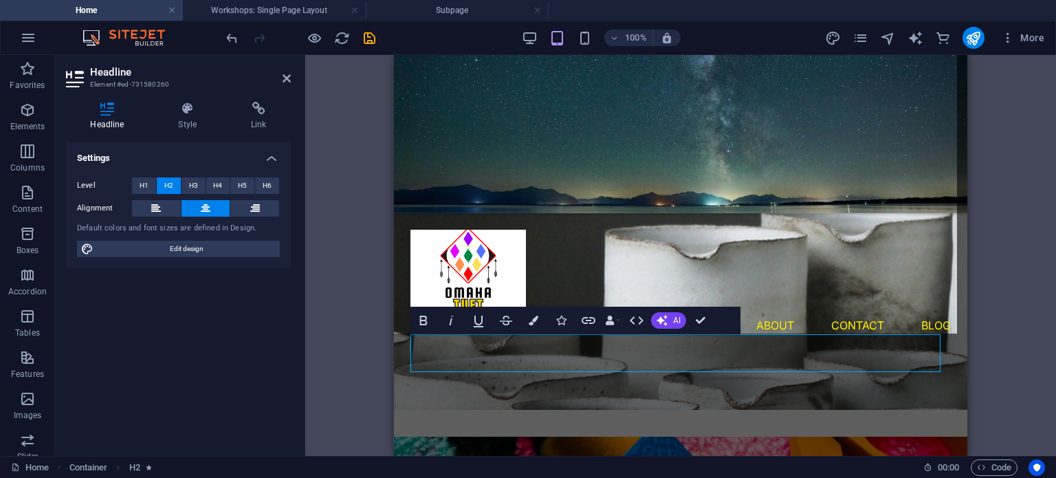
click at [291, 86] on aside "Headline Element #ed-731580260 Headline Style Link Settings Level H1 H2 H3 H4 H…" at bounding box center [180, 255] width 250 height 401
click at [285, 80] on icon at bounding box center [287, 78] width 8 height 11
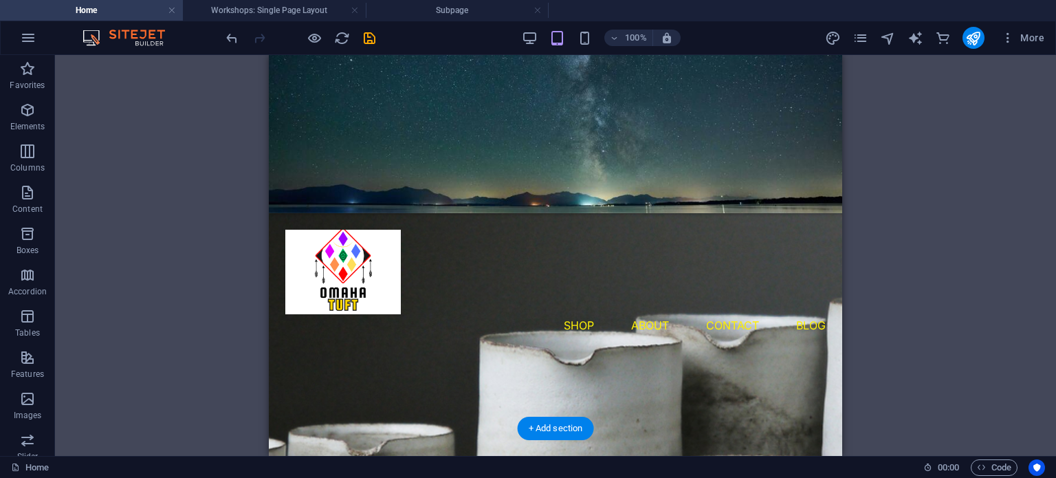
scroll to position [209, 0]
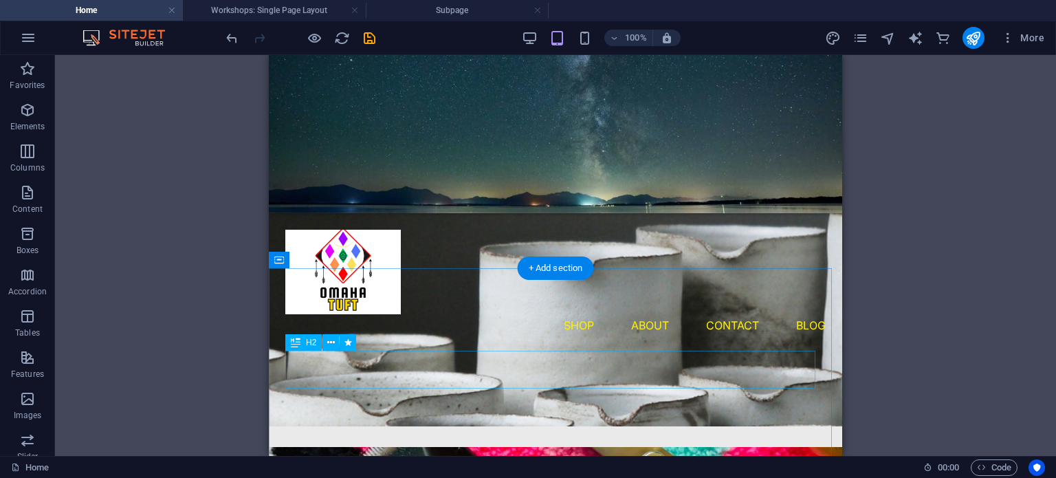
click at [624, 362] on div "Our Collection" at bounding box center [555, 370] width 540 height 38
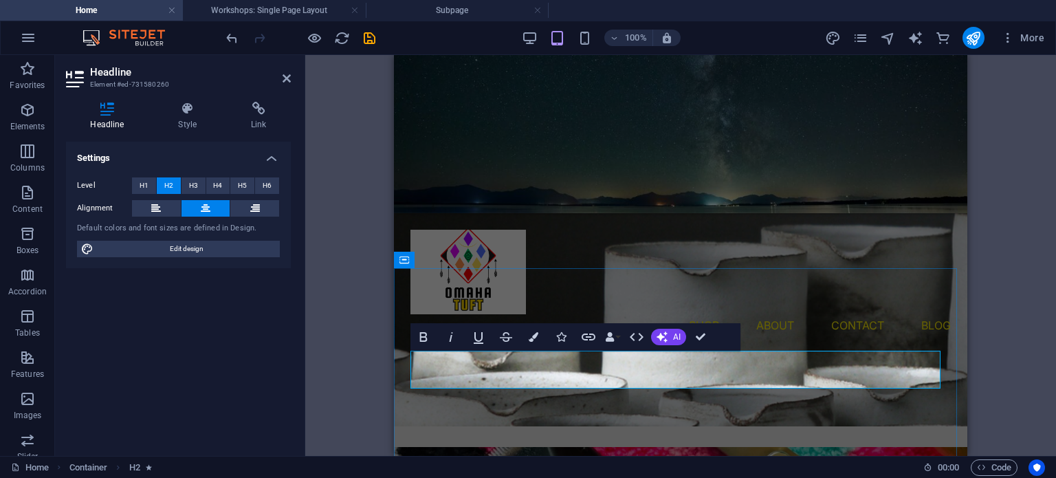
click at [798, 365] on h2 "Our Collection" at bounding box center [680, 370] width 540 height 38
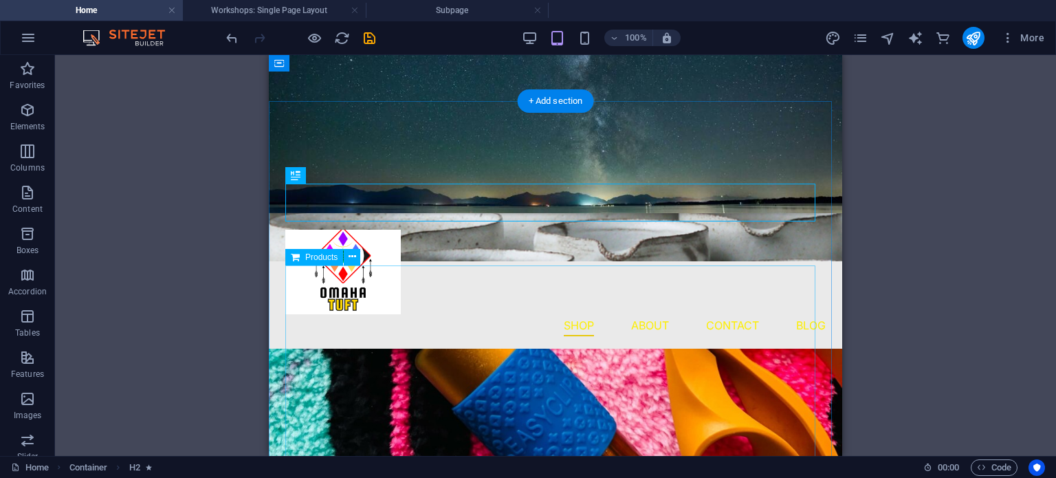
scroll to position [373, 0]
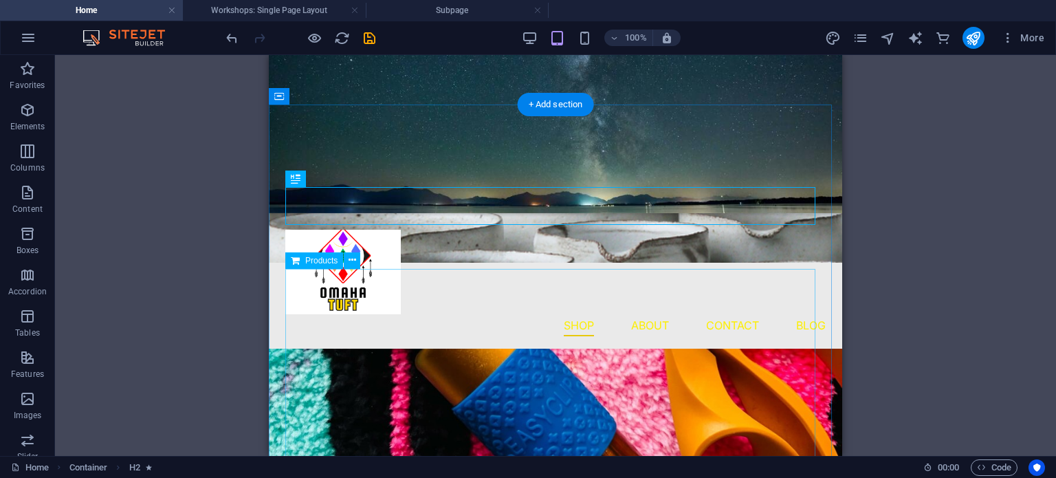
click at [331, 276] on div at bounding box center [555, 406] width 540 height 275
click at [355, 258] on icon at bounding box center [353, 260] width 8 height 14
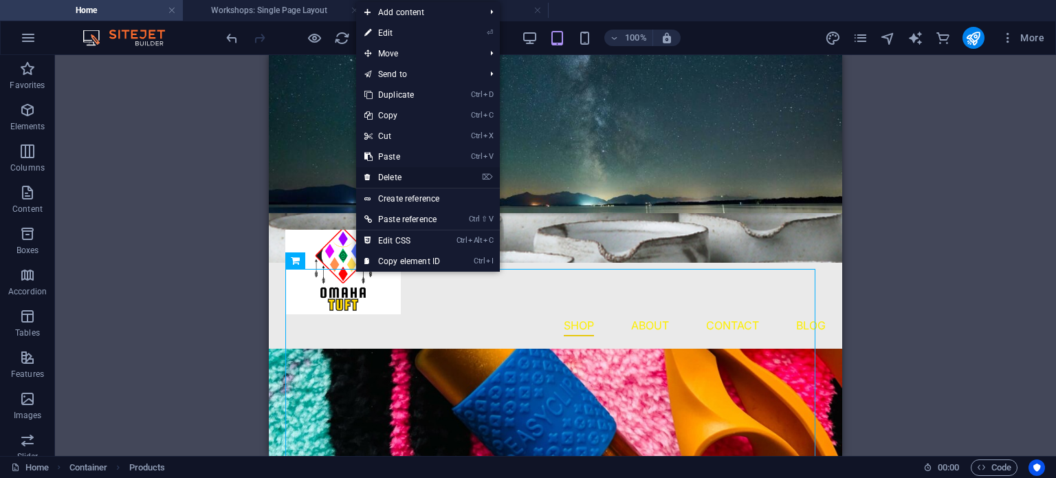
click at [396, 173] on link "⌦ Delete" at bounding box center [402, 177] width 92 height 21
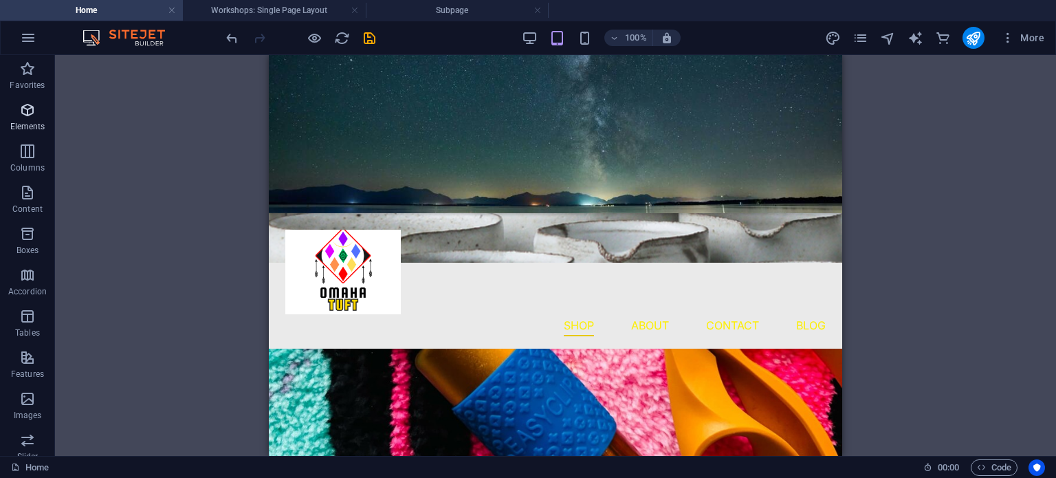
click at [21, 114] on icon "button" at bounding box center [27, 110] width 16 height 16
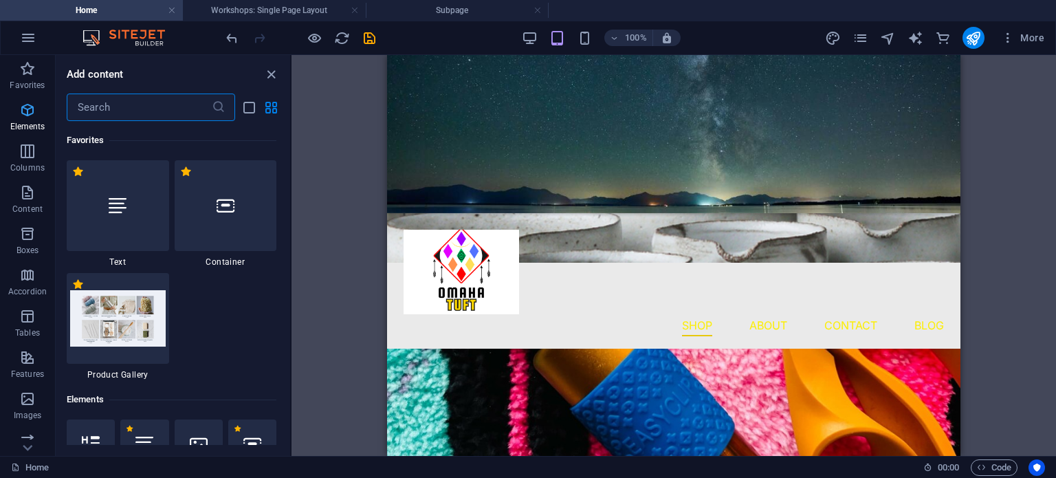
scroll to position [129, 0]
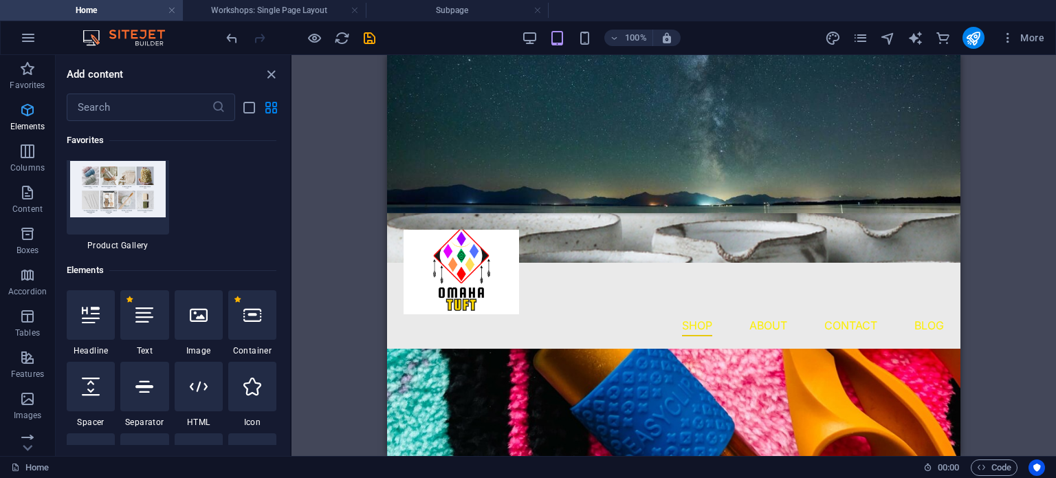
click at [21, 114] on icon "button" at bounding box center [27, 110] width 16 height 16
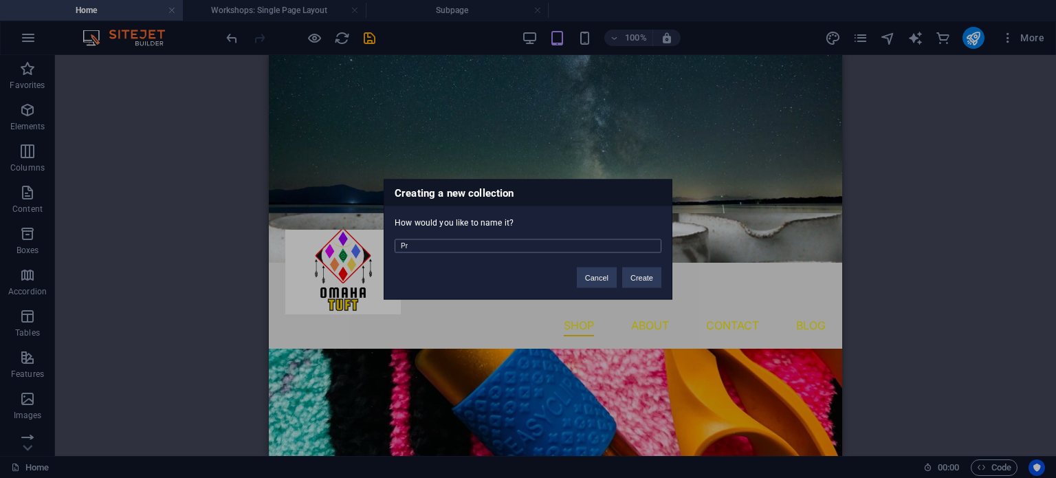
type input "P"
type input "Gallery"
click at [650, 267] on button "Create" at bounding box center [641, 277] width 39 height 21
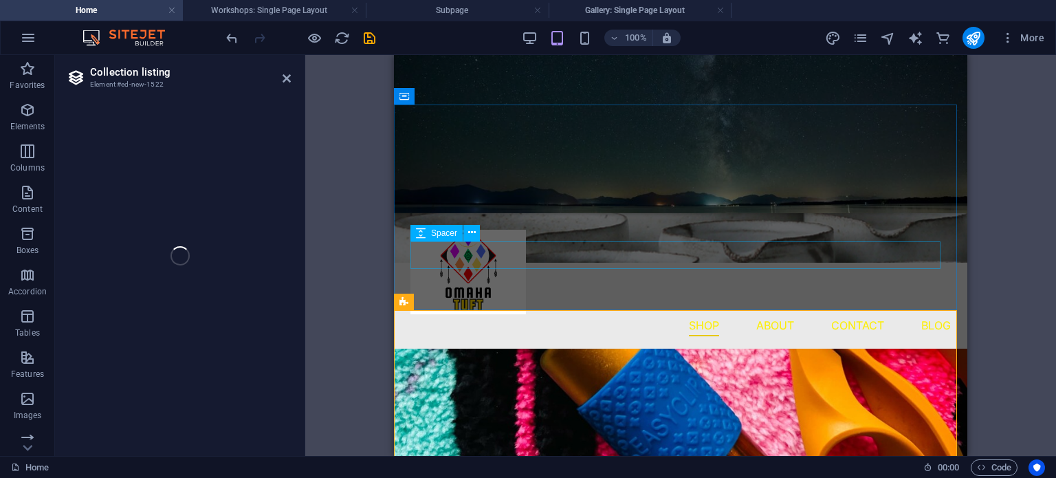
select select "68b58ef6aa78495cee092bef"
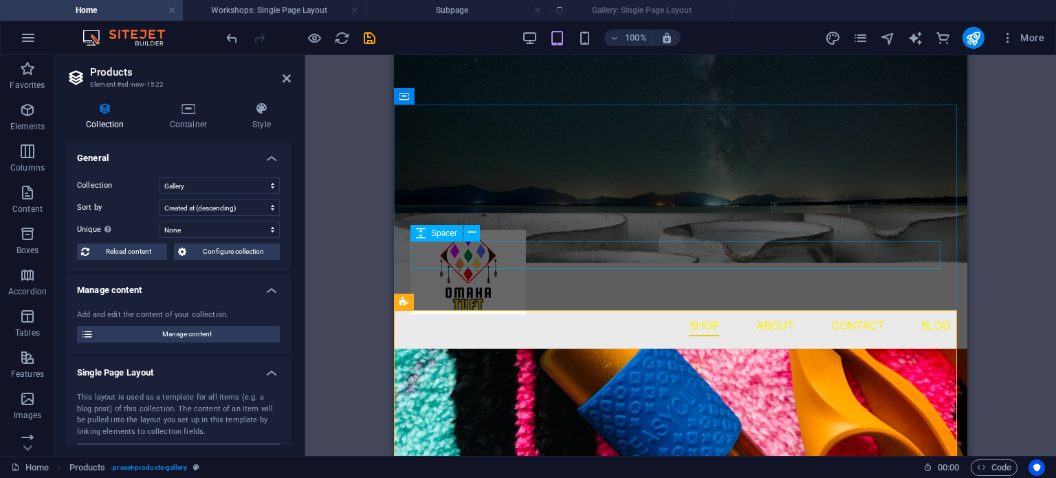
select select "createdAt_DESC"
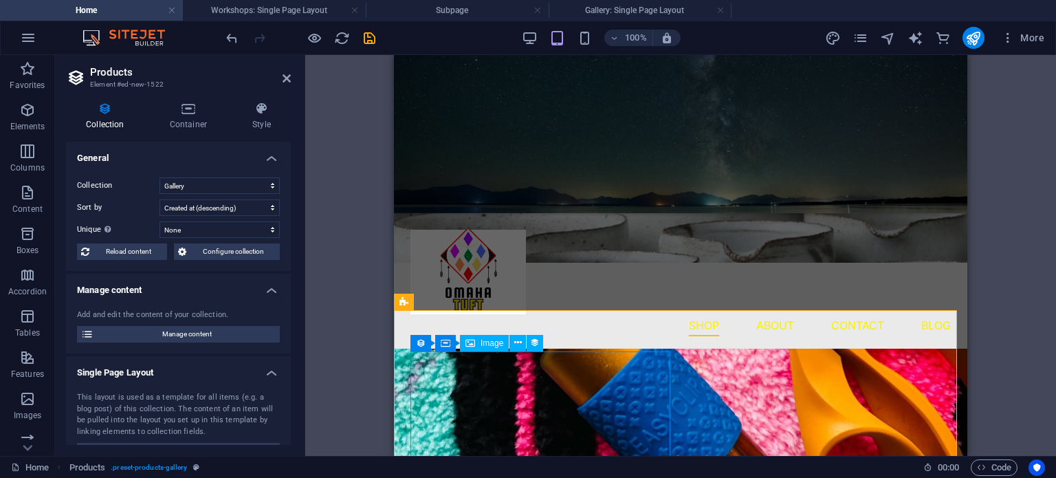
click at [608, 360] on div at bounding box center [680, 454] width 540 height 206
click at [575, 366] on div at bounding box center [680, 454] width 540 height 206
select select "px"
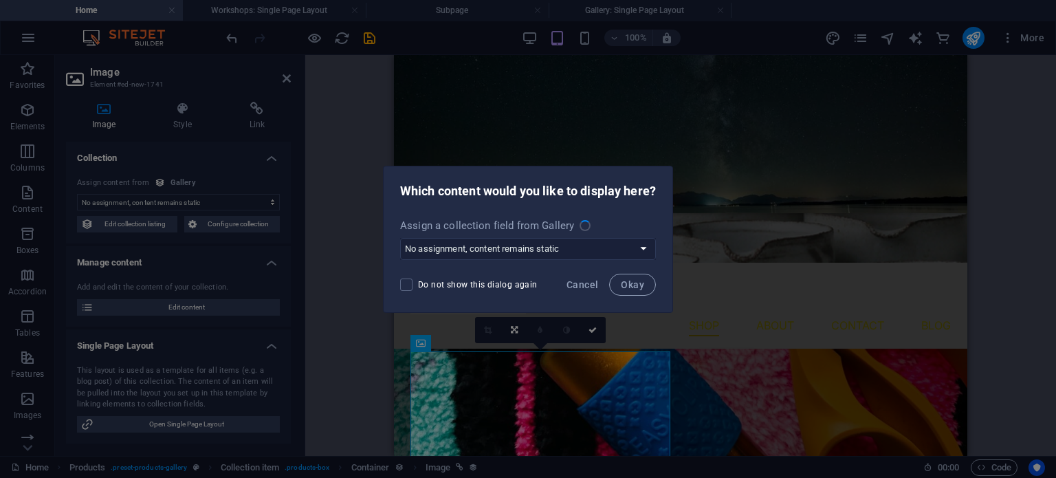
select select "image"
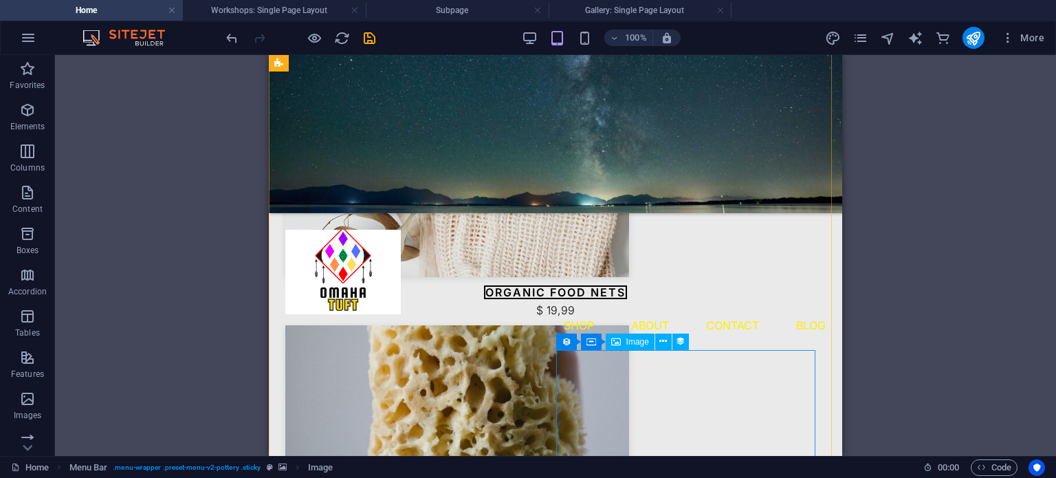
scroll to position [1160, 0]
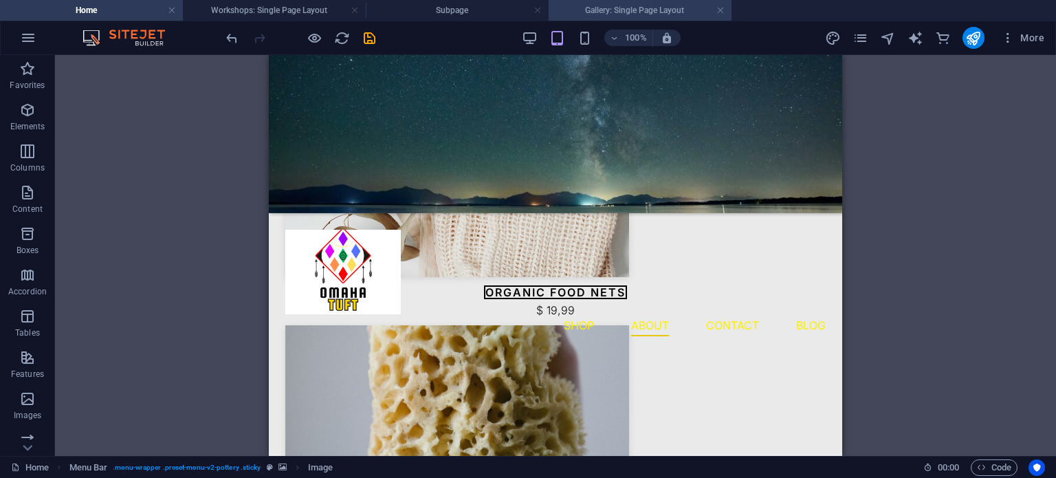
click at [669, 10] on h4 "Gallery: Single Page Layout" at bounding box center [640, 10] width 183 height 15
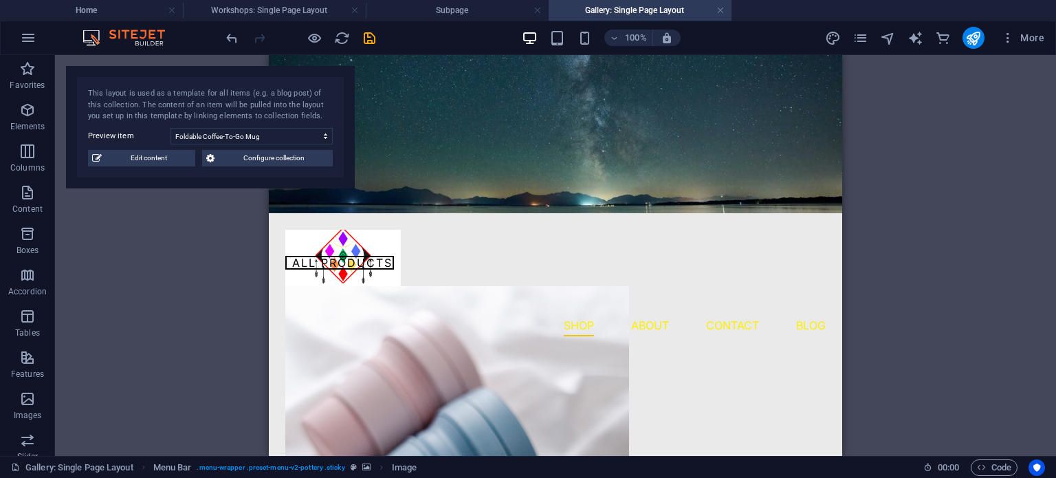
scroll to position [0, 0]
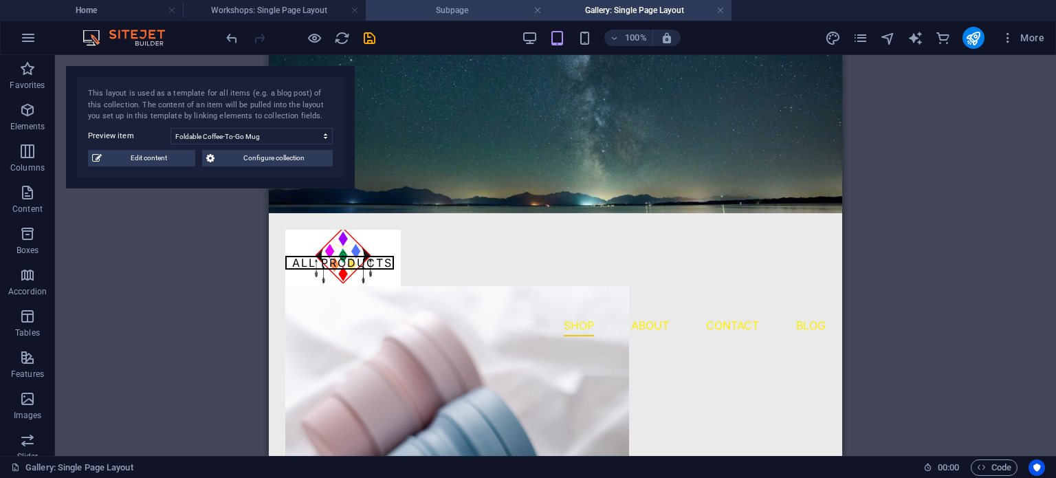
click at [426, 10] on h4 "Subpage" at bounding box center [457, 10] width 183 height 15
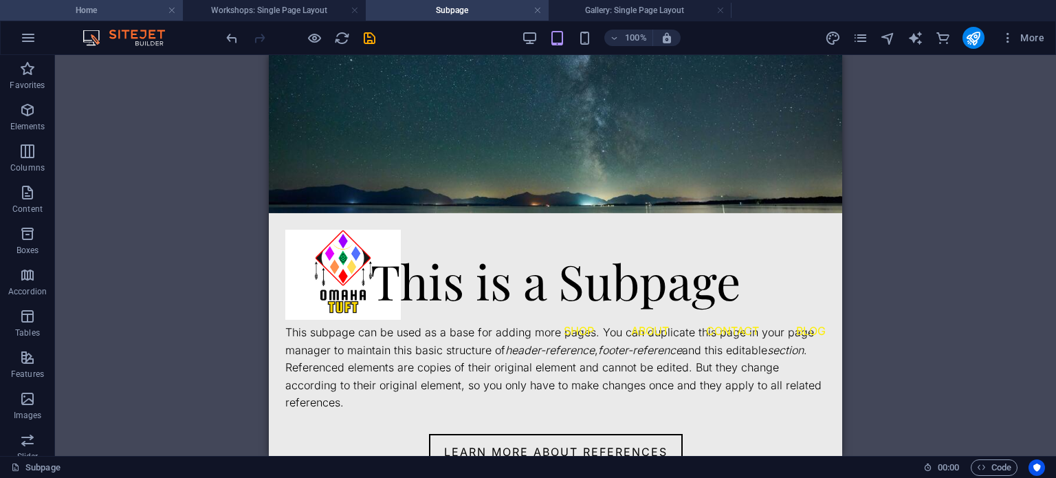
click at [133, 10] on h4 "Home" at bounding box center [91, 10] width 183 height 15
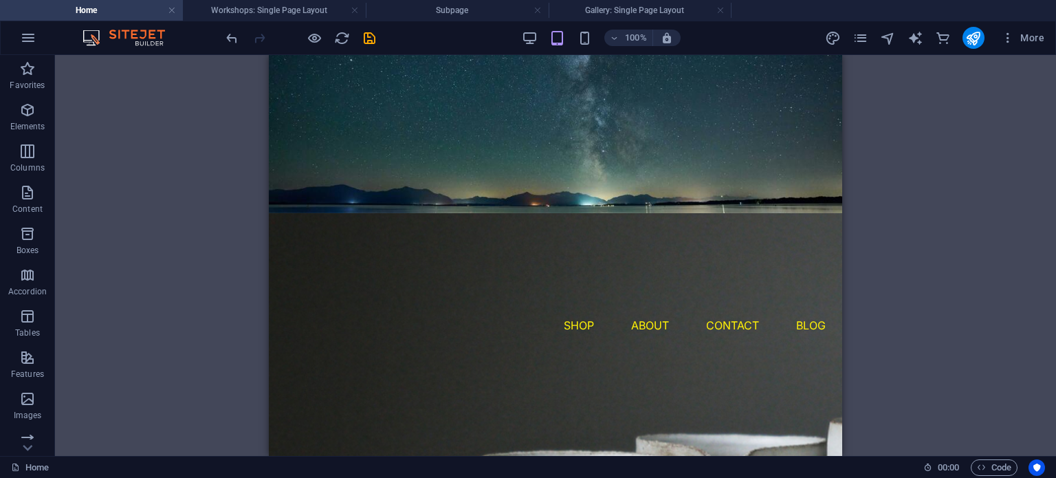
scroll to position [1160, 0]
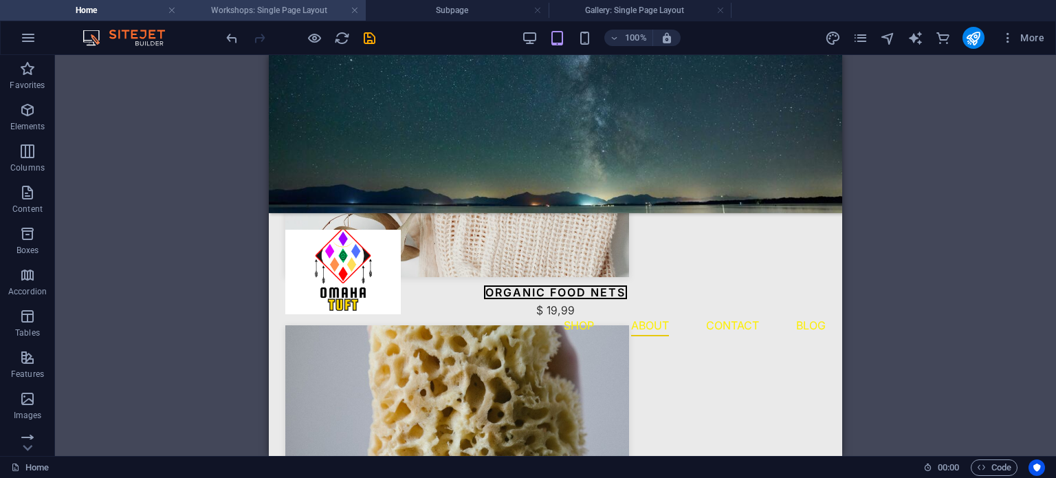
click at [271, 14] on h4 "Workshops: Single Page Layout" at bounding box center [274, 10] width 183 height 15
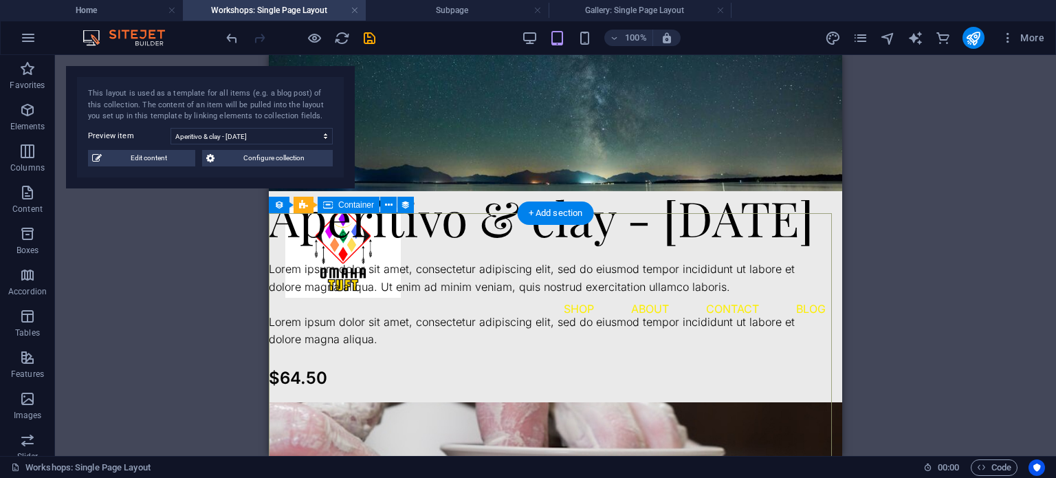
scroll to position [0, 0]
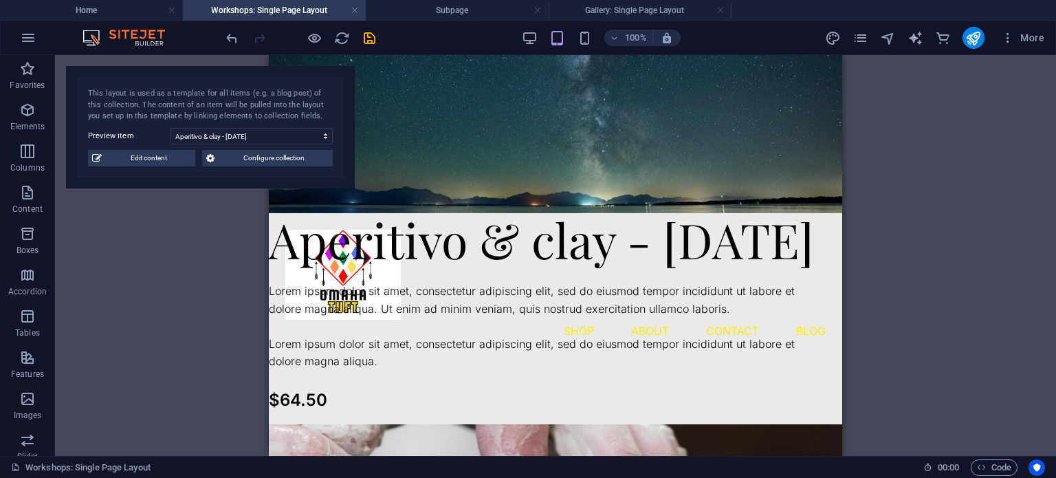
click at [239, 214] on div "Drag here to replace the existing content. Press “Ctrl” if you want to create a…" at bounding box center [555, 255] width 1001 height 401
click at [402, 16] on h4 "Subpage" at bounding box center [457, 10] width 183 height 15
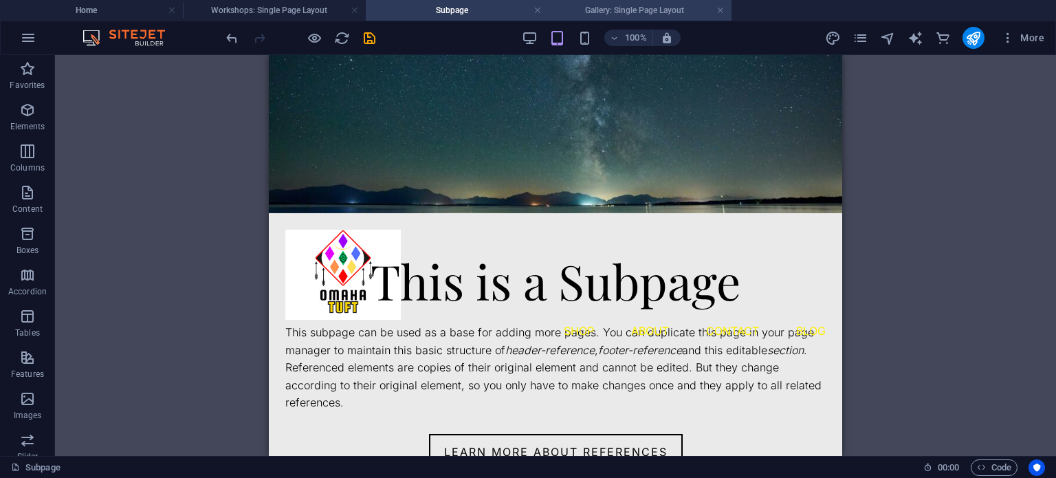
drag, startPoint x: 593, startPoint y: 21, endPoint x: 600, endPoint y: 16, distance: 8.8
click at [600, 55] on div "Home Workshops: Single Page Layout Subpage Gallery: Single Page Layout Favorite…" at bounding box center [528, 255] width 1056 height 401
drag, startPoint x: 258, startPoint y: 174, endPoint x: 18, endPoint y: 117, distance: 246.6
click at [258, 174] on div "Drag here to replace the existing content. Press “Ctrl” if you want to create a…" at bounding box center [555, 255] width 1001 height 401
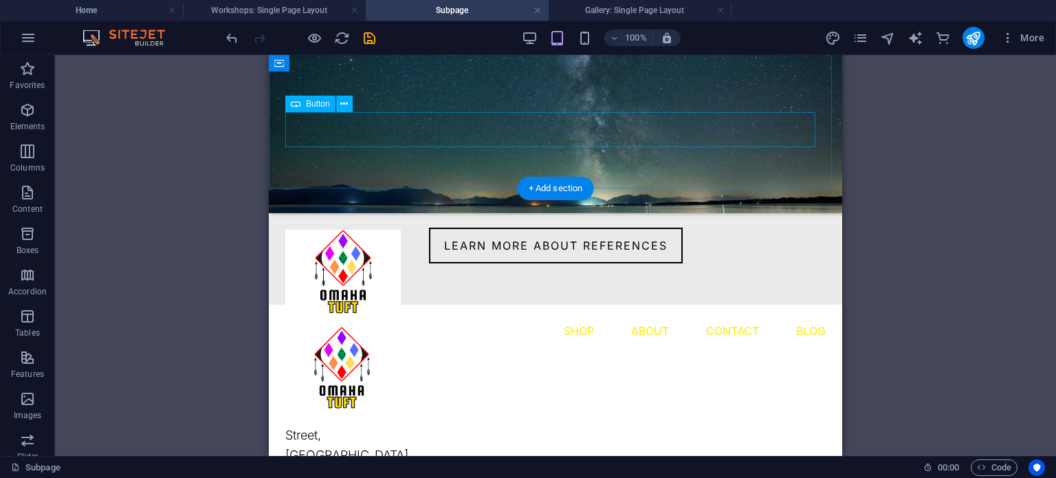
scroll to position [322, 0]
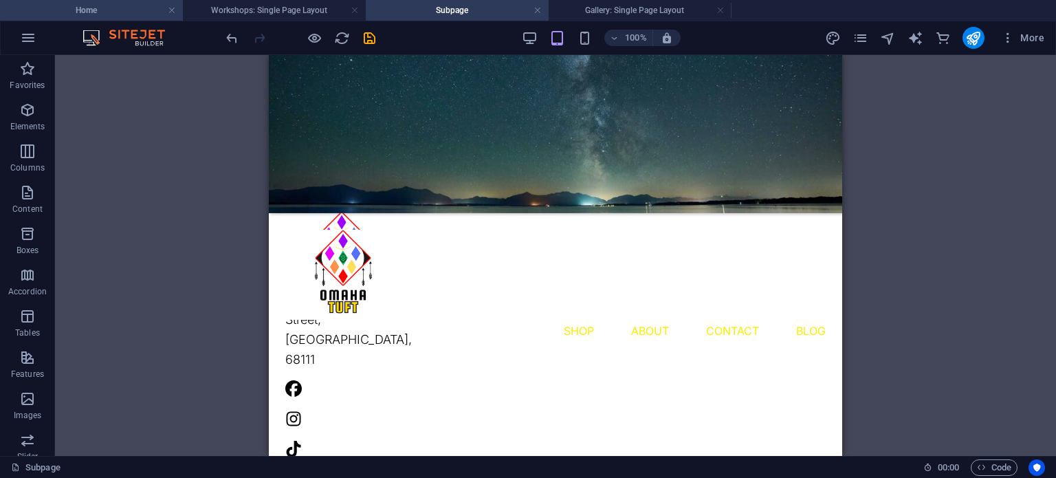
click at [146, 13] on h4 "Home" at bounding box center [91, 10] width 183 height 15
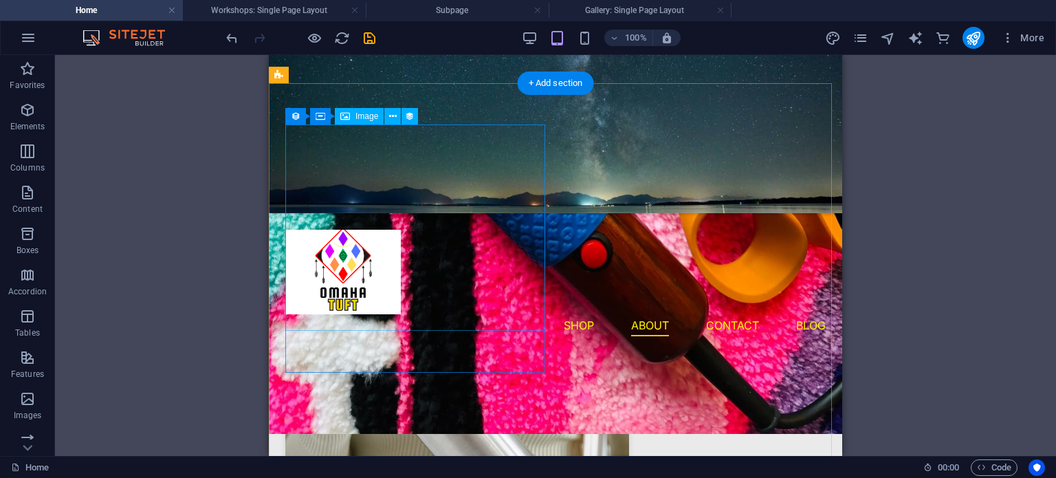
scroll to position [626, 0]
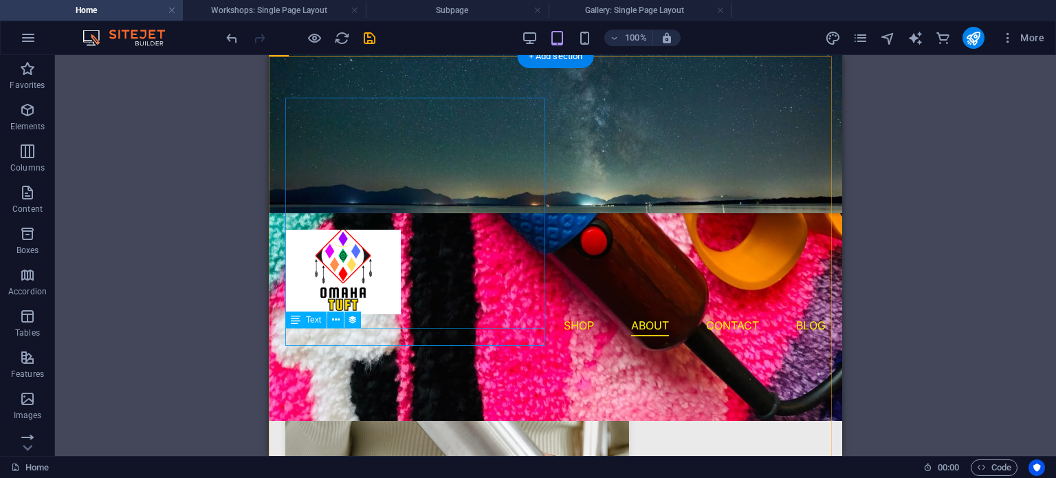
click at [410, 339] on div "$ 14,99" at bounding box center [555, 338] width 540 height 18
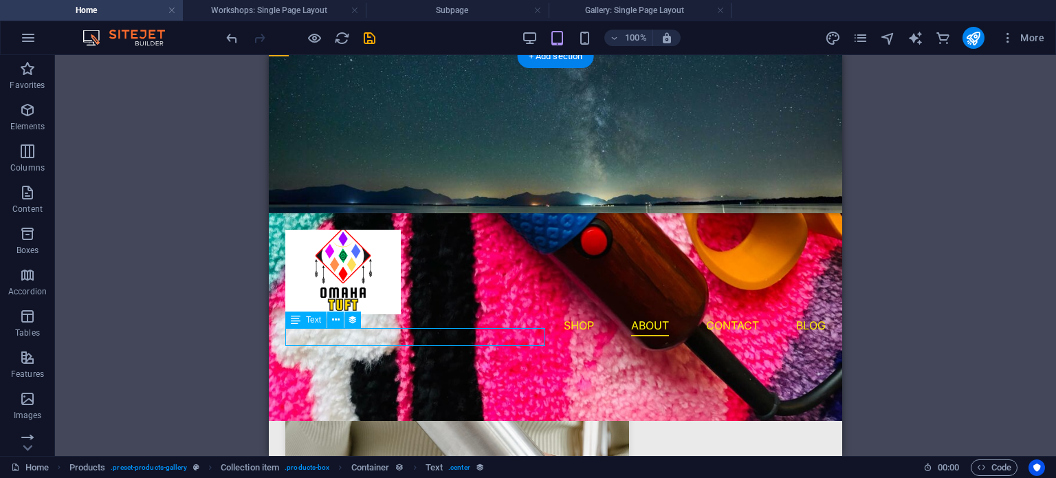
click at [440, 333] on div "$ 14,99" at bounding box center [555, 338] width 540 height 18
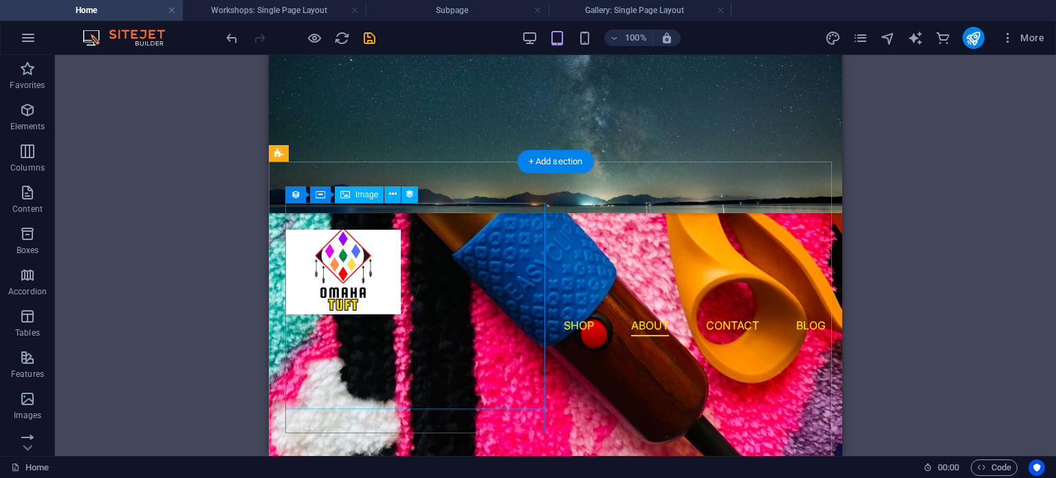
scroll to position [557, 0]
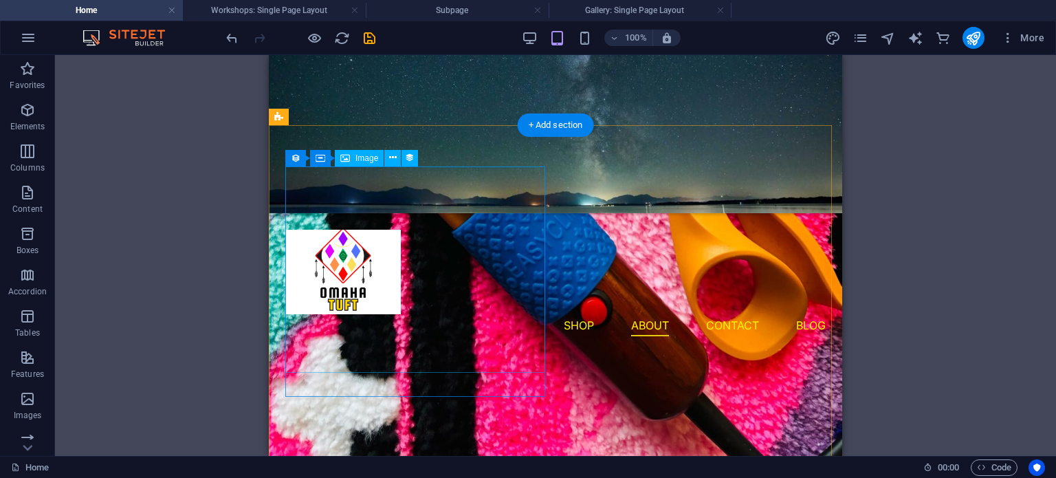
click at [427, 365] on div at bounding box center [555, 269] width 540 height 206
click at [403, 288] on div at bounding box center [555, 269] width 540 height 206
select select "image"
select select "px"
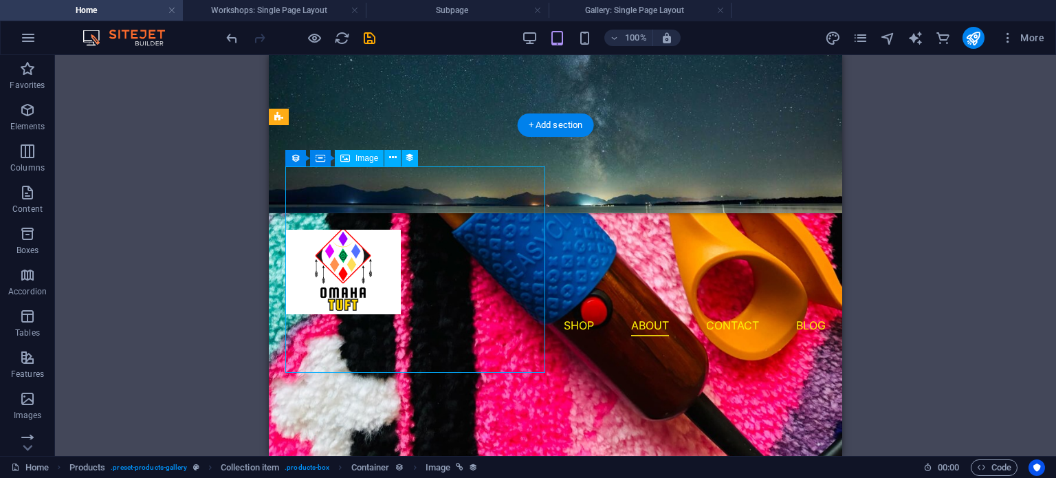
select select "px"
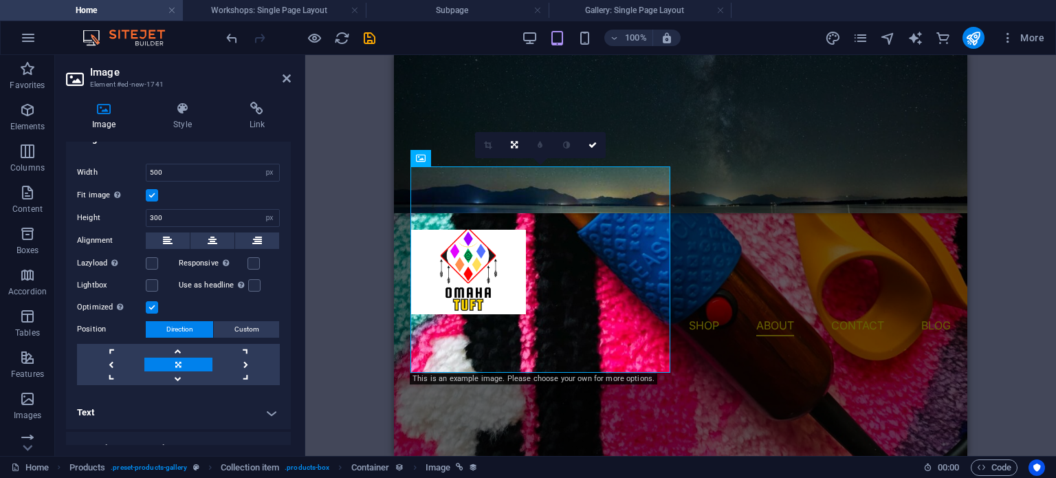
scroll to position [324, 0]
drag, startPoint x: 182, startPoint y: 186, endPoint x: 195, endPoint y: 267, distance: 82.8
click at [195, 267] on div "Drag files here, click to choose files or select files from Files or our free s…" at bounding box center [178, 270] width 225 height 249
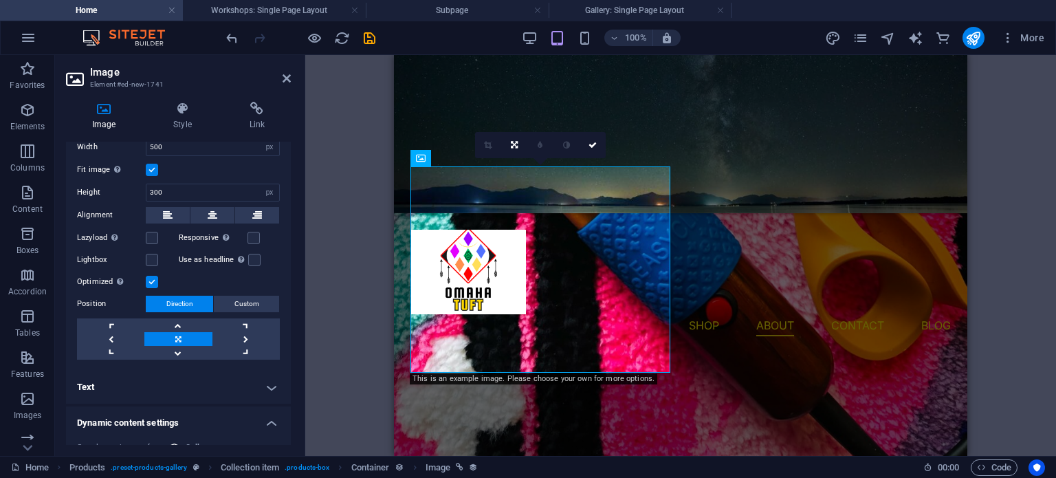
scroll to position [429, 0]
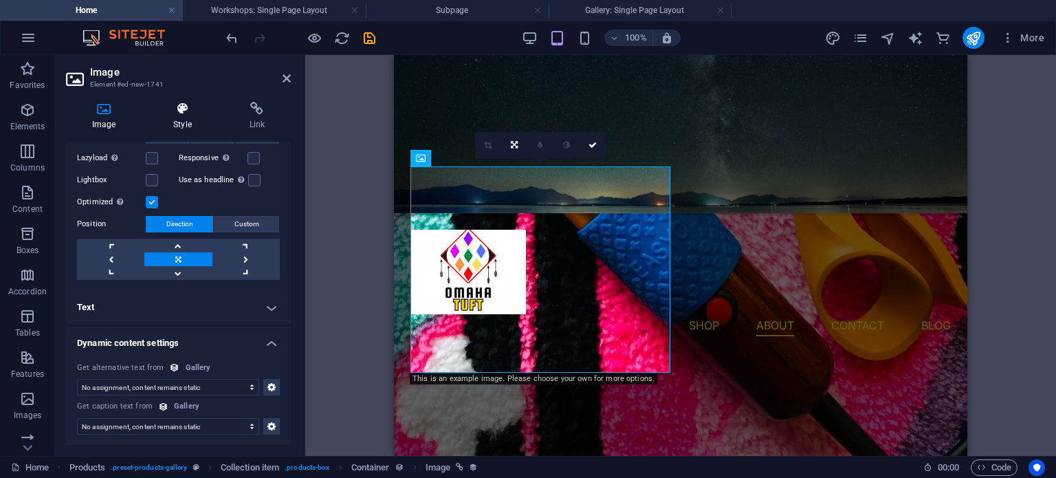
click at [181, 123] on h4 "Style" at bounding box center [185, 116] width 76 height 29
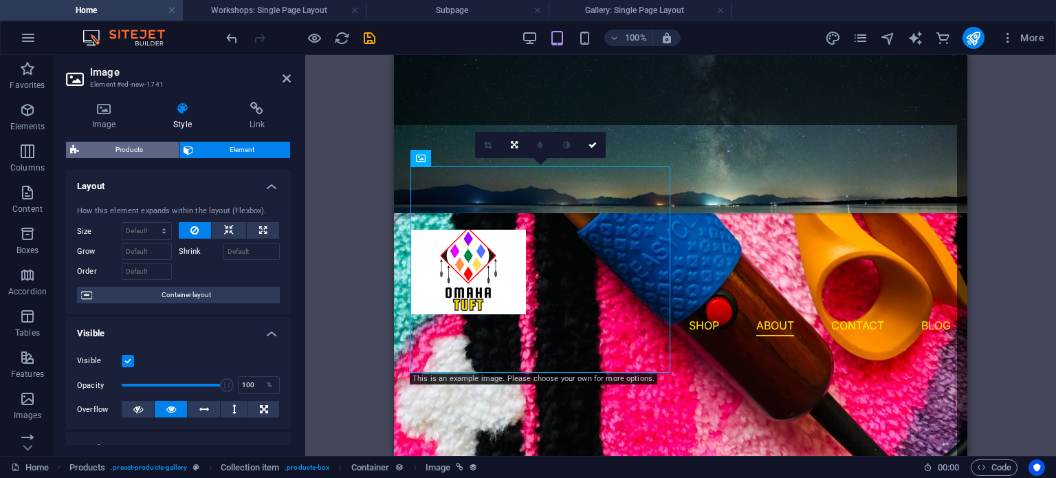
click at [140, 149] on span "Products" at bounding box center [128, 150] width 91 height 16
select select "rem"
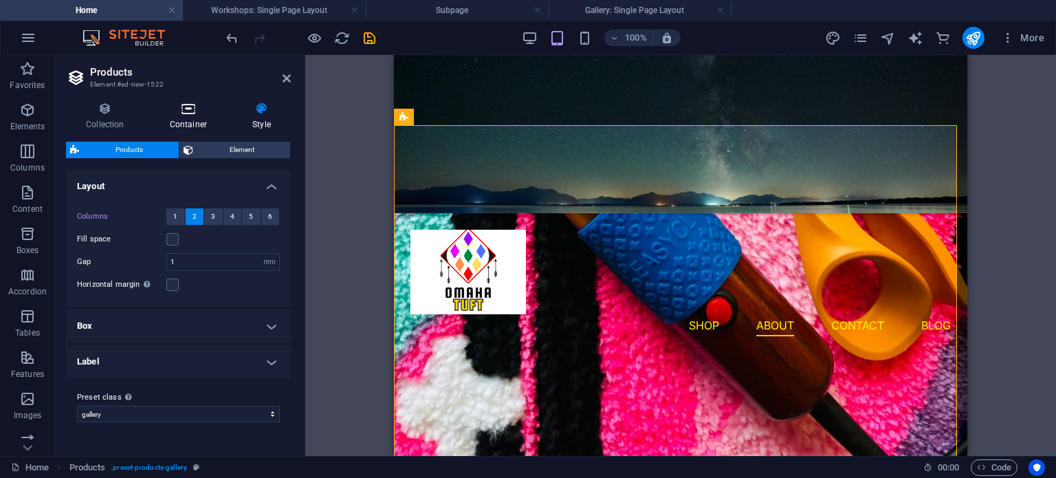
click at [179, 107] on icon at bounding box center [188, 109] width 77 height 14
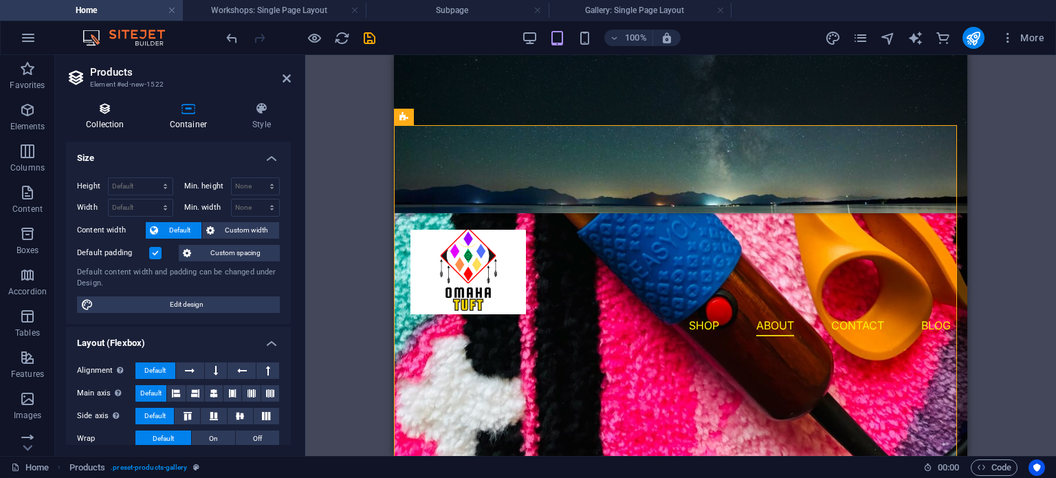
click at [98, 109] on icon at bounding box center [105, 109] width 78 height 14
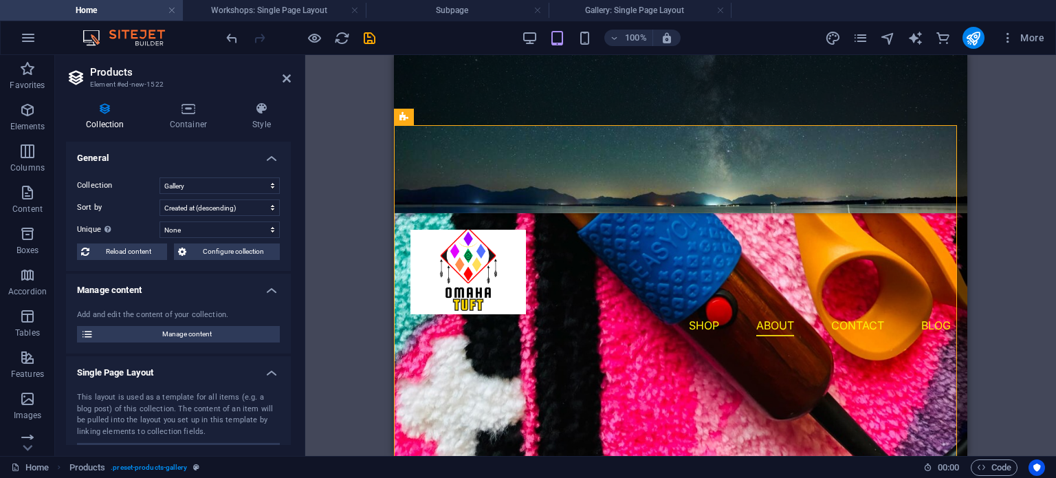
drag, startPoint x: 164, startPoint y: 369, endPoint x: 303, endPoint y: 362, distance: 139.7
click at [303, 362] on aside "Products Element #ed-new-1522 Collection Container Style General Collection Blo…" at bounding box center [180, 255] width 250 height 401
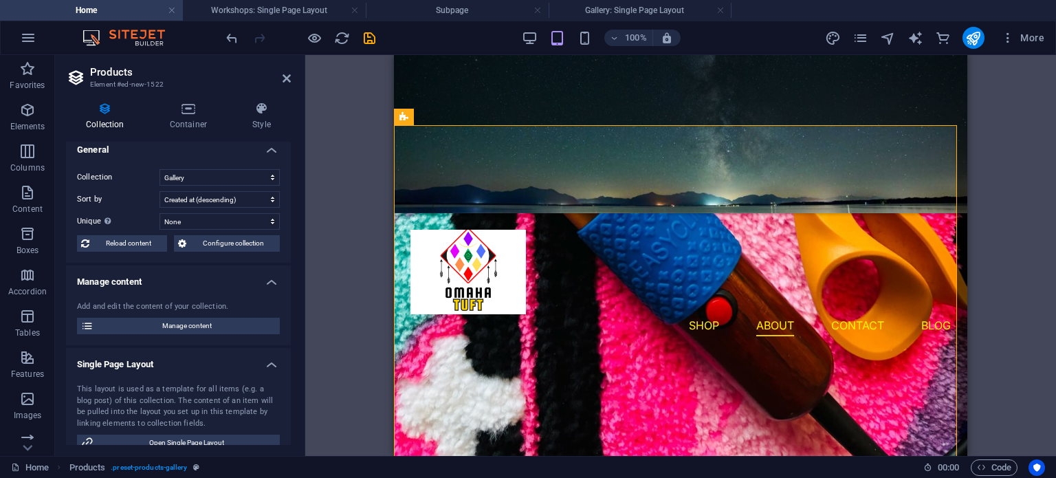
scroll to position [0, 0]
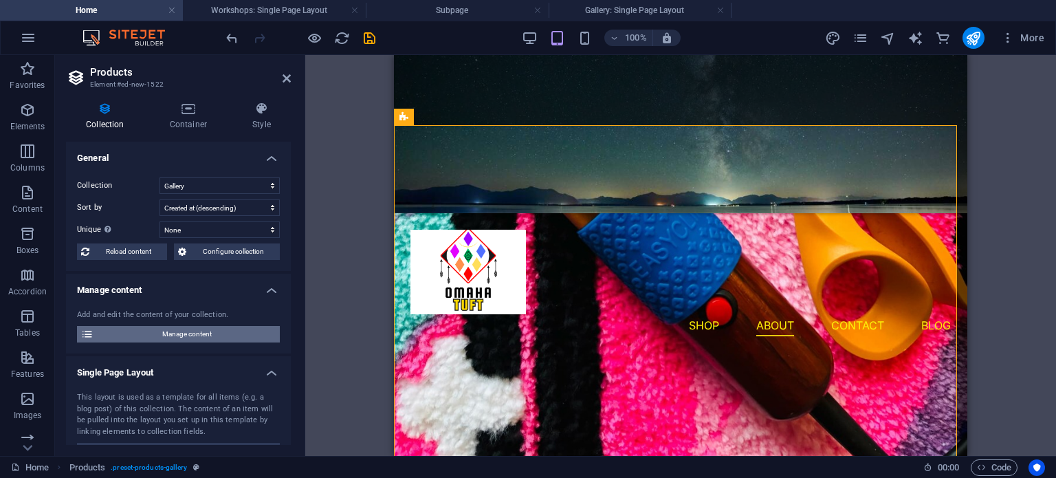
click at [164, 340] on span "Manage content" at bounding box center [187, 334] width 178 height 16
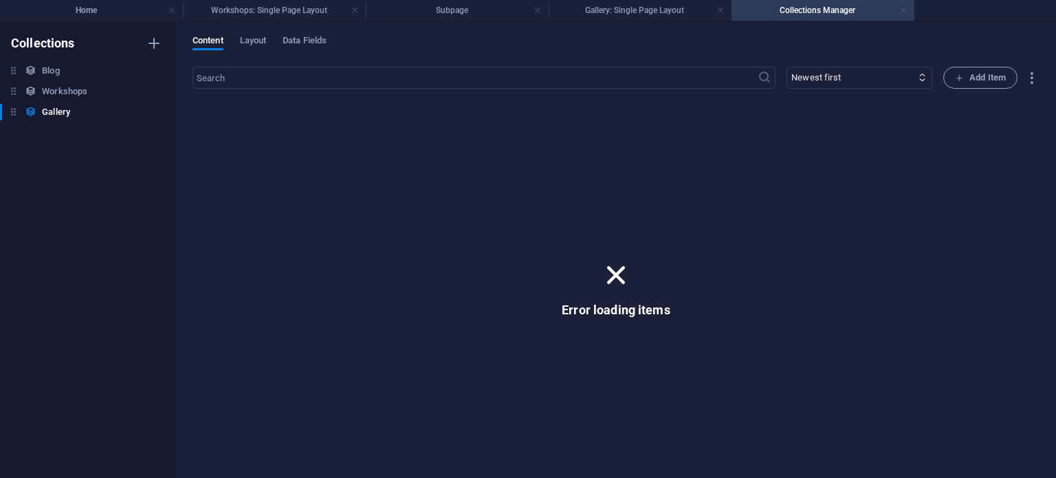
click at [900, 13] on link at bounding box center [903, 10] width 8 height 13
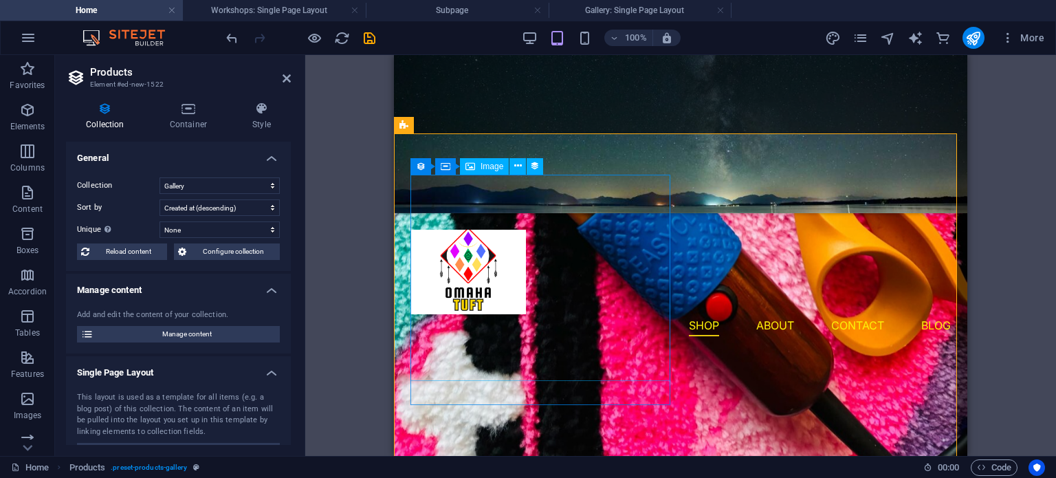
scroll to position [542, 0]
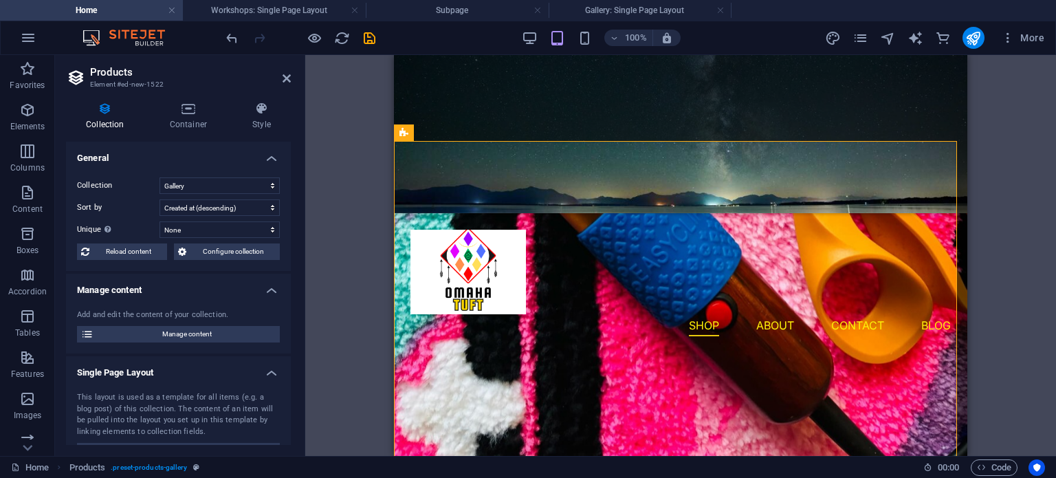
click at [366, 190] on div "Drag here to replace the existing content. Press “Ctrl” if you want to create a…" at bounding box center [680, 255] width 751 height 401
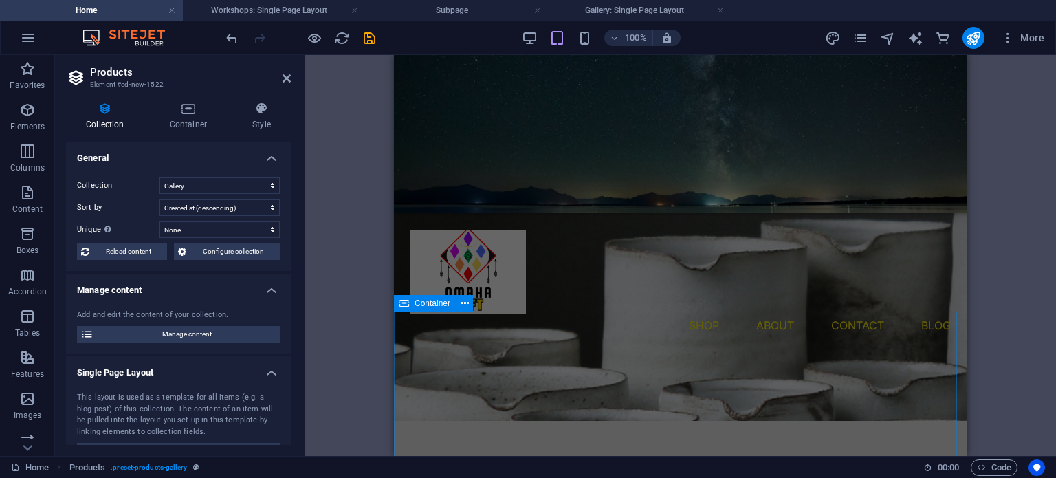
scroll to position [165, 0]
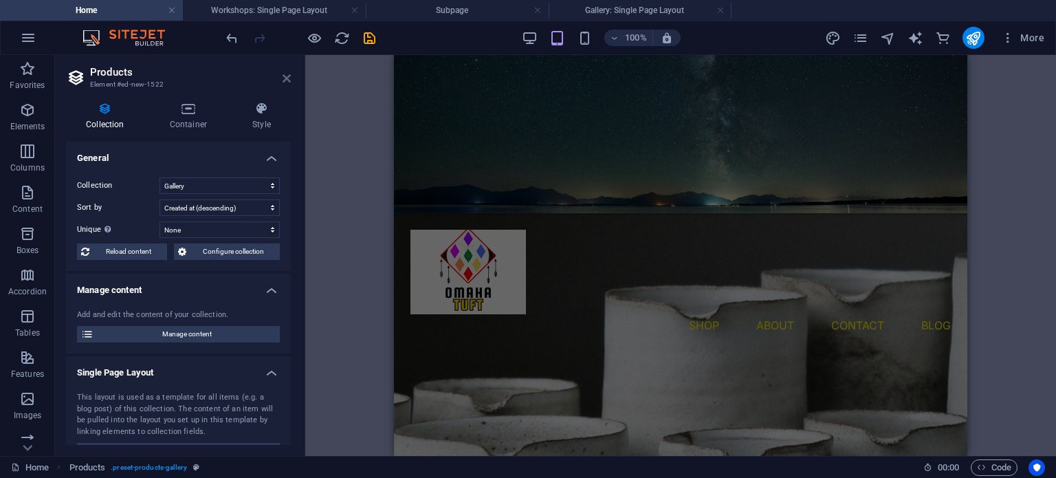
click at [284, 77] on icon at bounding box center [287, 78] width 8 height 11
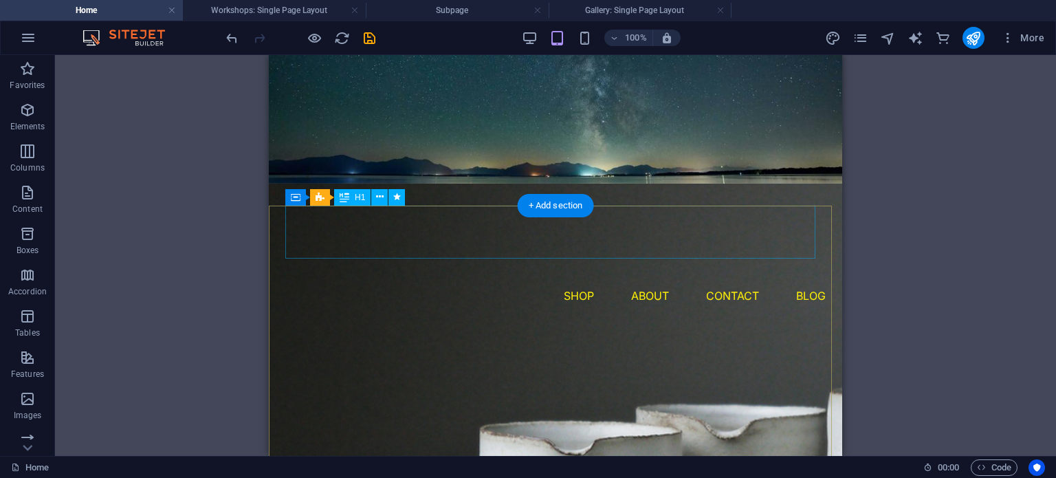
scroll to position [0, 0]
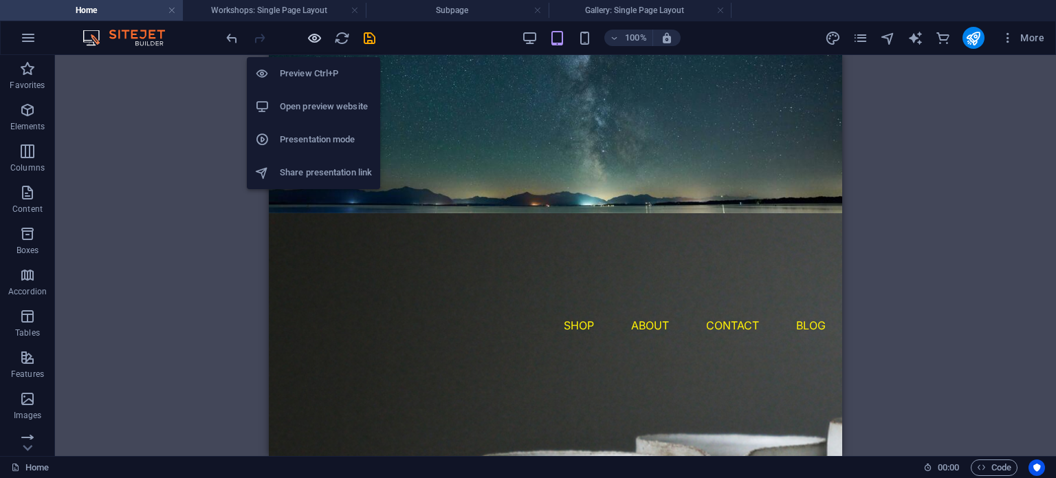
click at [313, 43] on icon "button" at bounding box center [315, 38] width 16 height 16
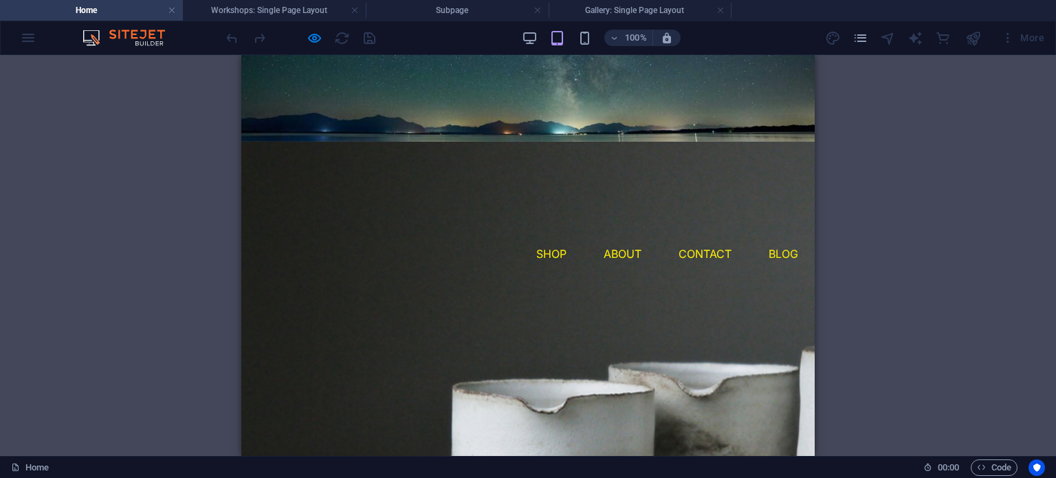
scroll to position [71, 0]
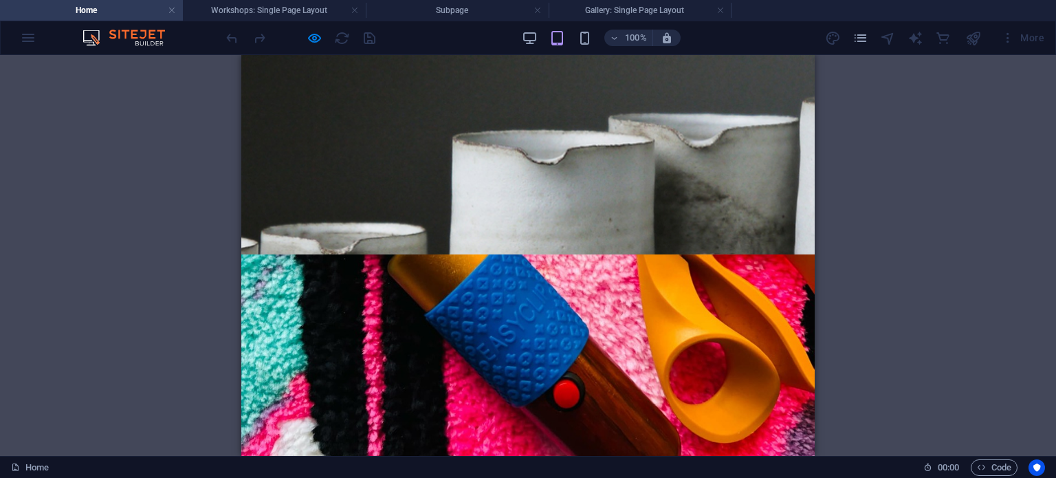
scroll to position [0, 0]
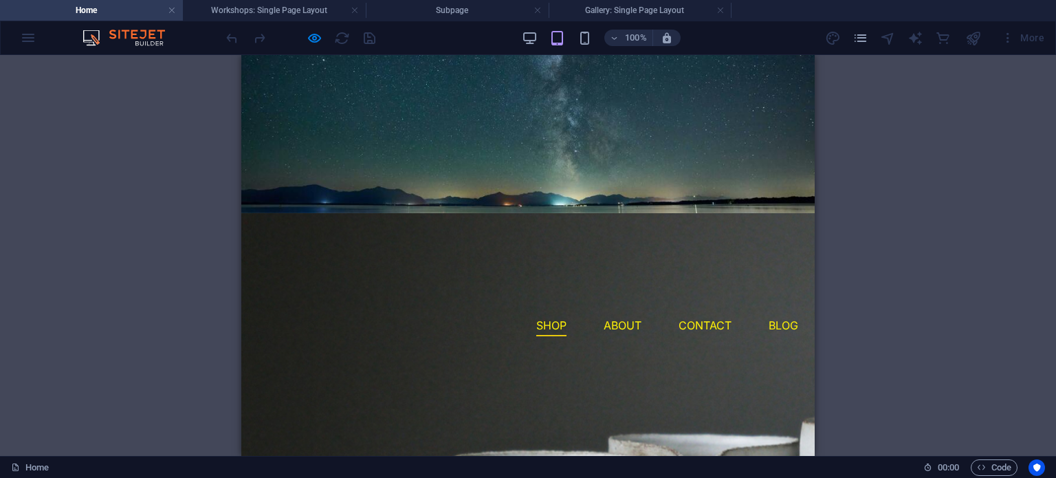
click at [536, 314] on link "Shop" at bounding box center [551, 325] width 30 height 22
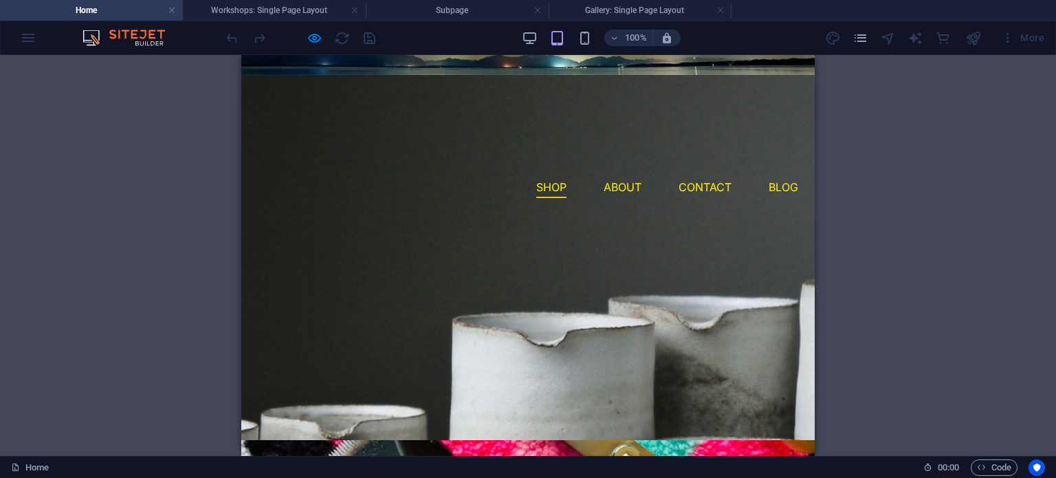
click at [536, 176] on link "Shop" at bounding box center [551, 187] width 30 height 22
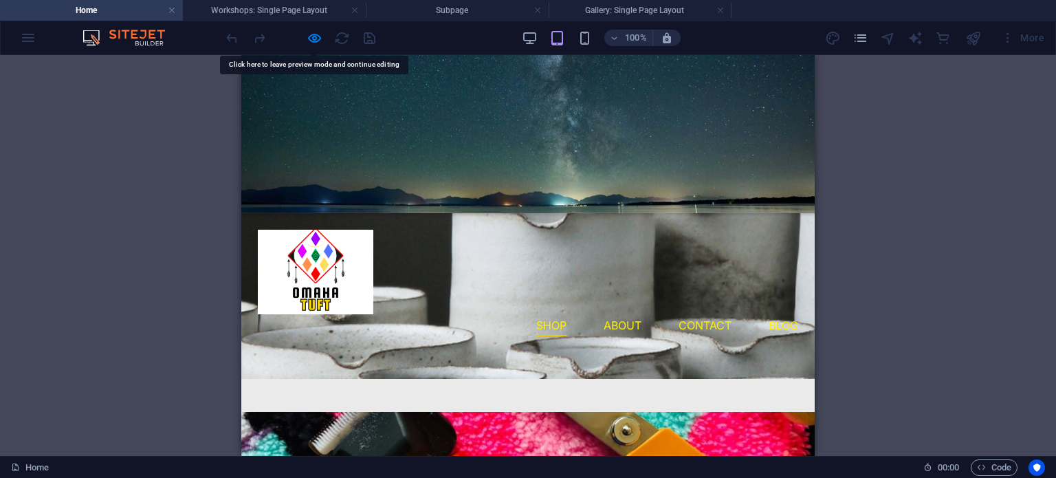
scroll to position [264, 0]
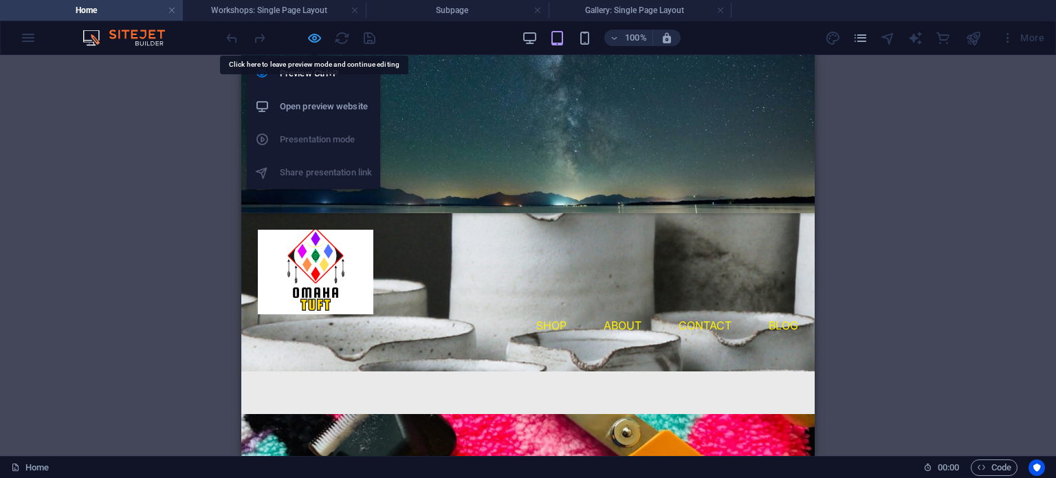
click at [311, 41] on icon "button" at bounding box center [315, 38] width 16 height 16
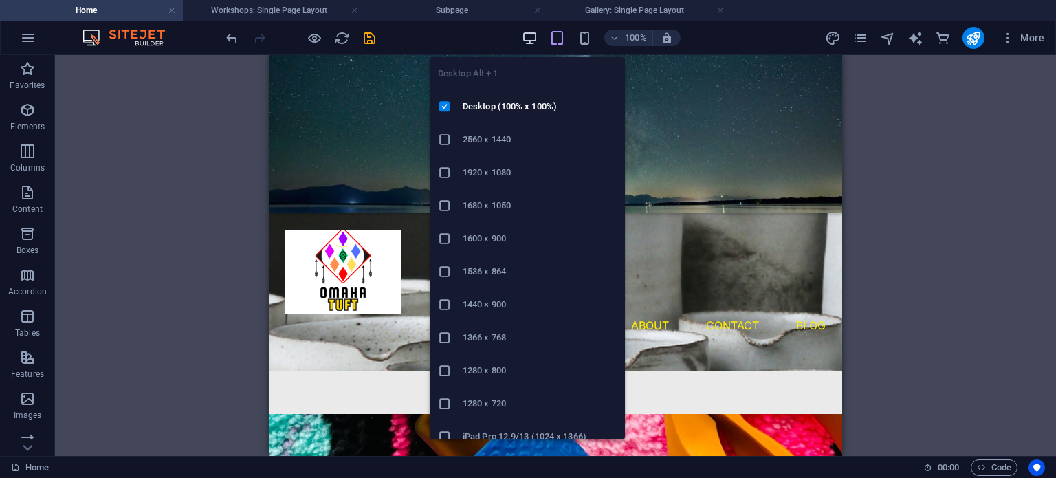
click at [536, 36] on icon "button" at bounding box center [530, 38] width 16 height 16
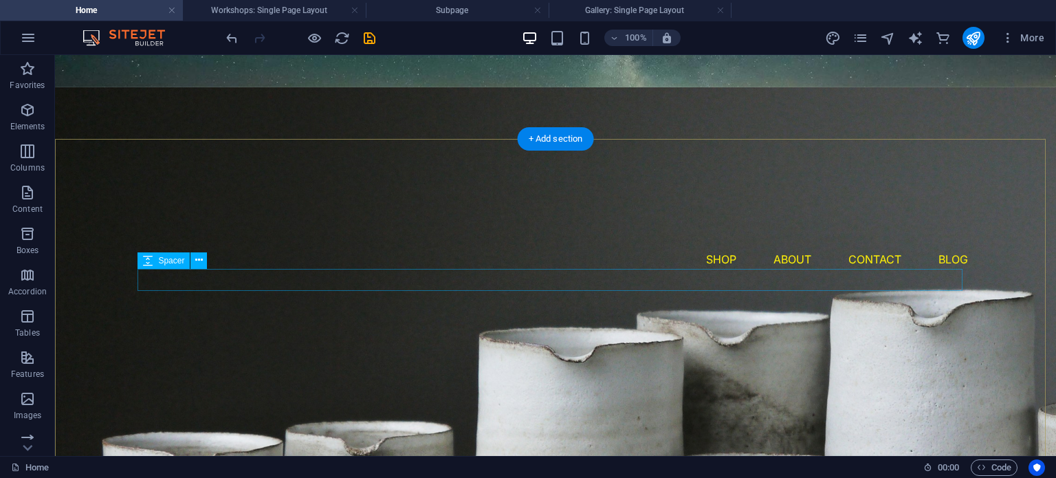
scroll to position [3, 0]
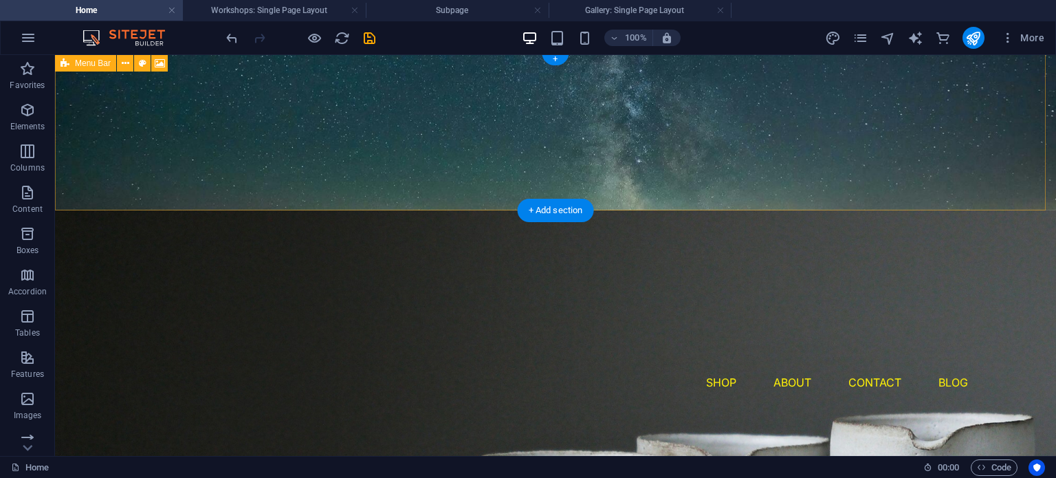
click at [466, 179] on figure at bounding box center [555, 131] width 1001 height 158
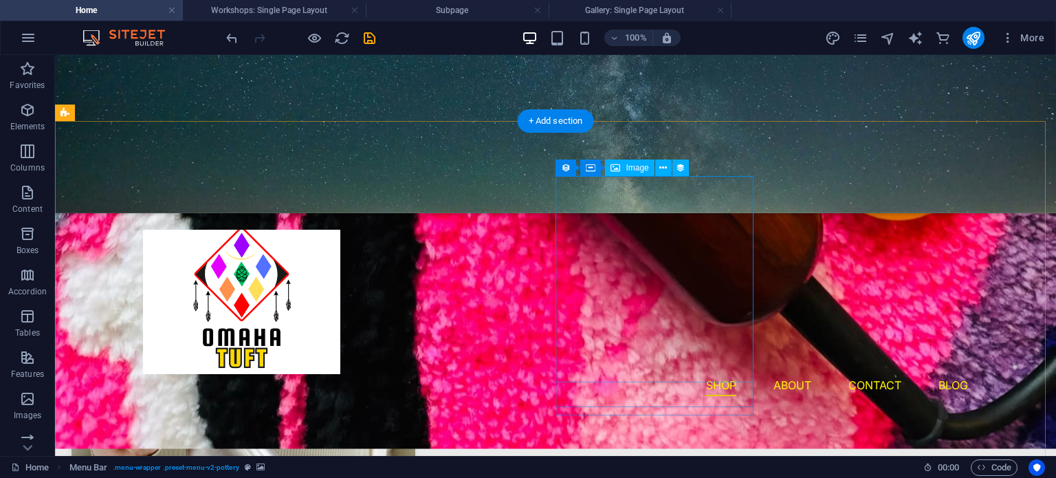
scroll to position [612, 0]
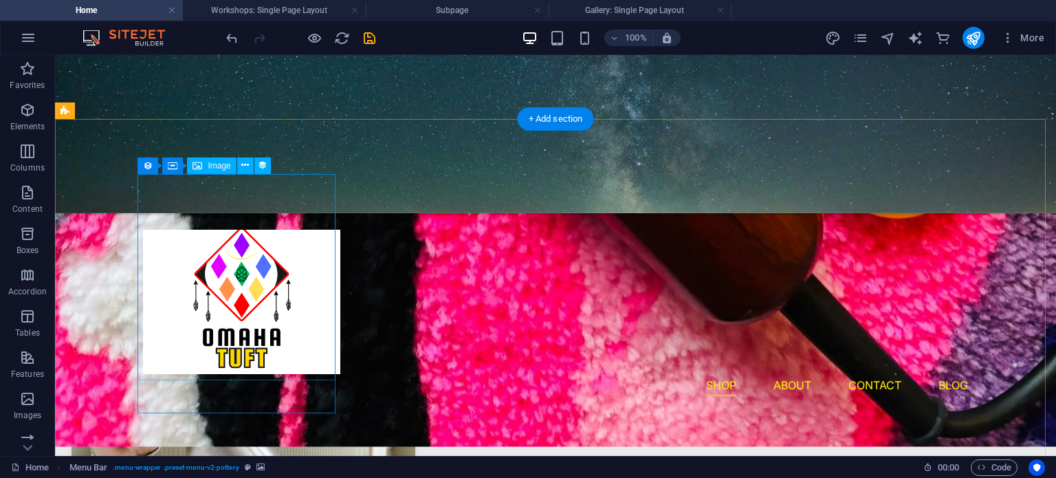
click at [305, 269] on div at bounding box center [483, 277] width 825 height 206
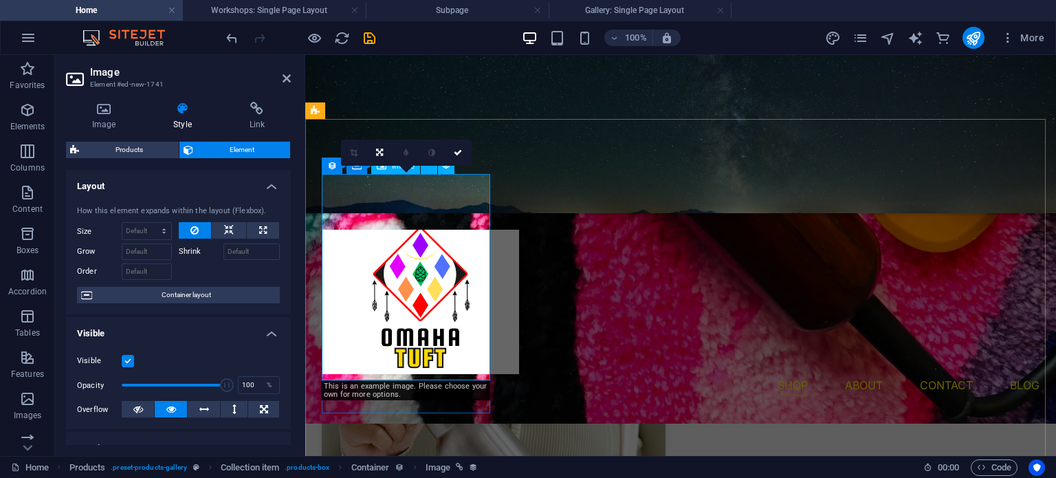
click at [396, 287] on div at bounding box center [681, 277] width 718 height 206
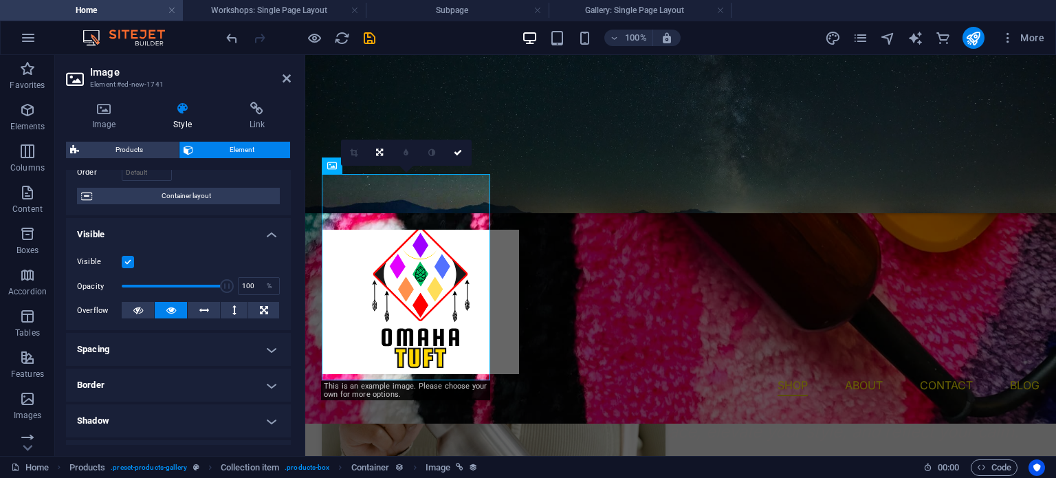
scroll to position [0, 0]
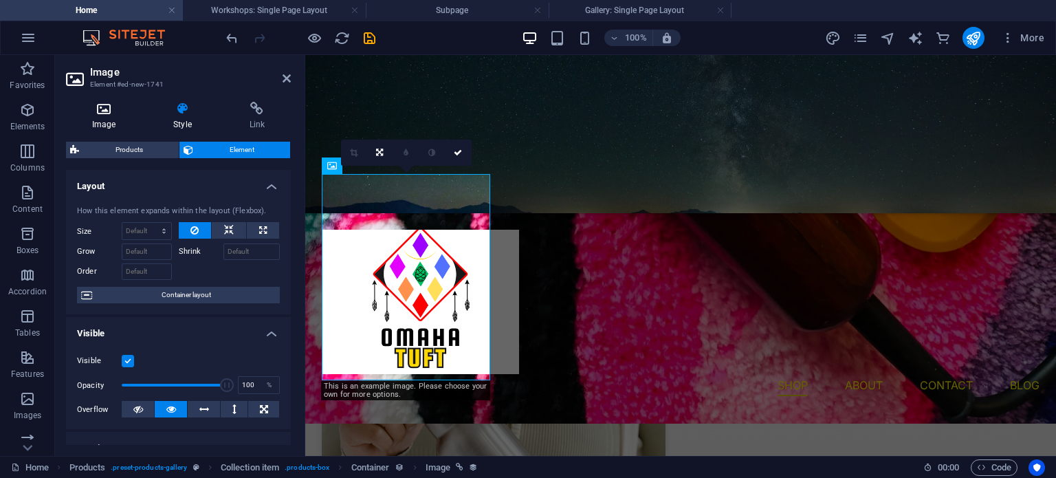
click at [107, 121] on h4 "Image" at bounding box center [106, 116] width 81 height 29
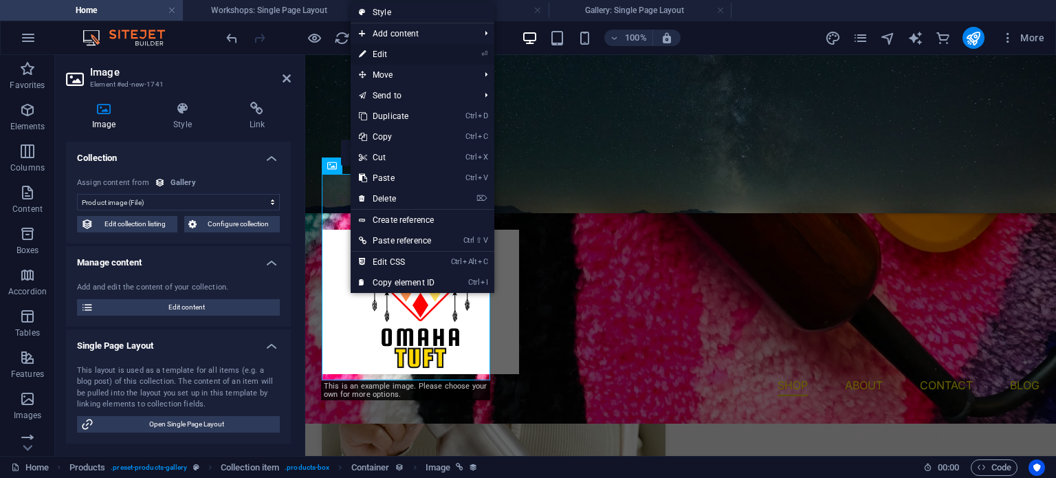
click at [431, 57] on link "⏎ Edit" at bounding box center [397, 54] width 92 height 21
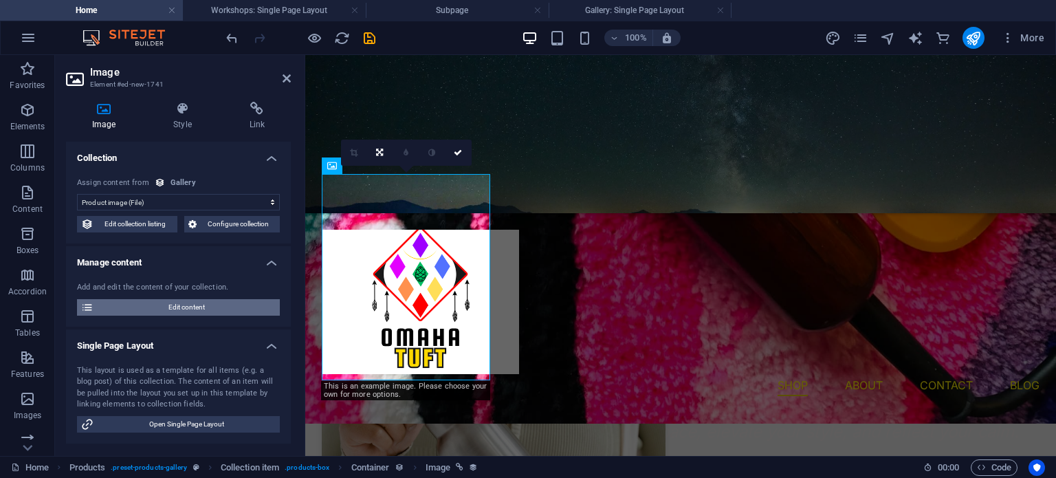
click at [175, 309] on span "Edit content" at bounding box center [187, 307] width 178 height 16
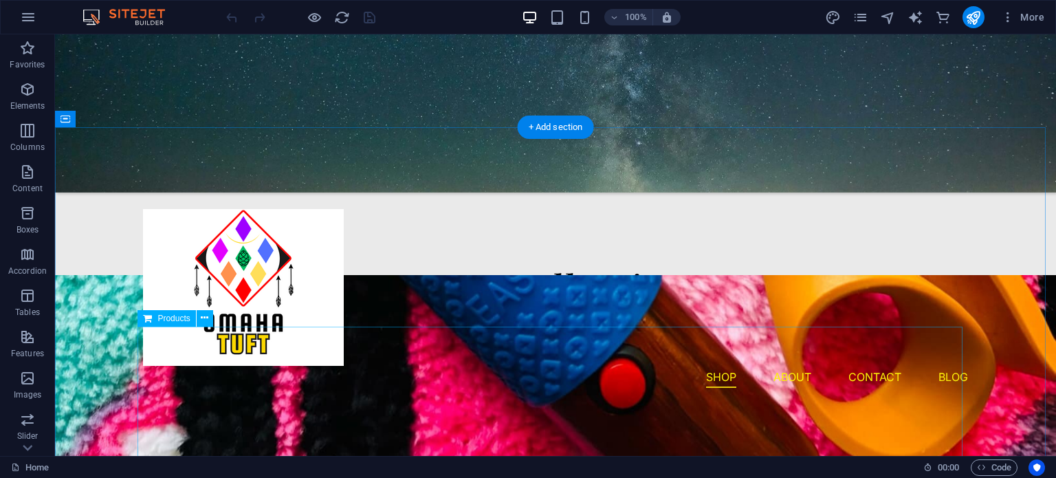
scroll to position [492, 0]
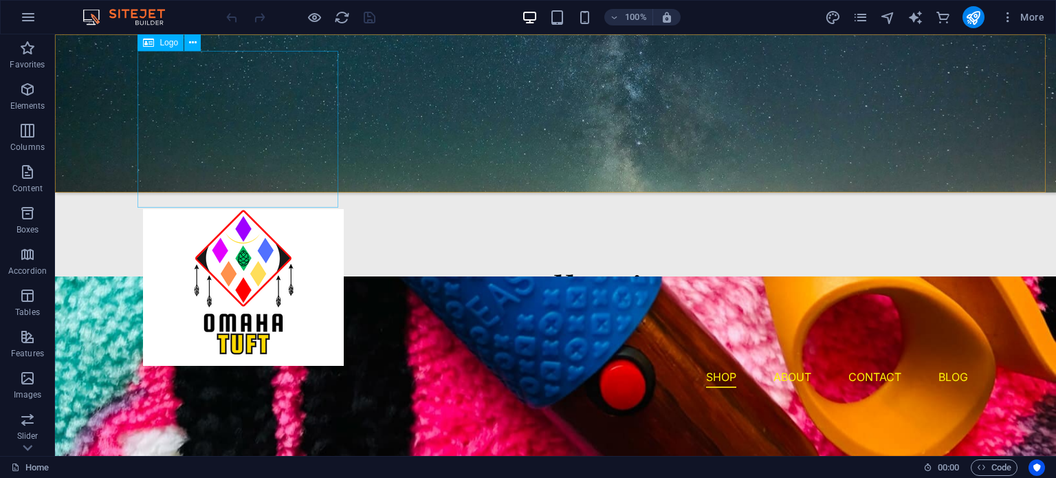
click at [318, 209] on div at bounding box center [555, 287] width 825 height 157
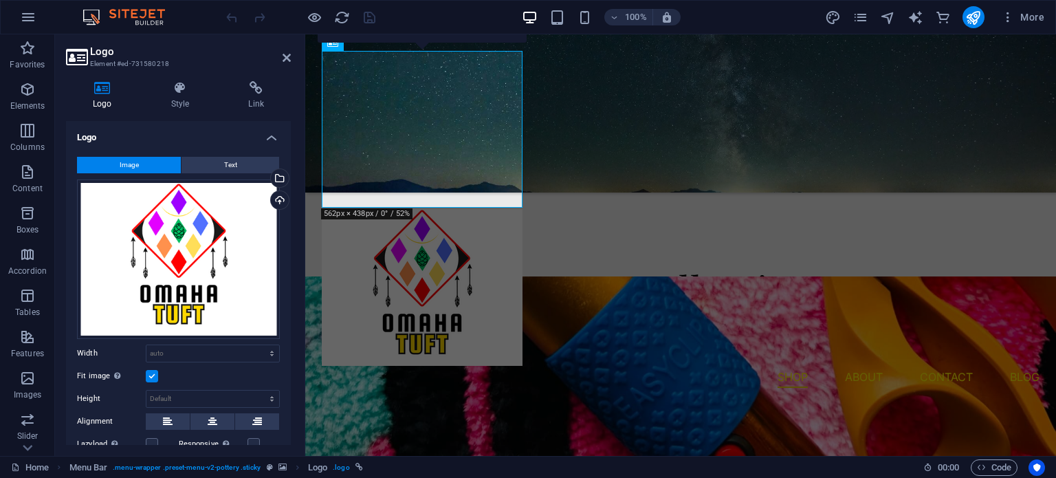
click at [373, 21] on div at bounding box center [300, 17] width 154 height 22
click at [407, 209] on div at bounding box center [681, 287] width 718 height 157
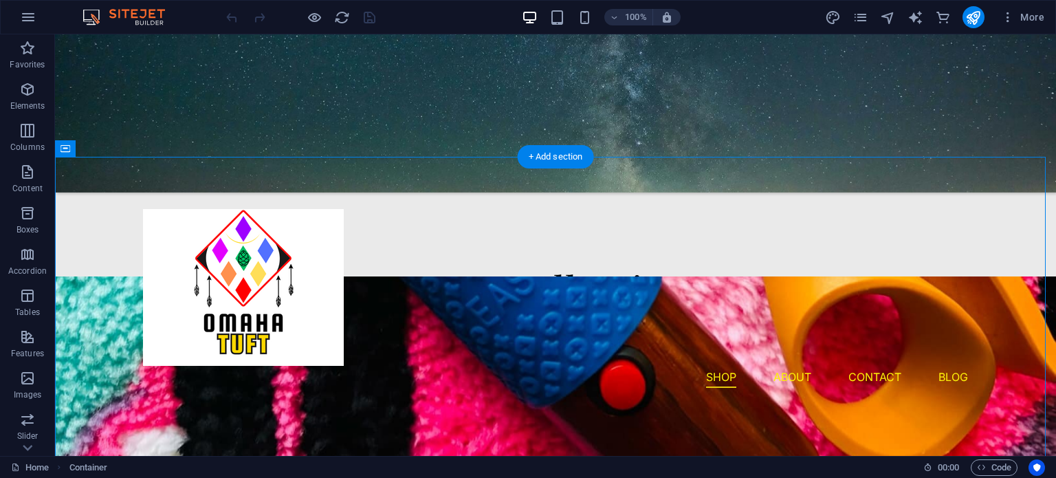
drag, startPoint x: 236, startPoint y: 263, endPoint x: 213, endPoint y: 107, distance: 157.1
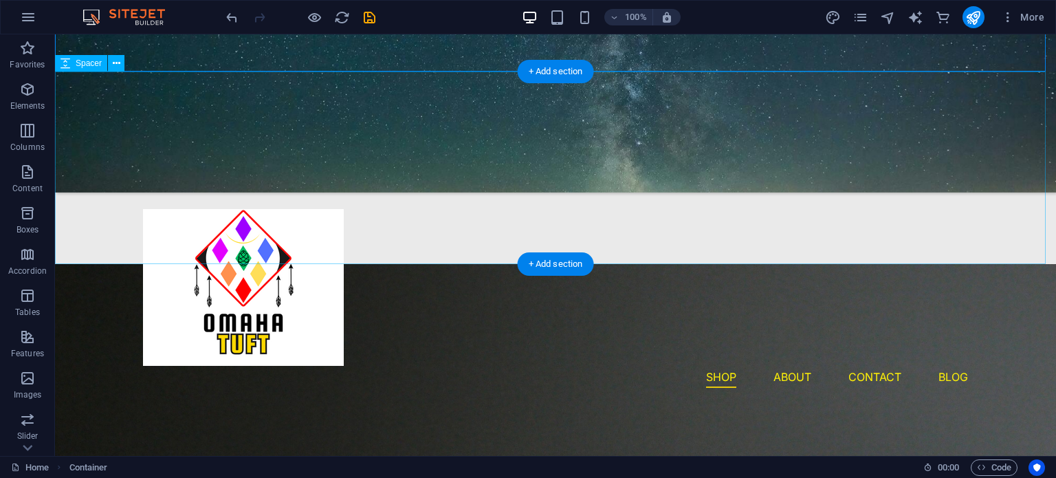
click at [421, 210] on div at bounding box center [555, 167] width 1001 height 192
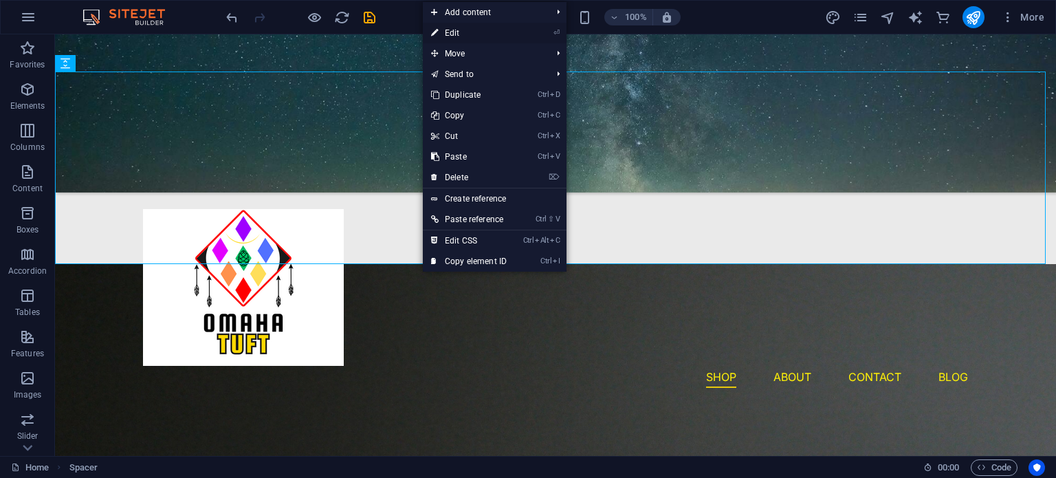
click at [492, 30] on link "⏎ Edit" at bounding box center [469, 33] width 92 height 21
select select "px"
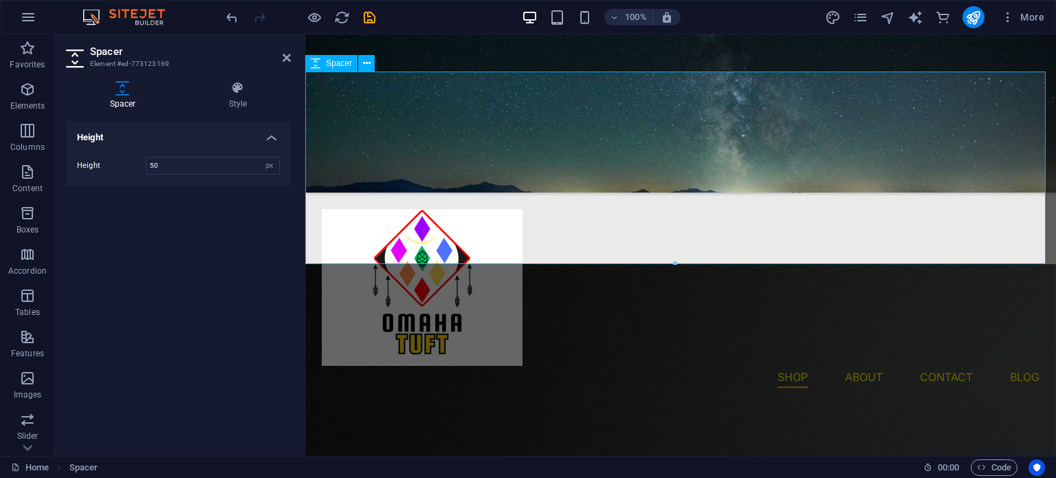
click at [483, 227] on div at bounding box center [680, 167] width 751 height 192
click at [223, 173] on div "50 px rem vh vw" at bounding box center [213, 166] width 134 height 18
click at [231, 170] on input "50" at bounding box center [212, 165] width 133 height 16
type input "5"
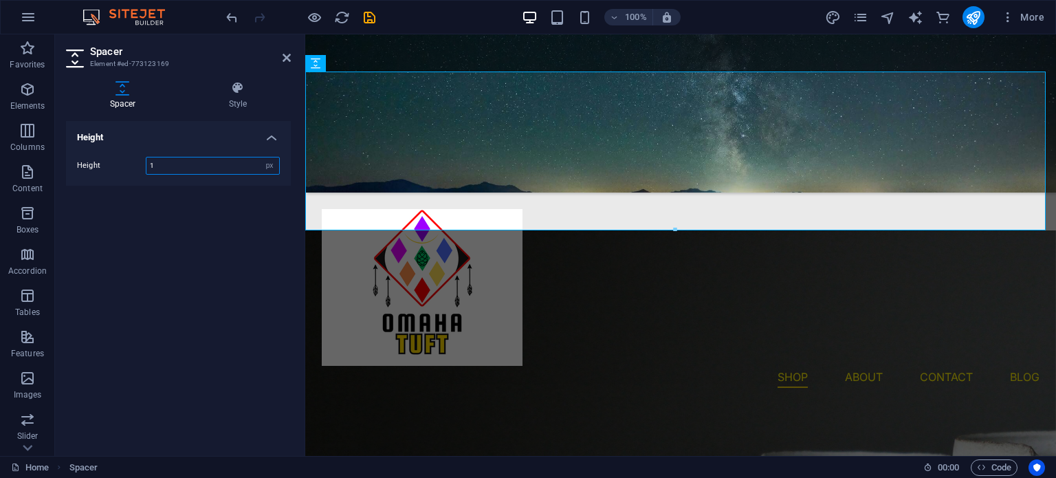
type input "1"
click at [506, 225] on div at bounding box center [680, 150] width 751 height 159
click at [287, 57] on icon at bounding box center [287, 57] width 8 height 11
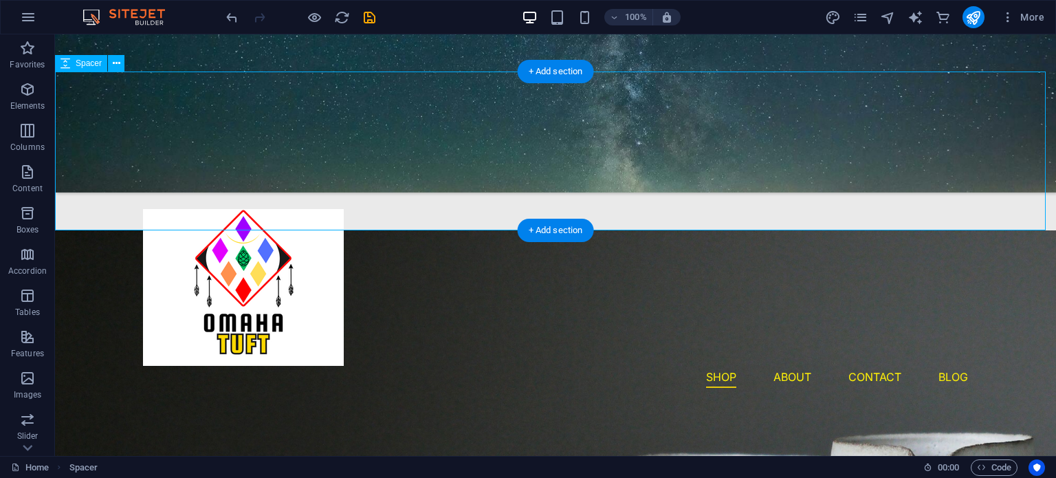
click at [459, 217] on div at bounding box center [555, 150] width 1001 height 159
click at [109, 211] on div at bounding box center [555, 150] width 1001 height 159
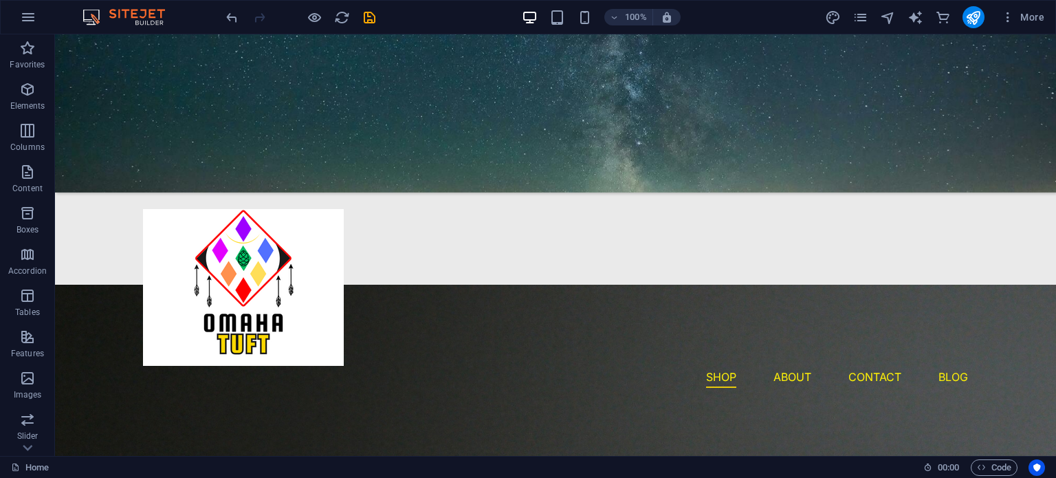
scroll to position [401, 0]
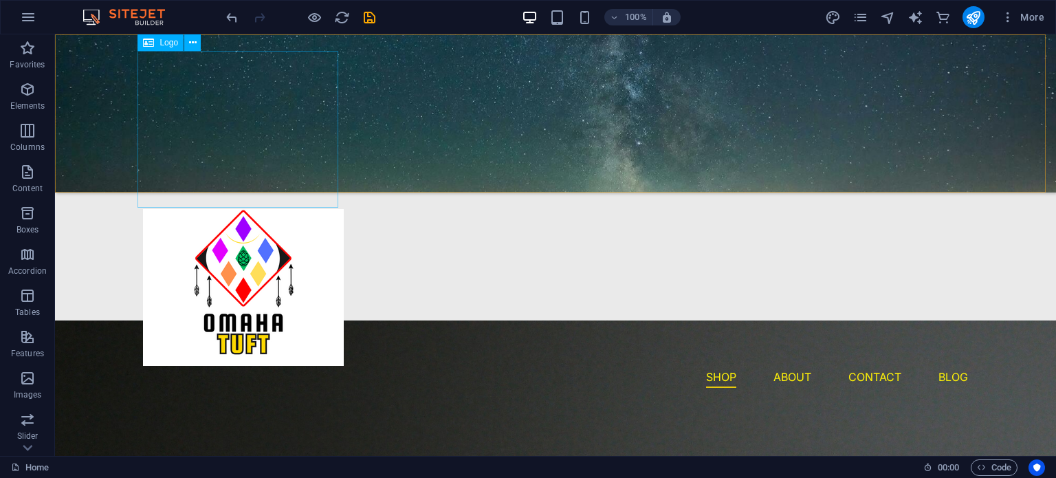
click at [286, 209] on div at bounding box center [555, 287] width 825 height 157
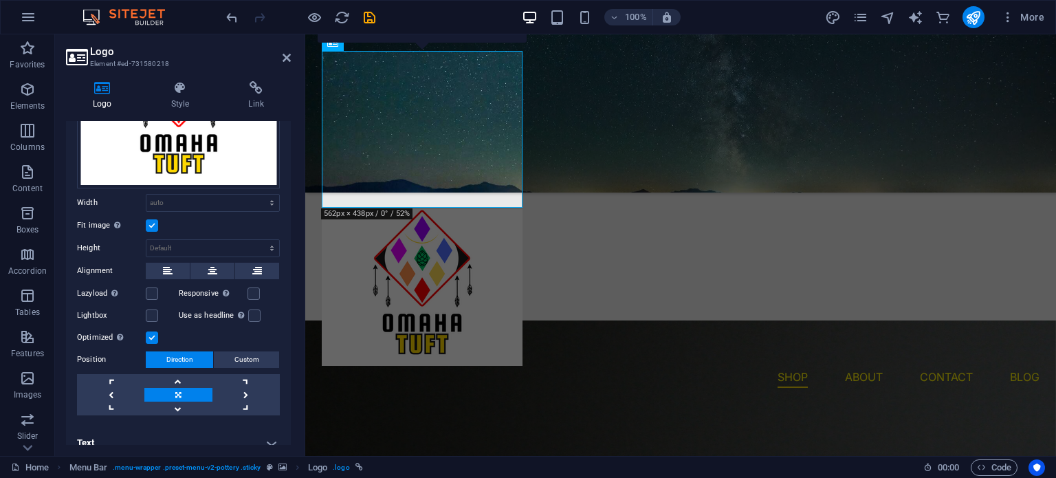
scroll to position [151, 0]
click at [423, 209] on div at bounding box center [681, 287] width 718 height 157
click at [445, 209] on div at bounding box center [681, 287] width 718 height 157
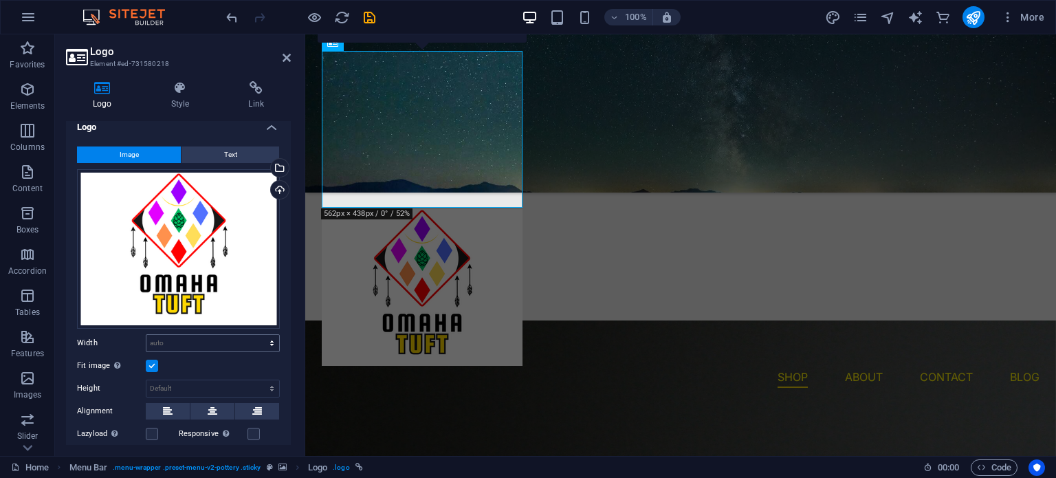
scroll to position [0, 0]
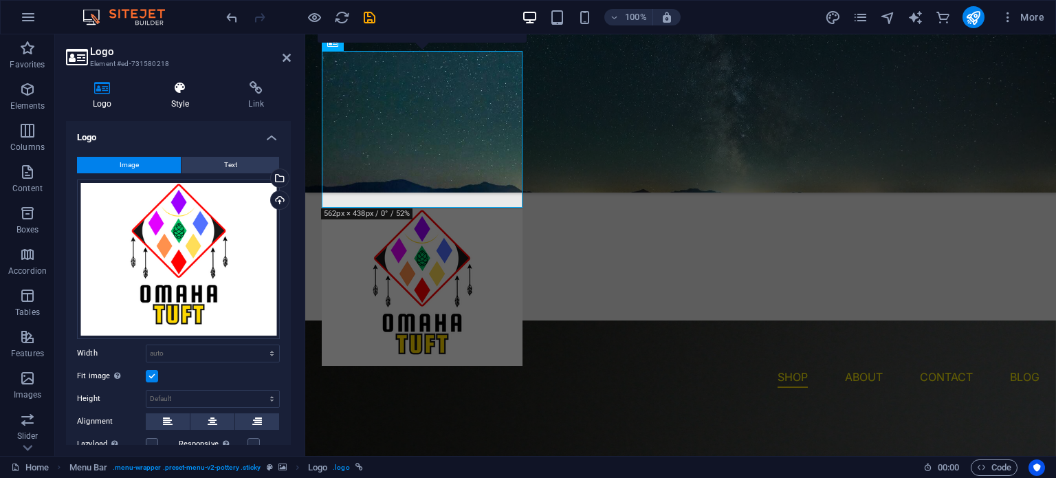
click at [177, 101] on h4 "Style" at bounding box center [183, 95] width 78 height 29
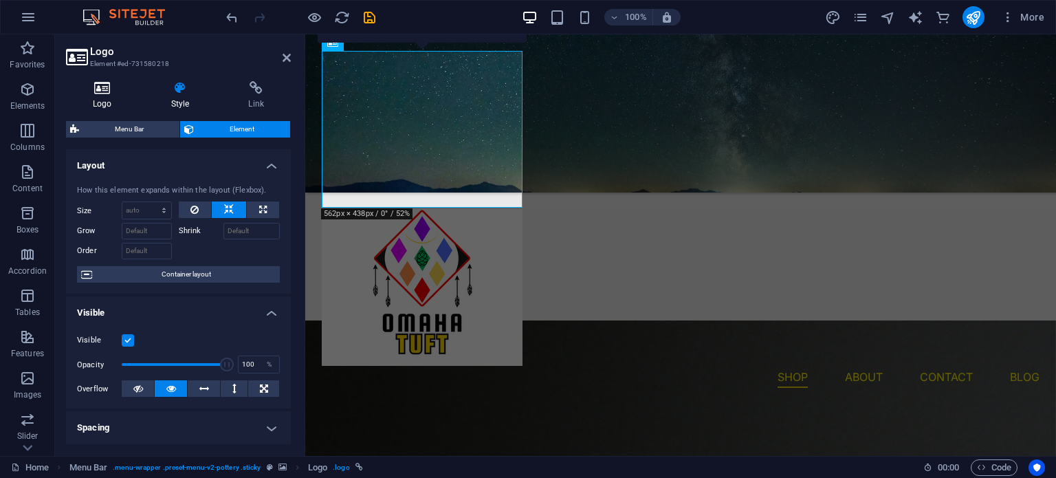
click at [98, 81] on icon at bounding box center [102, 88] width 73 height 14
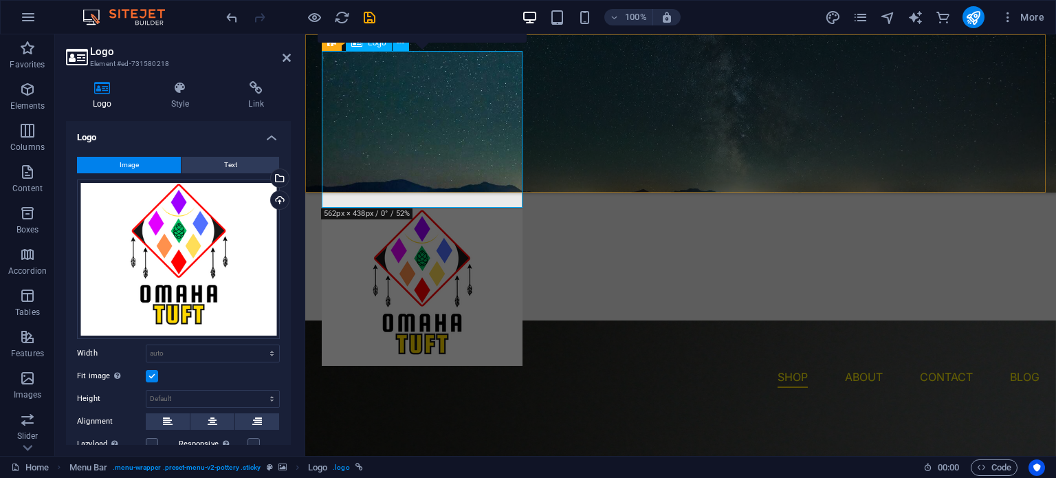
click at [335, 209] on div at bounding box center [681, 287] width 718 height 157
click at [212, 225] on div "Drag files here, click to choose files or select files from Files or our free s…" at bounding box center [178, 258] width 203 height 159
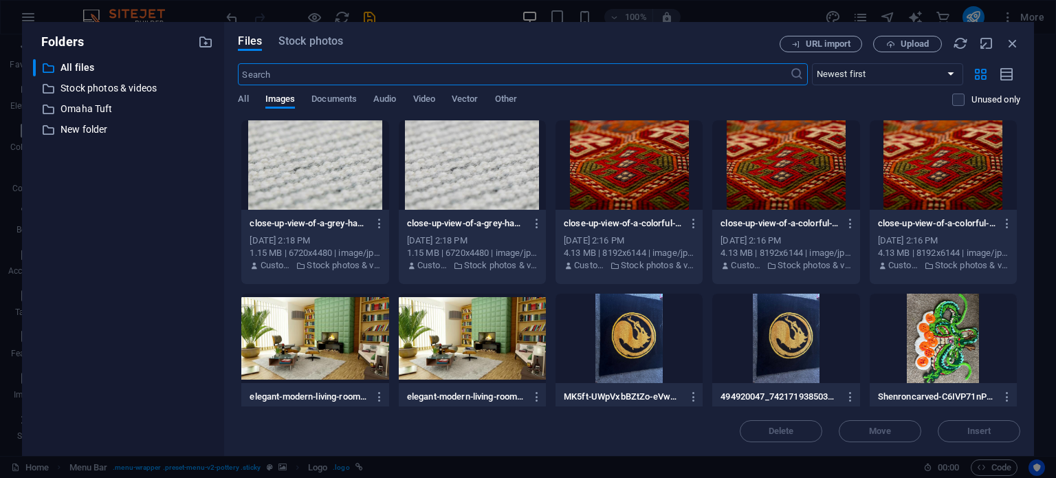
type input "168"
select select "px"
click at [1004, 53] on div "Files Stock photos URL import Upload ​ Newest first Oldest first Name (A-Z) Nam…" at bounding box center [629, 239] width 782 height 406
click at [1016, 40] on icon "button" at bounding box center [1012, 43] width 15 height 15
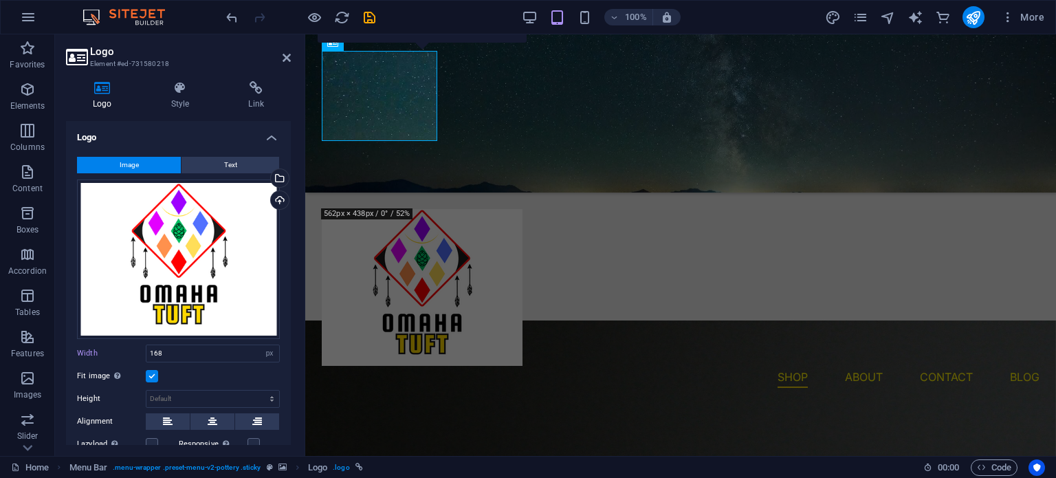
select select "DISABLED_OPTION_VALUE"
